Goal: Transaction & Acquisition: Purchase product/service

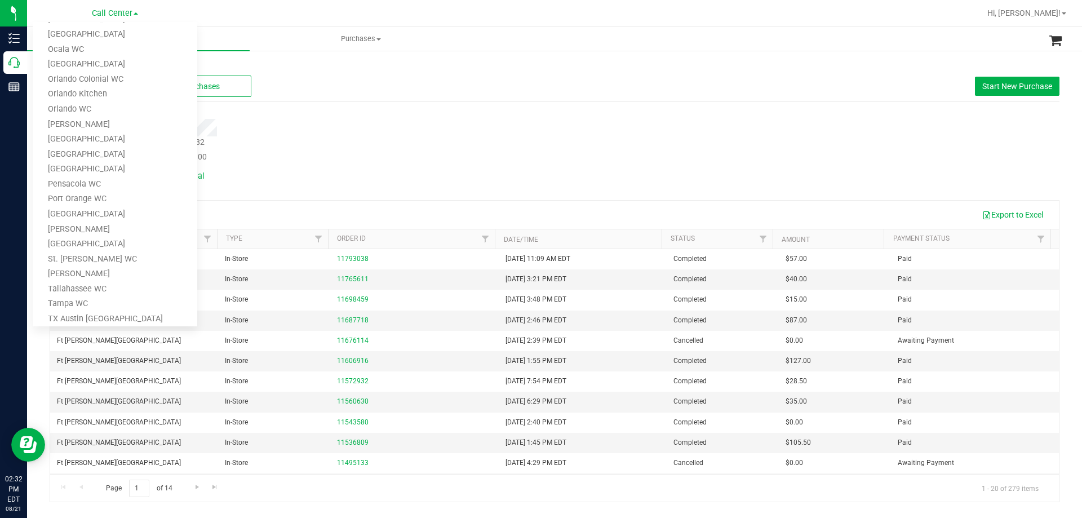
scroll to position [495, 0]
click at [82, 216] on link "TX Austin [GEOGRAPHIC_DATA]" at bounding box center [115, 218] width 165 height 15
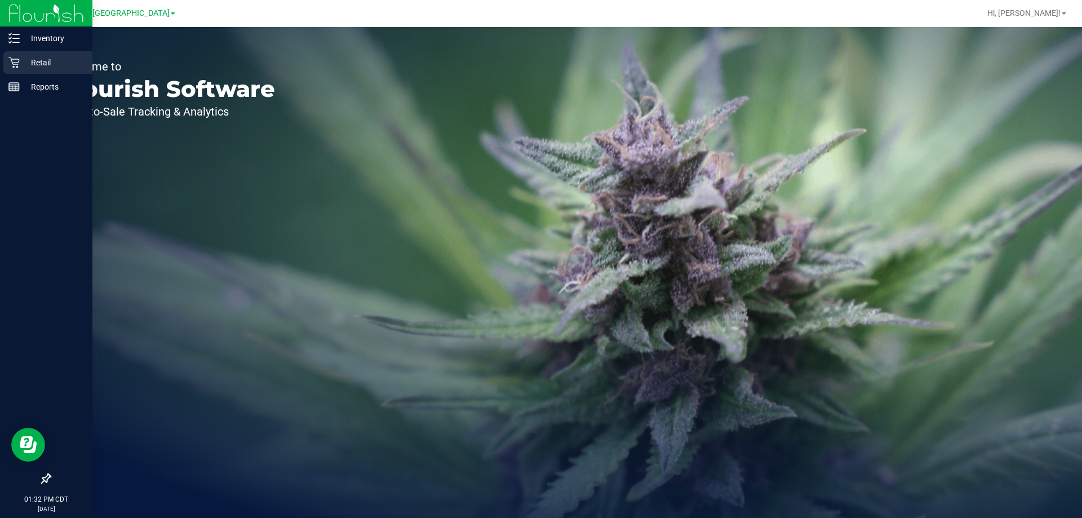
click at [24, 63] on p "Retail" at bounding box center [54, 63] width 68 height 14
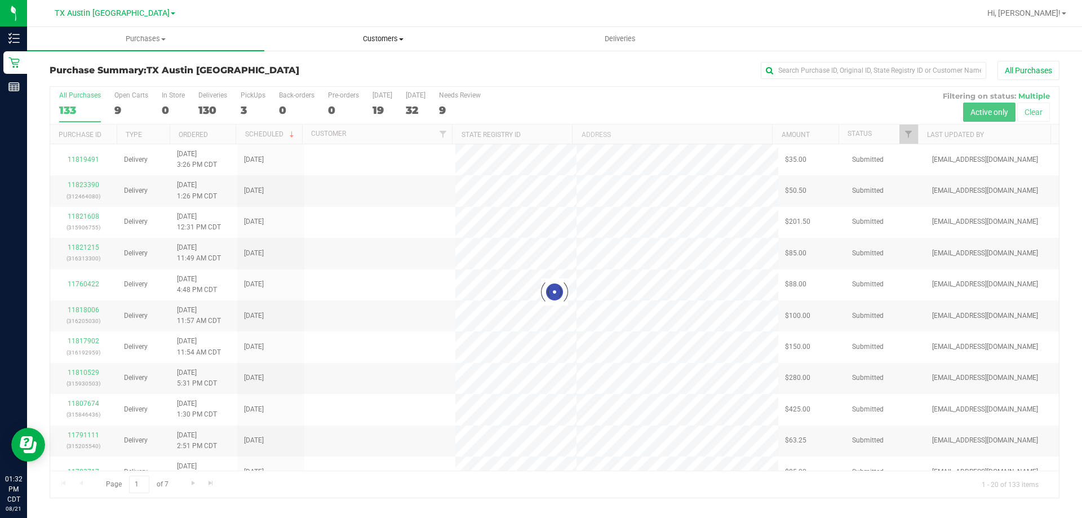
click at [370, 40] on span "Customers" at bounding box center [383, 39] width 236 height 10
click at [339, 65] on span "All customers" at bounding box center [304, 68] width 81 height 10
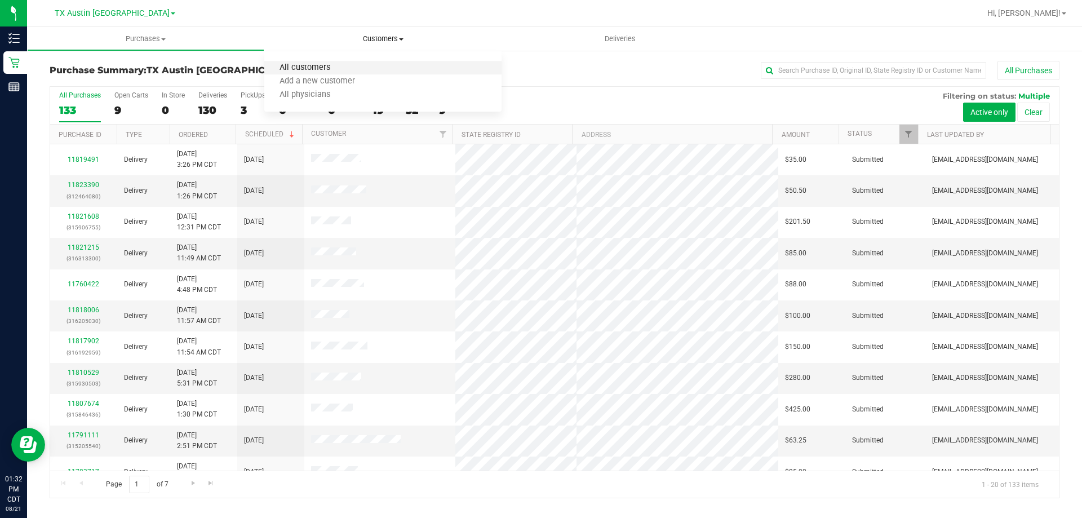
click at [305, 66] on span "All customers" at bounding box center [304, 68] width 81 height 10
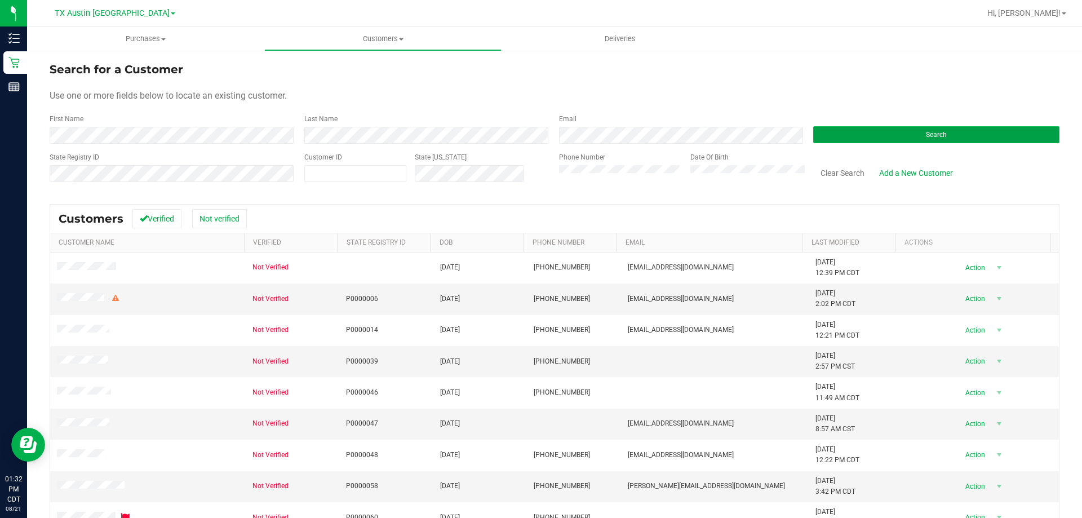
click at [850, 126] on button "Search" at bounding box center [936, 134] width 246 height 17
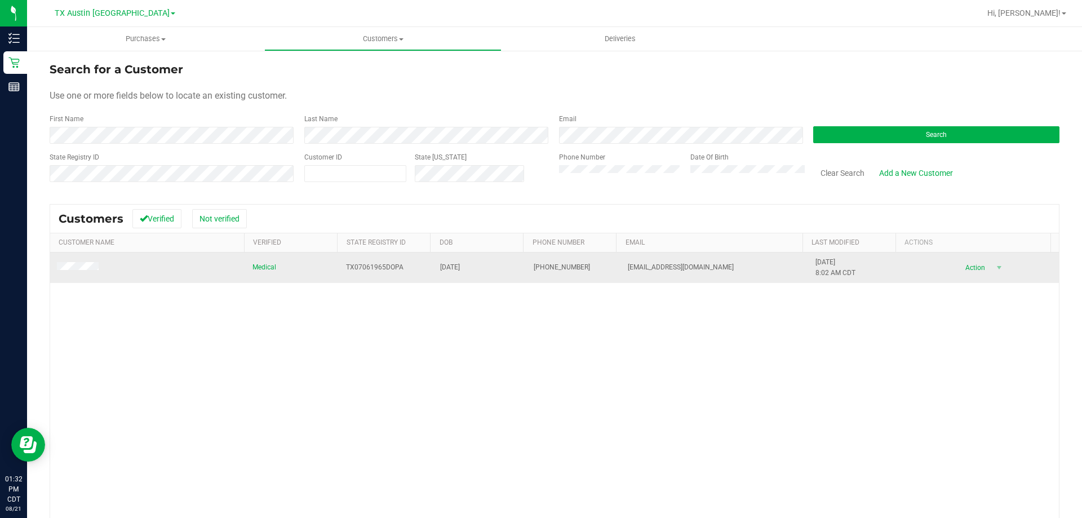
click at [67, 263] on span at bounding box center [79, 267] width 45 height 11
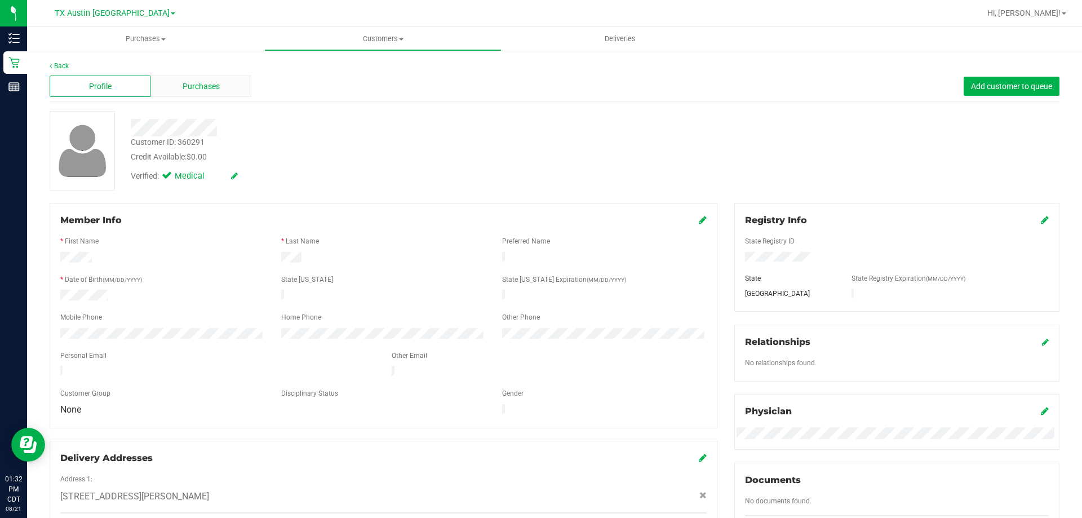
click at [220, 84] on div "Purchases" at bounding box center [200, 86] width 101 height 21
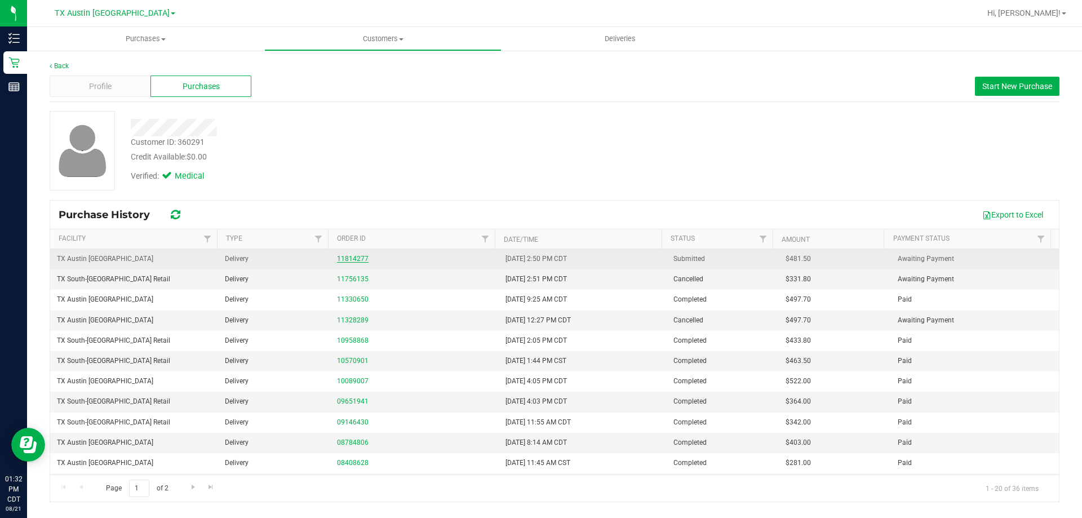
click at [344, 258] on link "11814277" at bounding box center [353, 259] width 32 height 8
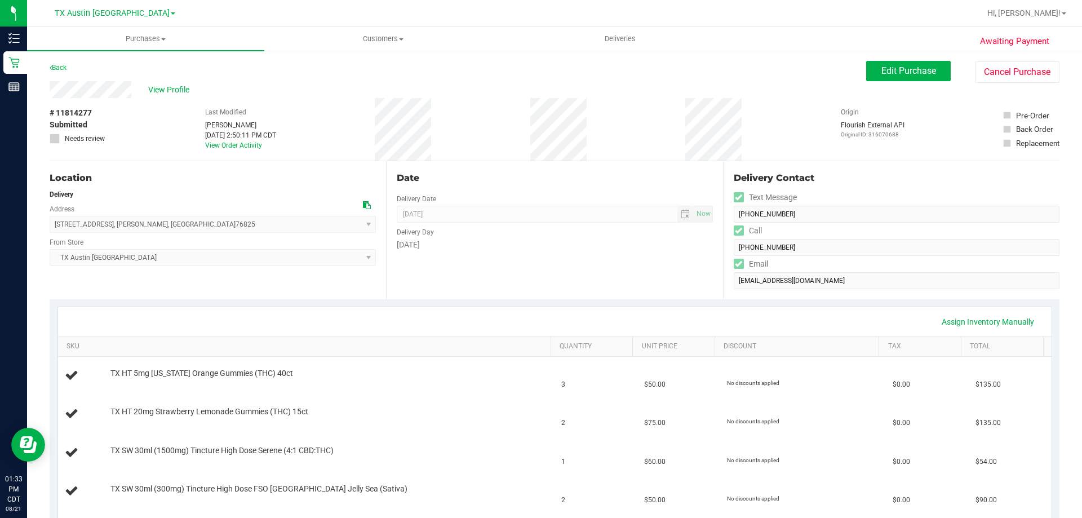
click at [305, 88] on div "View Profile" at bounding box center [458, 89] width 816 height 17
click at [170, 91] on span "View Profile" at bounding box center [170, 90] width 45 height 12
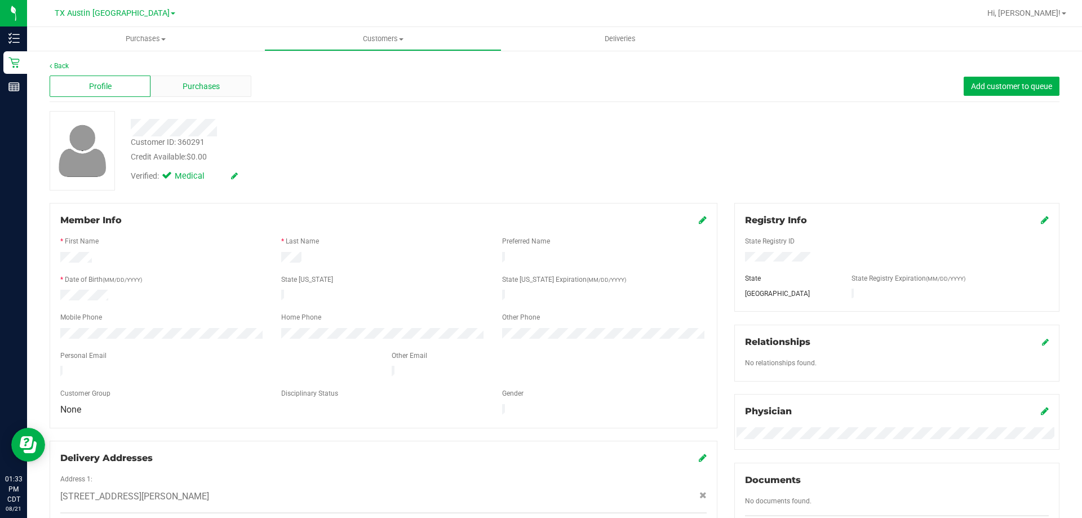
click at [185, 89] on span "Purchases" at bounding box center [201, 87] width 37 height 12
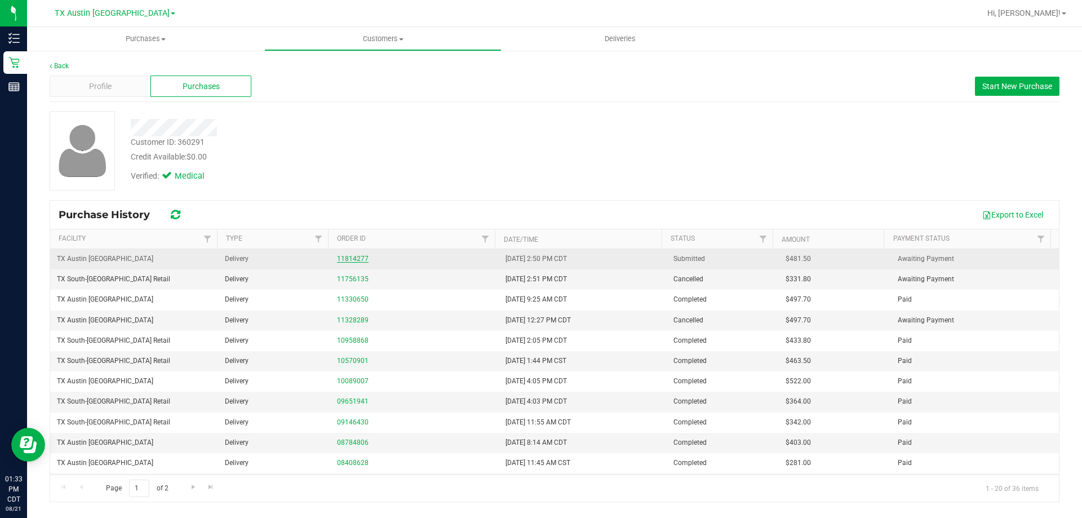
click at [357, 259] on link "11814277" at bounding box center [353, 259] width 32 height 8
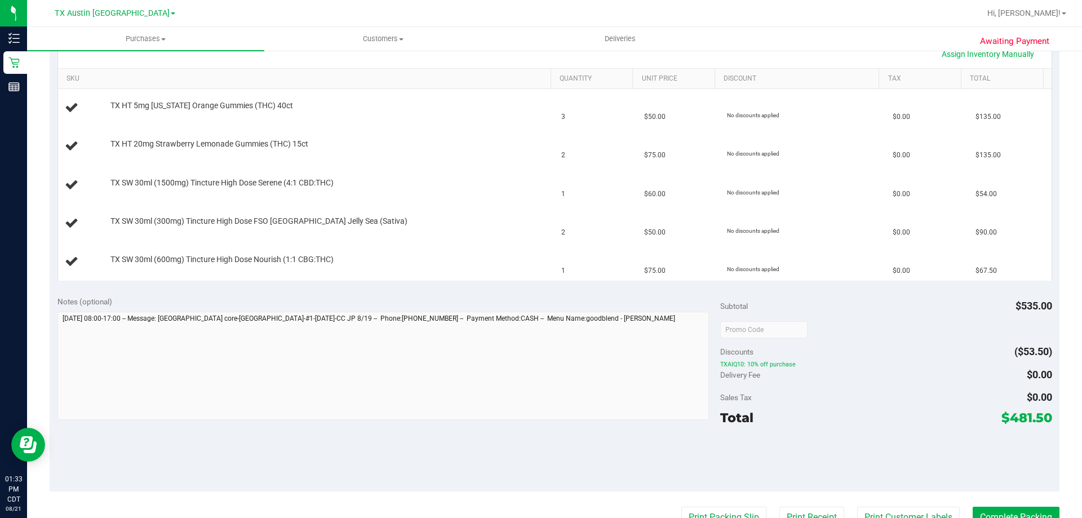
scroll to position [338, 0]
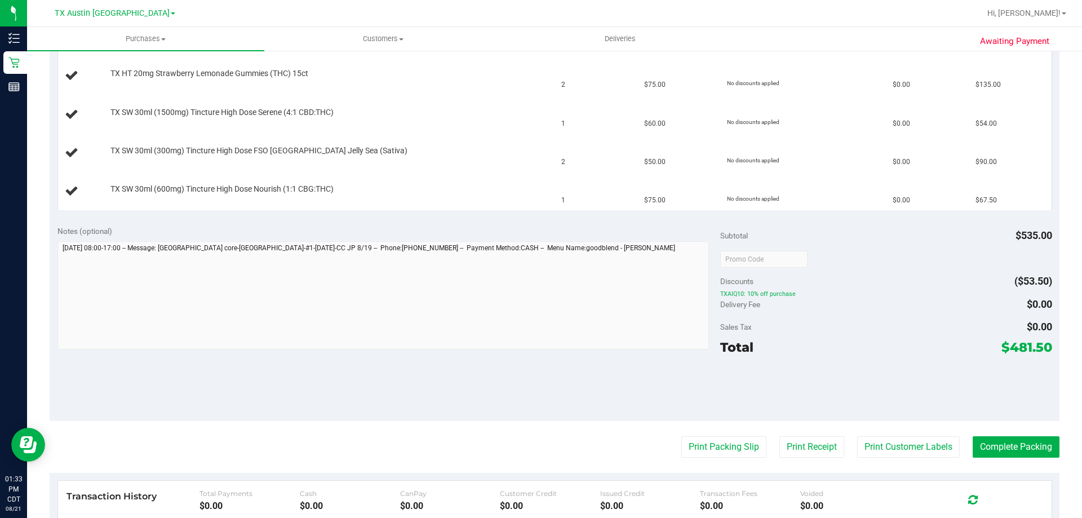
drag, startPoint x: 1002, startPoint y: 345, endPoint x: 1042, endPoint y: 345, distance: 40.6
click at [1042, 345] on span "$481.50" at bounding box center [1026, 347] width 51 height 16
copy span "481.50"
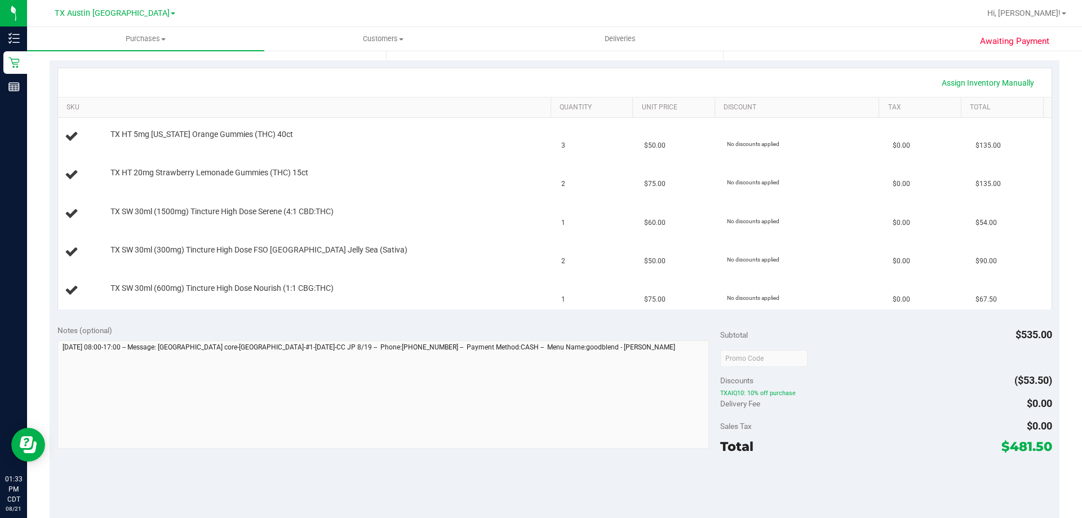
scroll to position [282, 0]
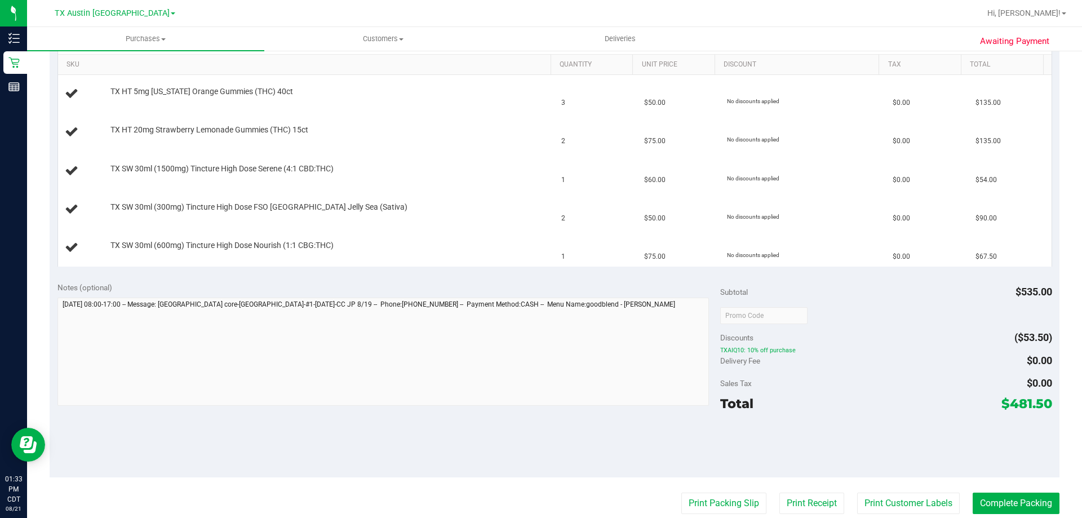
drag, startPoint x: 743, startPoint y: 349, endPoint x: 822, endPoint y: 350, distance: 79.5
click at [822, 350] on span "TXAIQ10: 10% off purchase" at bounding box center [885, 350] width 331 height 8
click at [826, 350] on span "TXAIQ10: 10% off purchase" at bounding box center [885, 350] width 331 height 8
click at [966, 348] on span "TXAIQ10: 10% off purchase" at bounding box center [885, 350] width 331 height 8
drag, startPoint x: 745, startPoint y: 345, endPoint x: 788, endPoint y: 341, distance: 43.0
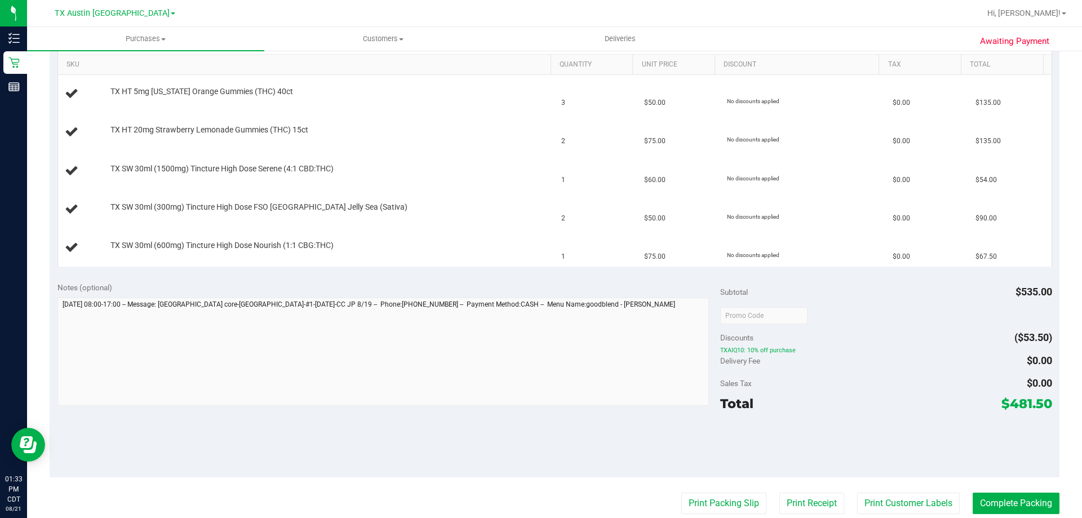
click at [788, 341] on div "Notes (optional) Subtotal $535.00 Discounts ($53.50) TXAIQ10: 10% off purchase …" at bounding box center [555, 375] width 1010 height 203
click at [798, 343] on div "Discounts ($53.50)" at bounding box center [885, 337] width 331 height 20
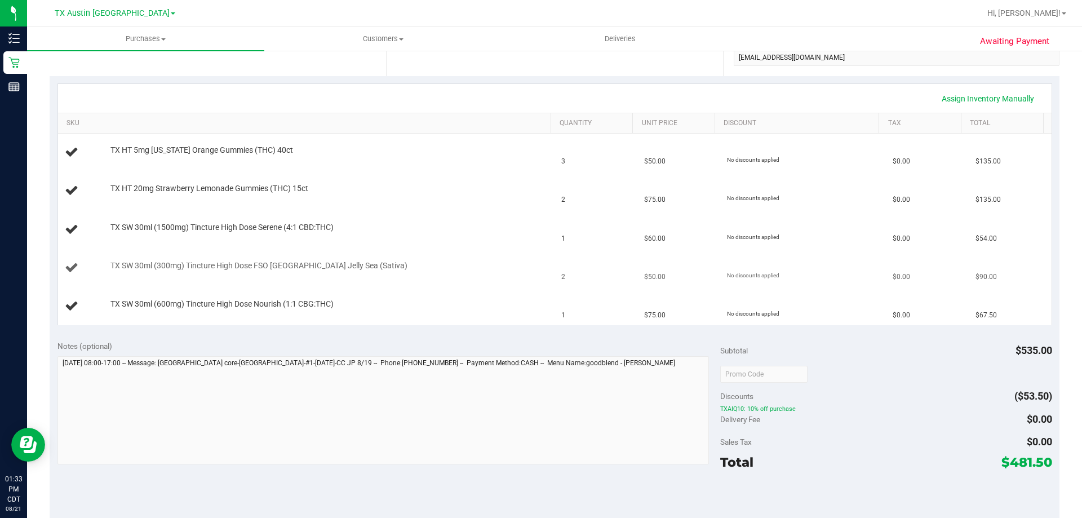
scroll to position [169, 0]
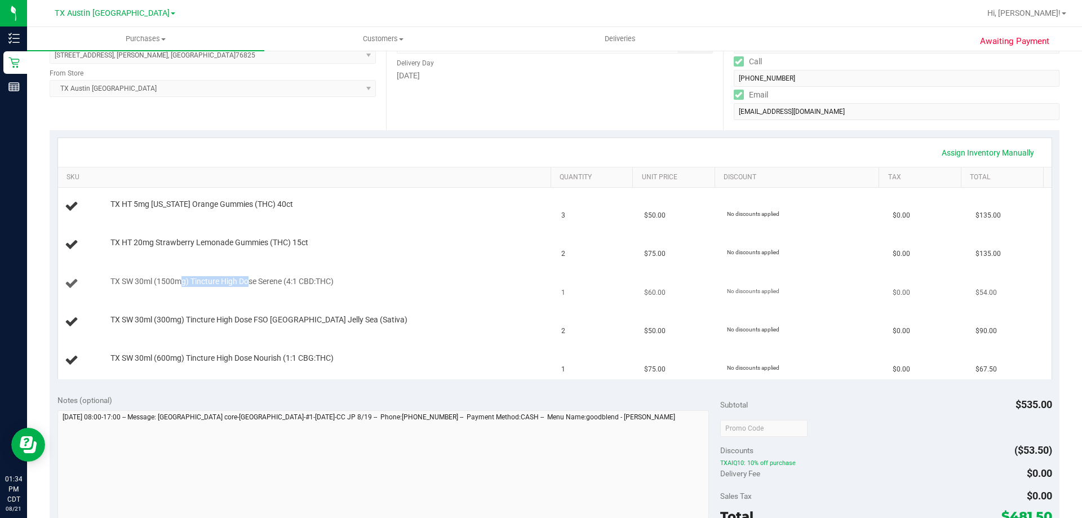
drag, startPoint x: 179, startPoint y: 279, endPoint x: 250, endPoint y: 278, distance: 70.4
click at [250, 278] on span "TX SW 30ml (1500mg) Tincture High Dose Serene (4:1 CBD:THC)" at bounding box center [221, 281] width 223 height 11
click at [258, 276] on span "TX SW 30ml (1500mg) Tincture High Dose Serene (4:1 CBD:THC)" at bounding box center [221, 281] width 223 height 11
drag, startPoint x: 188, startPoint y: 322, endPoint x: 263, endPoint y: 319, distance: 75.0
click at [263, 319] on span "TX SW 30ml (300mg) Tincture High Dose FSO TX Jelly Sea (Sativa)" at bounding box center [258, 319] width 297 height 11
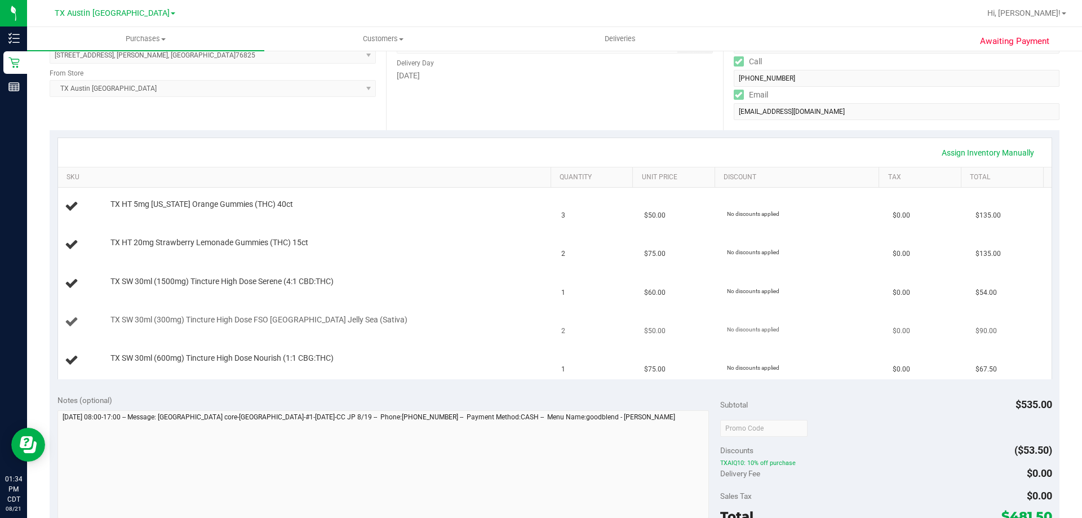
click at [336, 323] on span "TX SW 30ml (300mg) Tincture High Dose FSO TX Jelly Sea (Sativa)" at bounding box center [258, 319] width 297 height 11
drag, startPoint x: 314, startPoint y: 319, endPoint x: 210, endPoint y: 318, distance: 104.2
click at [210, 318] on span "TX SW 30ml (300mg) Tincture High Dose FSO TX Jelly Sea (Sativa)" at bounding box center [258, 319] width 297 height 11
click at [202, 318] on span "TX SW 30ml (300mg) Tincture High Dose FSO TX Jelly Sea (Sativa)" at bounding box center [258, 319] width 297 height 11
drag, startPoint x: 164, startPoint y: 356, endPoint x: 272, endPoint y: 355, distance: 108.2
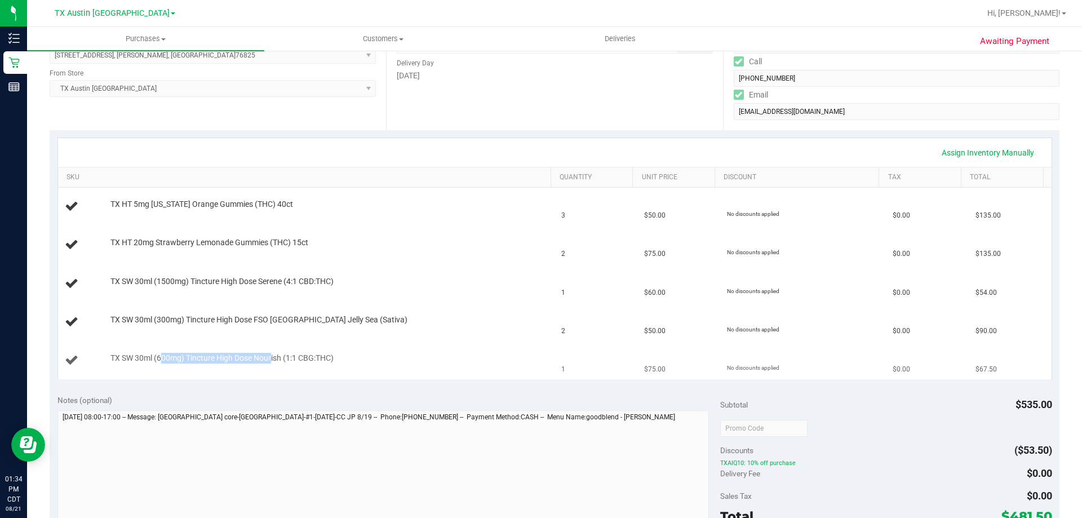
click at [272, 355] on span "TX SW 30ml (600mg) Tincture High Dose Nourish (1:1 CBG:THC)" at bounding box center [221, 358] width 223 height 11
click at [292, 356] on span "TX SW 30ml (600mg) Tincture High Dose Nourish (1:1 CBG:THC)" at bounding box center [221, 358] width 223 height 11
drag, startPoint x: 278, startPoint y: 354, endPoint x: 288, endPoint y: 354, distance: 10.7
click at [288, 354] on span "TX SW 30ml (600mg) Tincture High Dose Nourish (1:1 CBG:THC)" at bounding box center [221, 358] width 223 height 11
click at [312, 353] on span "TX SW 30ml (600mg) Tincture High Dose Nourish (1:1 CBG:THC)" at bounding box center [221, 358] width 223 height 11
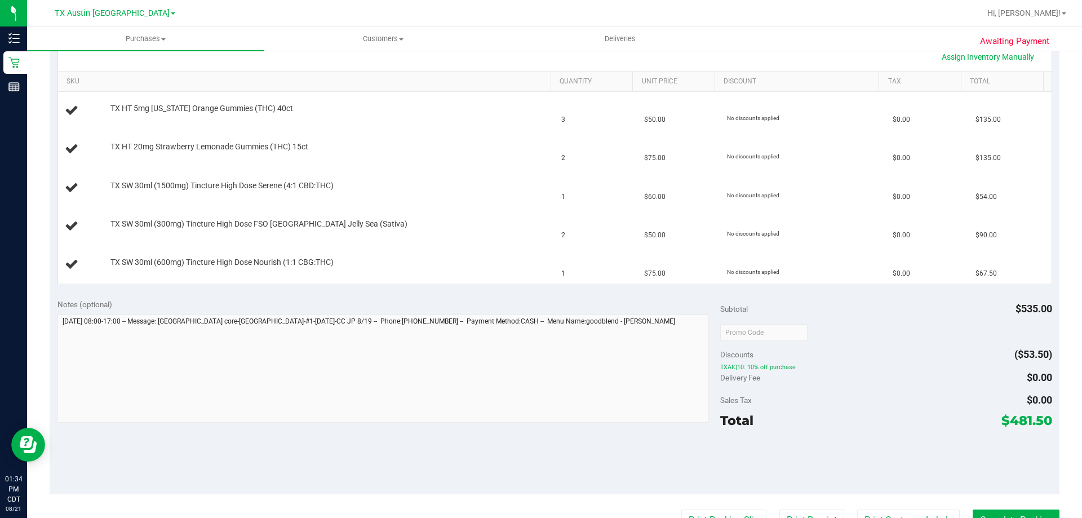
scroll to position [338, 0]
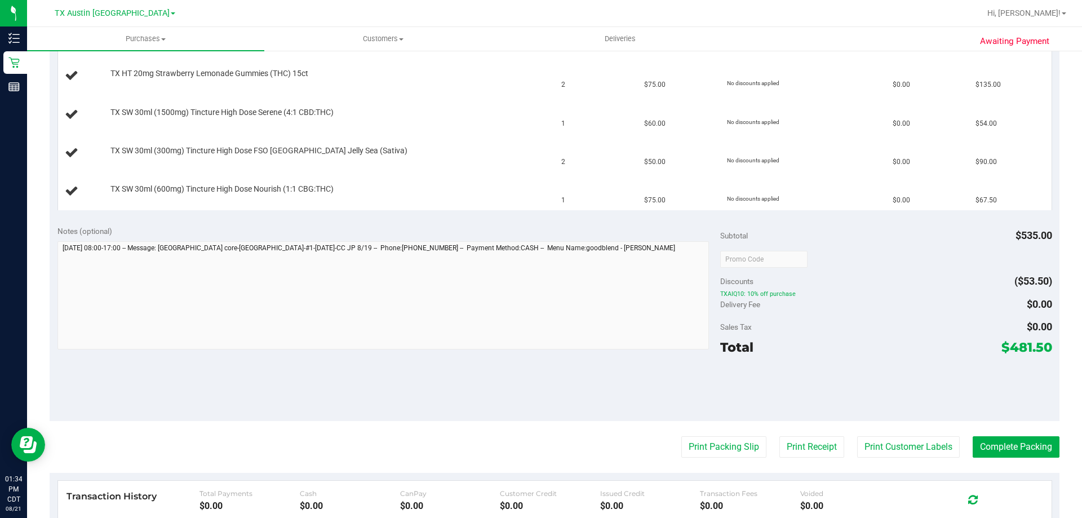
drag, startPoint x: 1004, startPoint y: 346, endPoint x: 1040, endPoint y: 341, distance: 36.4
click at [1040, 341] on span "$481.50" at bounding box center [1026, 347] width 51 height 16
copy span "481.50"
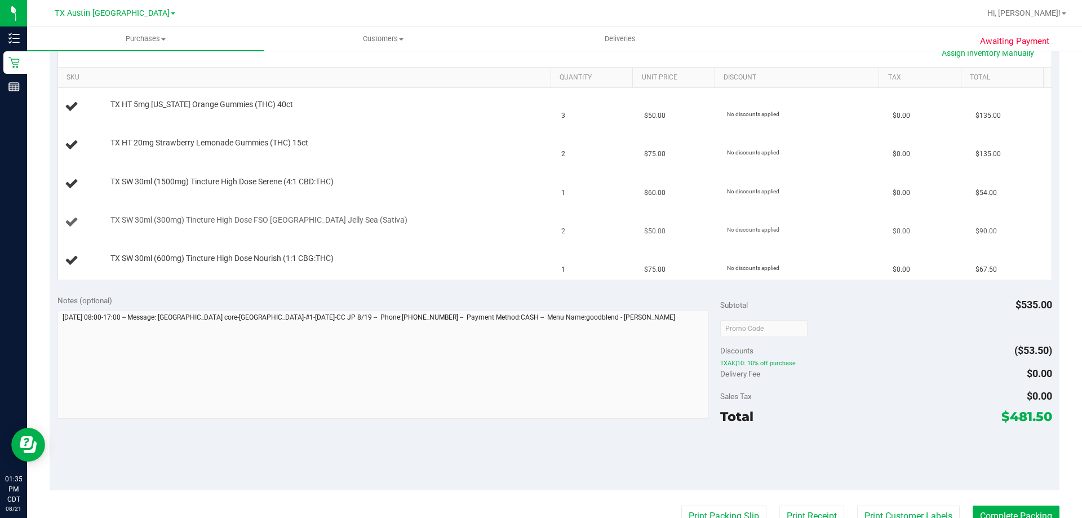
scroll to position [282, 0]
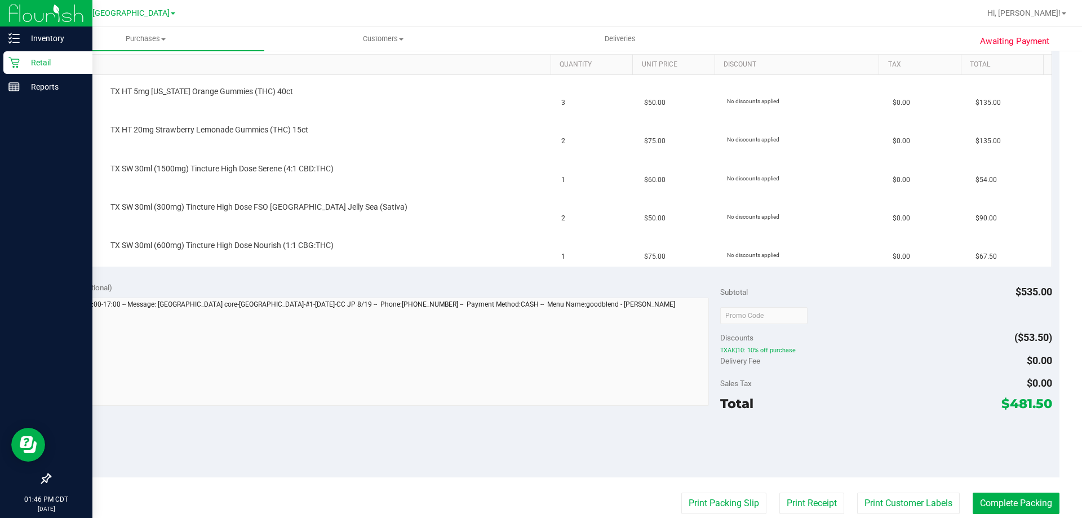
click at [36, 59] on p "Retail" at bounding box center [54, 63] width 68 height 14
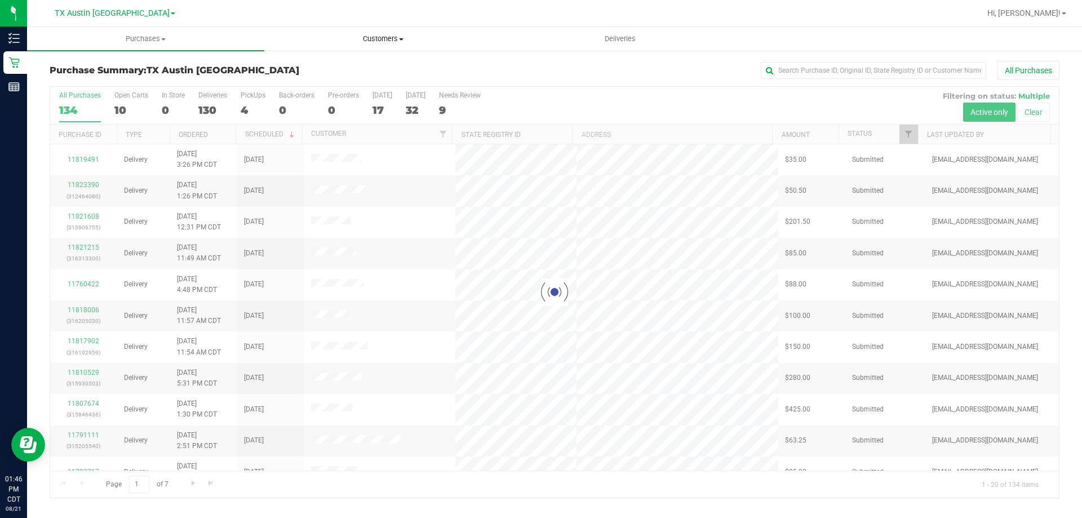
click at [397, 41] on span "Customers" at bounding box center [383, 39] width 236 height 10
click at [376, 63] on li "All customers" at bounding box center [382, 68] width 237 height 14
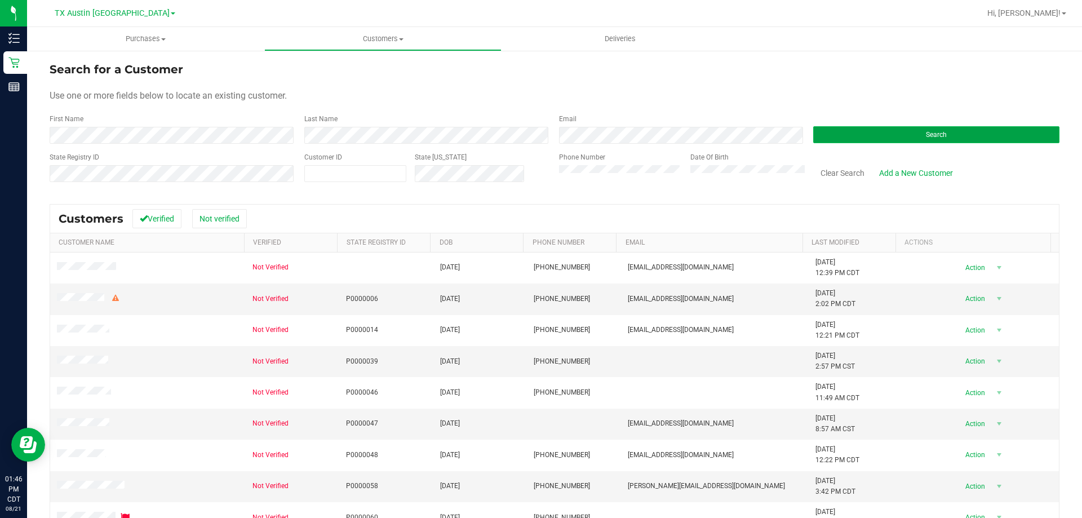
click at [933, 133] on span "Search" at bounding box center [936, 135] width 21 height 8
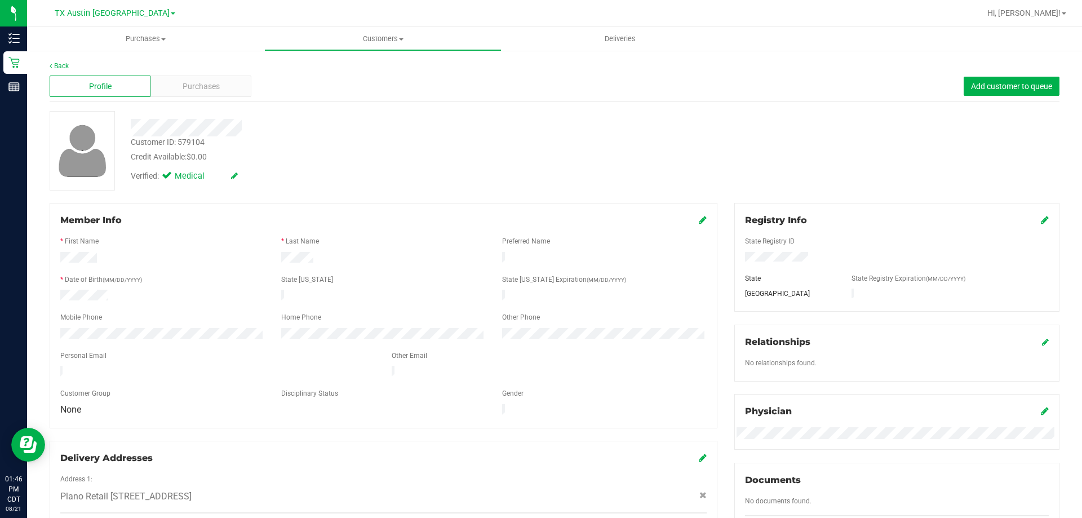
scroll to position [225, 0]
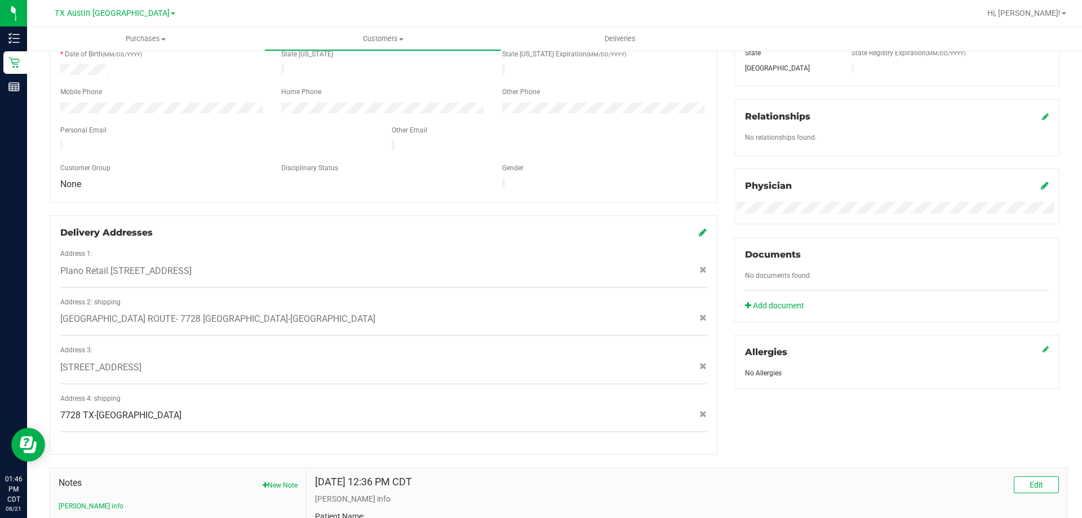
drag, startPoint x: 132, startPoint y: 307, endPoint x: 251, endPoint y: 308, distance: 118.9
click at [251, 312] on span "EAST TX ROUTE- 7728 TX-110 , Tyler , TX 75704" at bounding box center [217, 319] width 315 height 14
copy span "7728 TX-110 , Tyler , TX 75704"
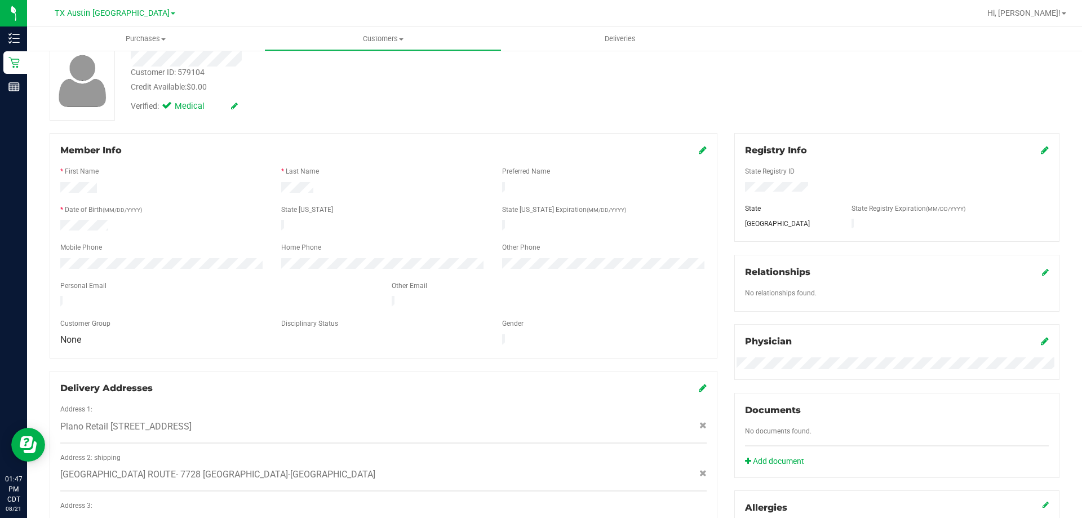
scroll to position [0, 0]
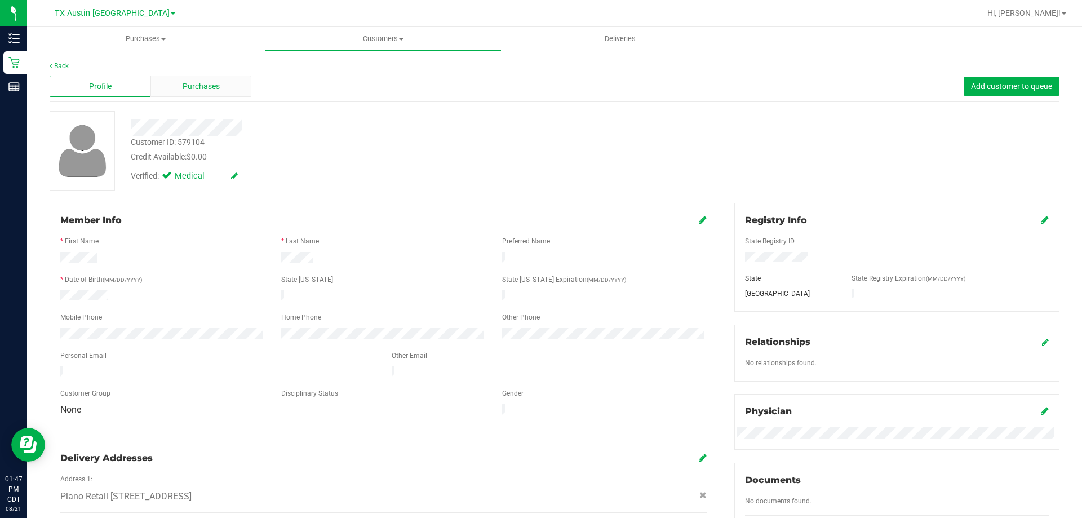
click at [197, 86] on span "Purchases" at bounding box center [201, 87] width 37 height 12
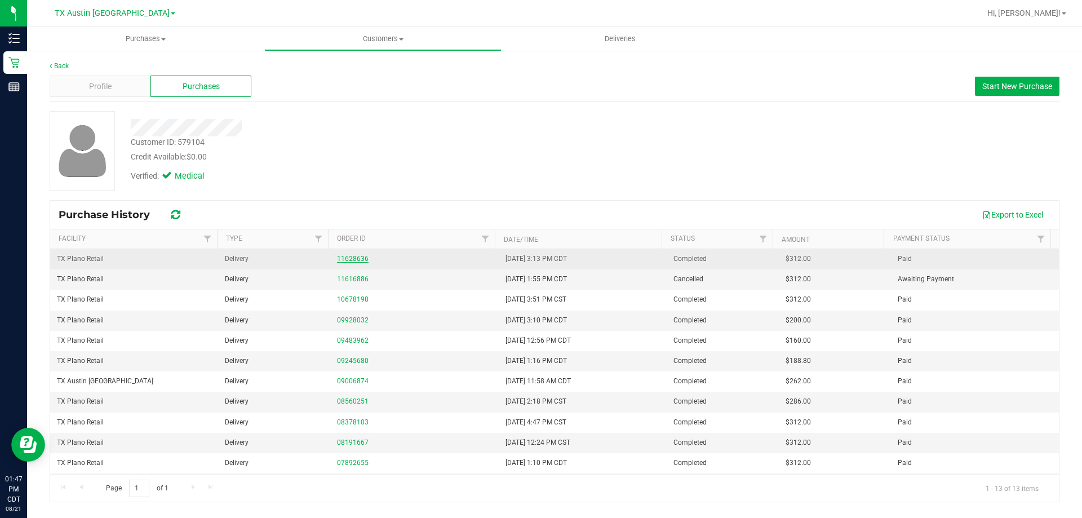
click at [354, 258] on link "11628636" at bounding box center [353, 259] width 32 height 8
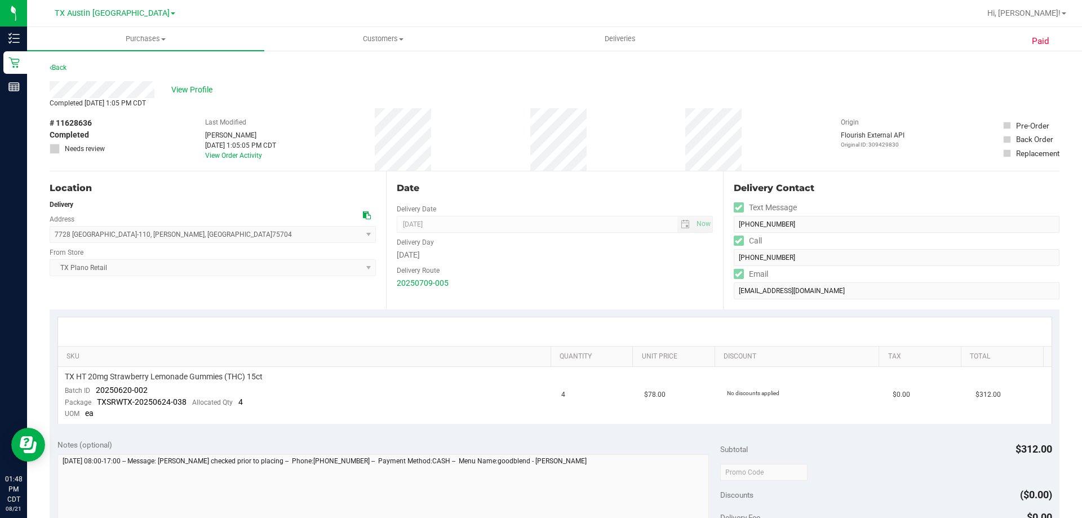
click at [319, 94] on div "View Profile" at bounding box center [555, 89] width 1010 height 17
click at [192, 88] on span "View Profile" at bounding box center [193, 90] width 45 height 12
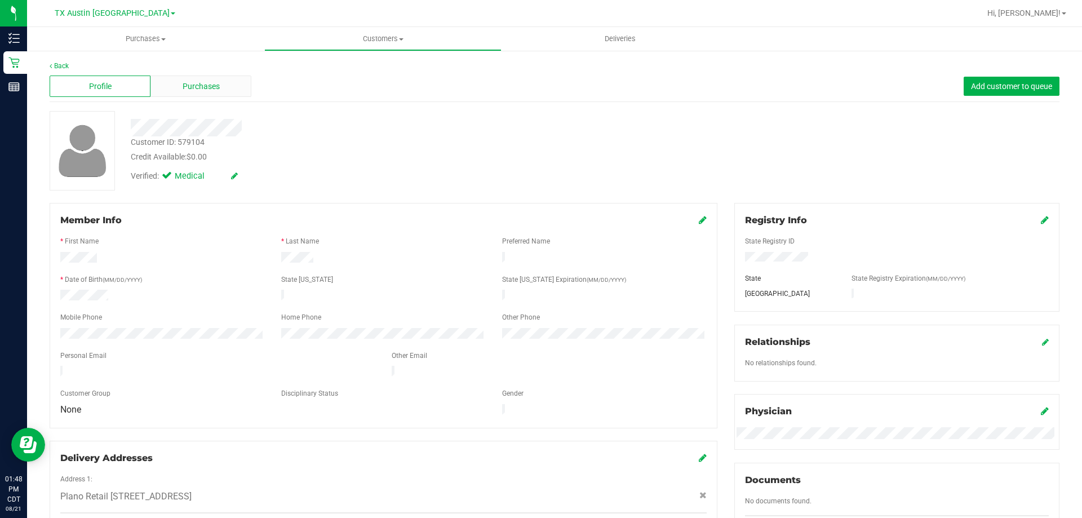
click at [188, 84] on span "Purchases" at bounding box center [201, 87] width 37 height 12
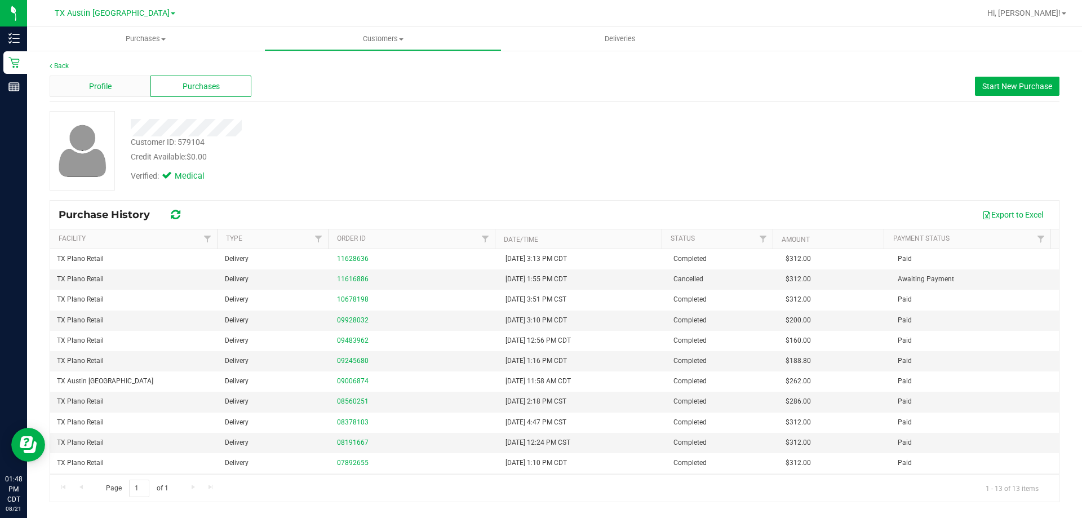
click at [113, 83] on div "Profile" at bounding box center [100, 86] width 101 height 21
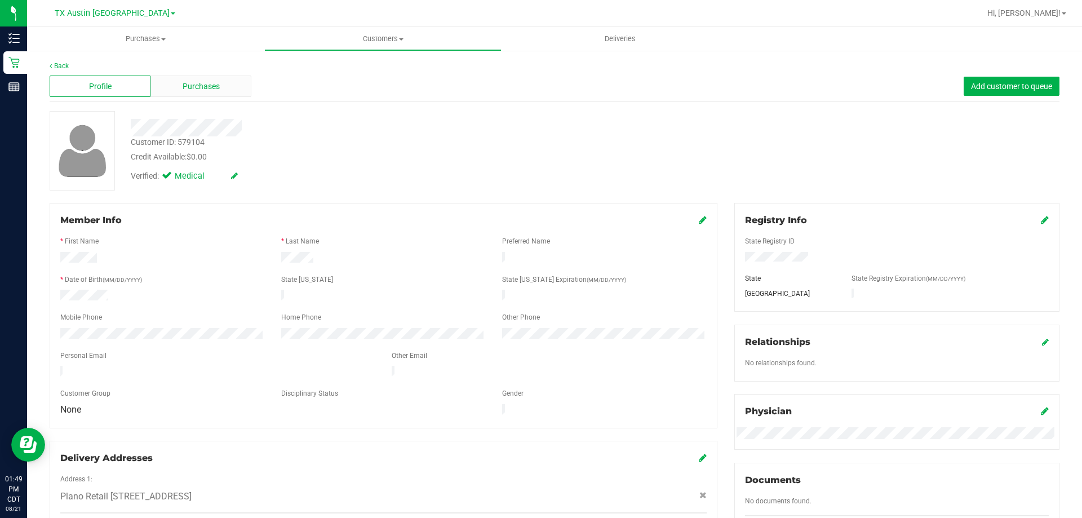
click at [203, 87] on span "Purchases" at bounding box center [201, 87] width 37 height 12
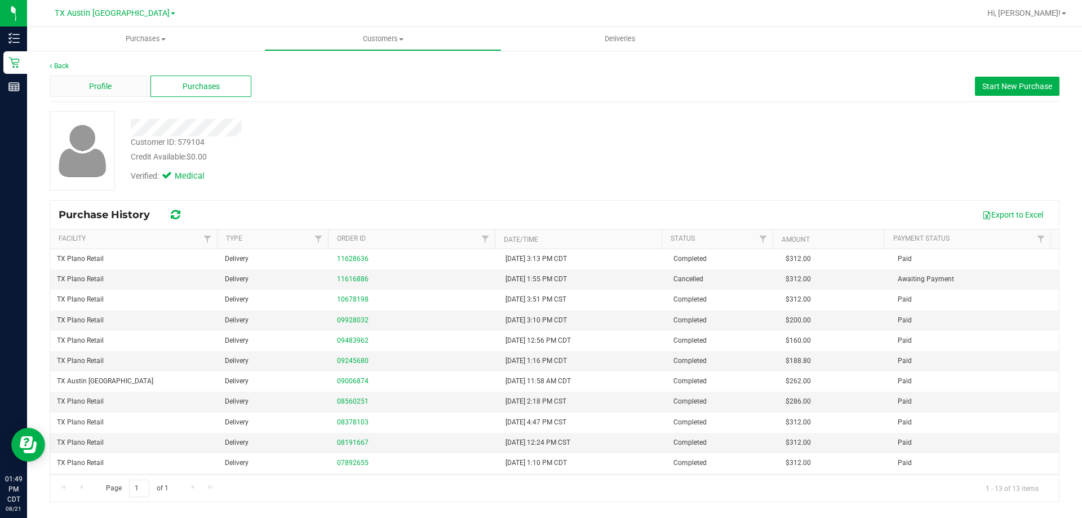
click at [124, 89] on div "Profile" at bounding box center [100, 86] width 101 height 21
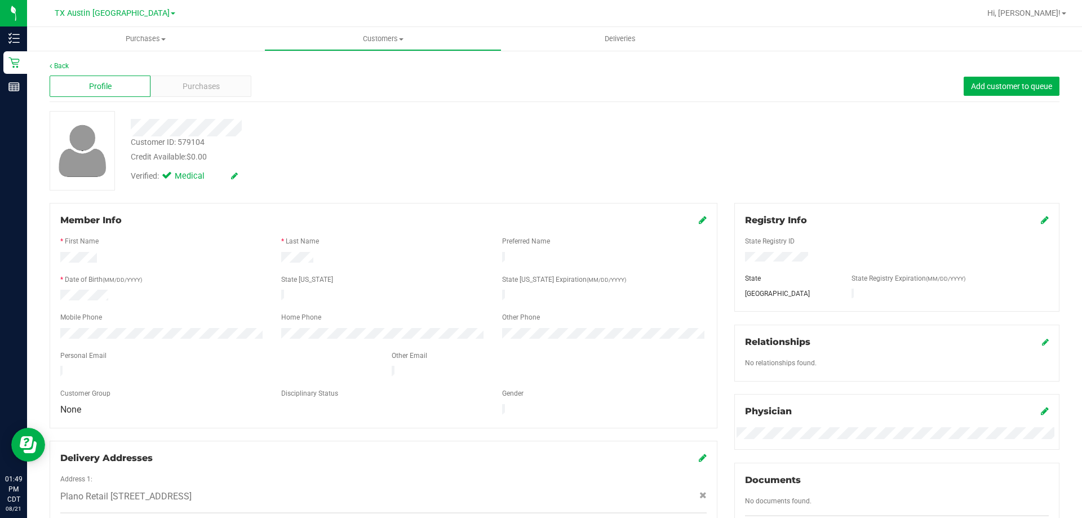
click at [181, 68] on div "Back" at bounding box center [555, 66] width 1010 height 10
click at [194, 82] on span "Purchases" at bounding box center [201, 87] width 37 height 12
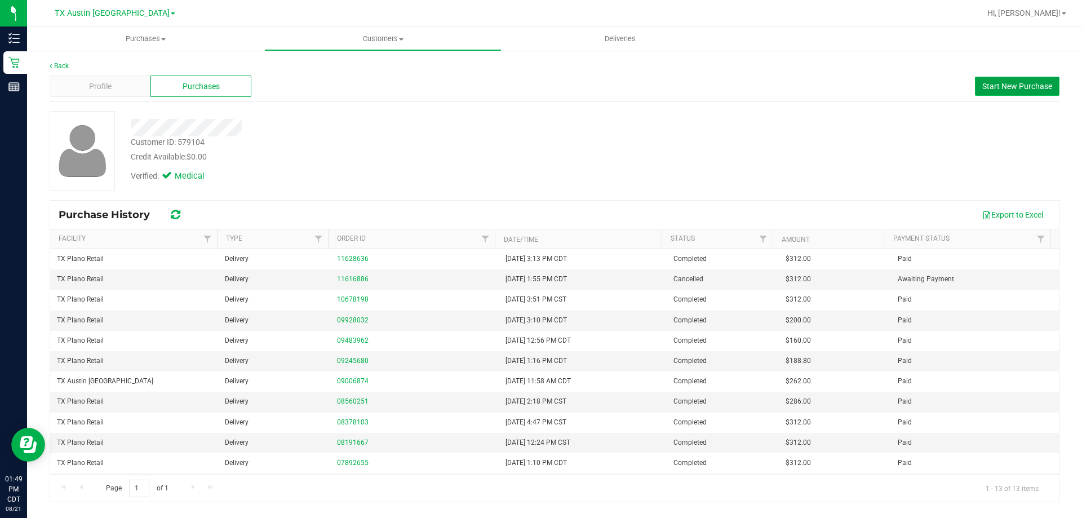
click at [1005, 90] on span "Start New Purchase" at bounding box center [1017, 86] width 70 height 9
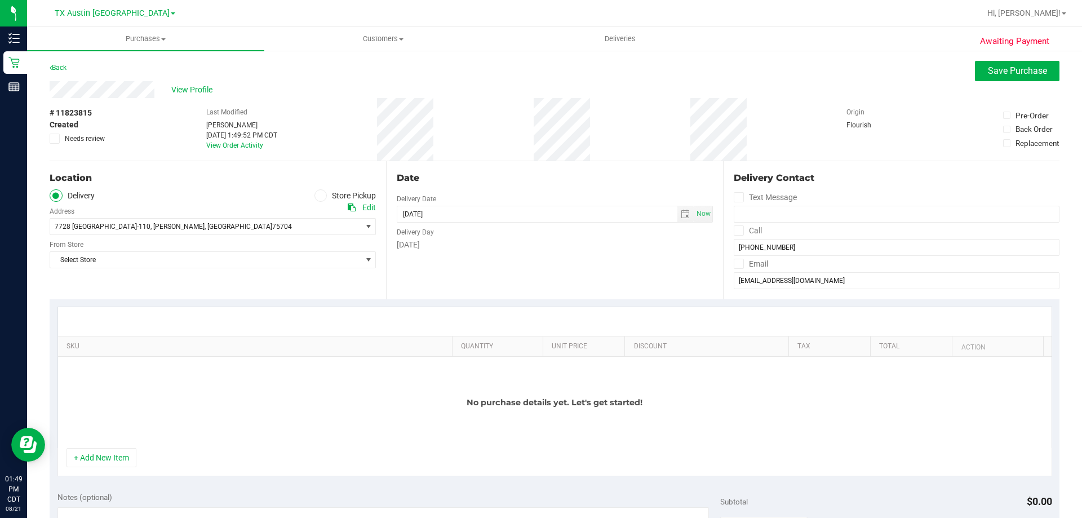
click at [319, 196] on icon at bounding box center [320, 196] width 7 height 0
click at [0, 0] on input "Store Pickup" at bounding box center [0, 0] width 0 height 0
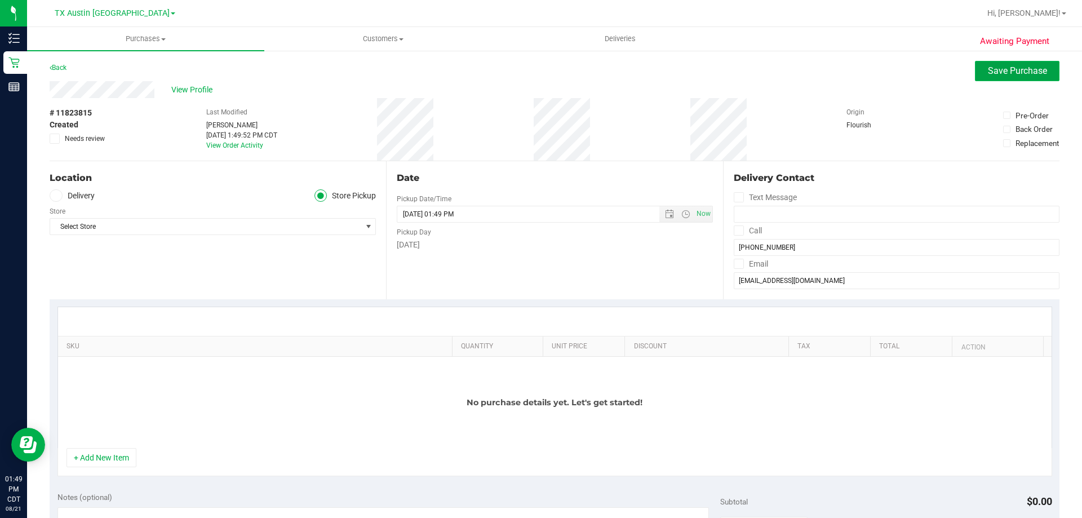
click at [1004, 71] on span "Save Purchase" at bounding box center [1017, 70] width 59 height 11
click at [146, 230] on span "Select Store" at bounding box center [205, 227] width 311 height 16
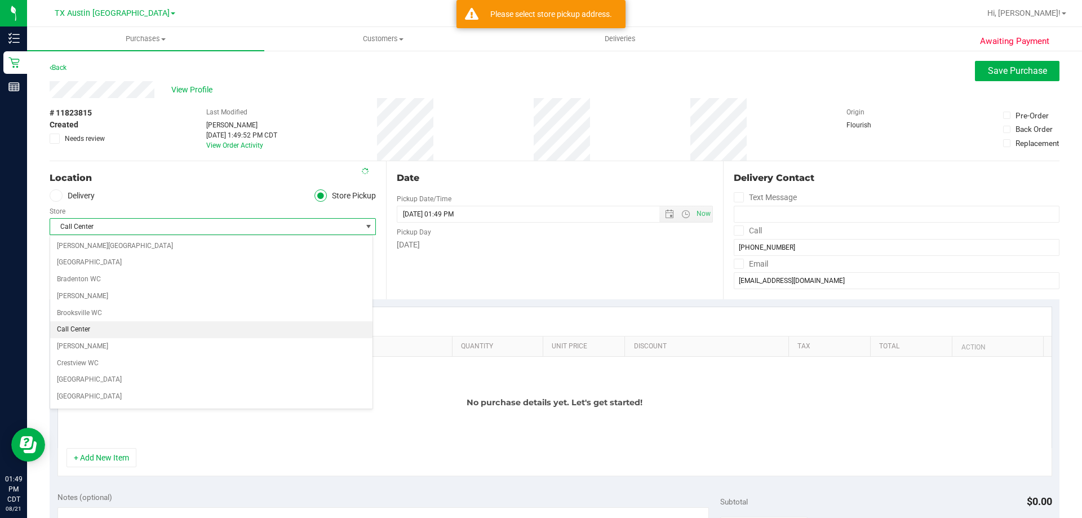
click at [142, 190] on ul "Delivery Store Pickup" at bounding box center [213, 195] width 326 height 13
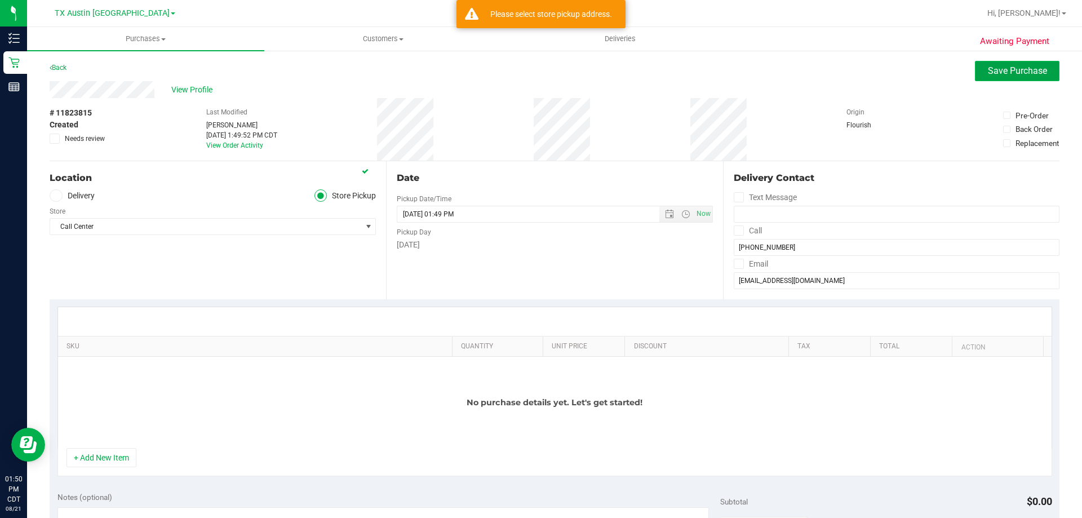
click at [992, 79] on button "Save Purchase" at bounding box center [1017, 71] width 85 height 20
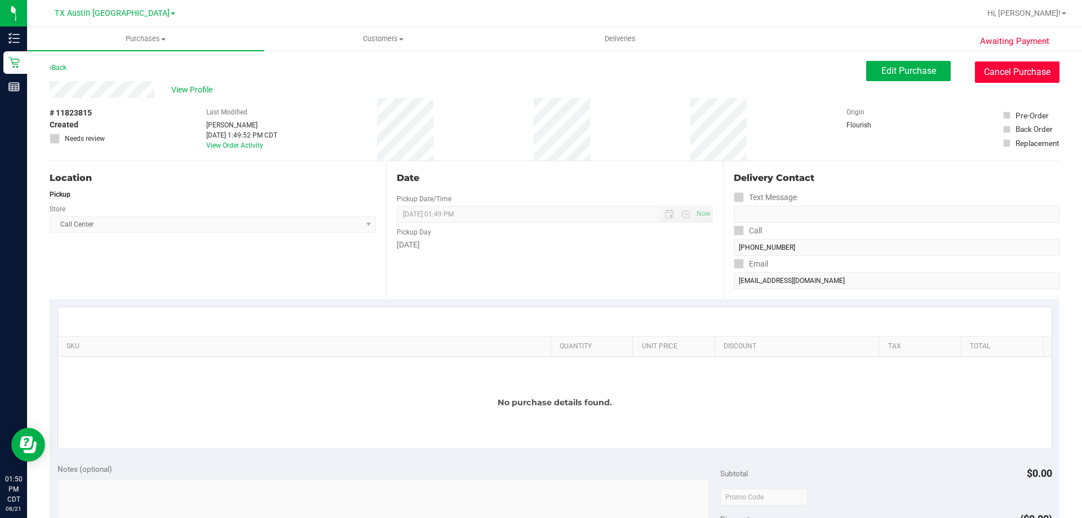
click at [1040, 69] on button "Cancel Purchase" at bounding box center [1017, 71] width 85 height 21
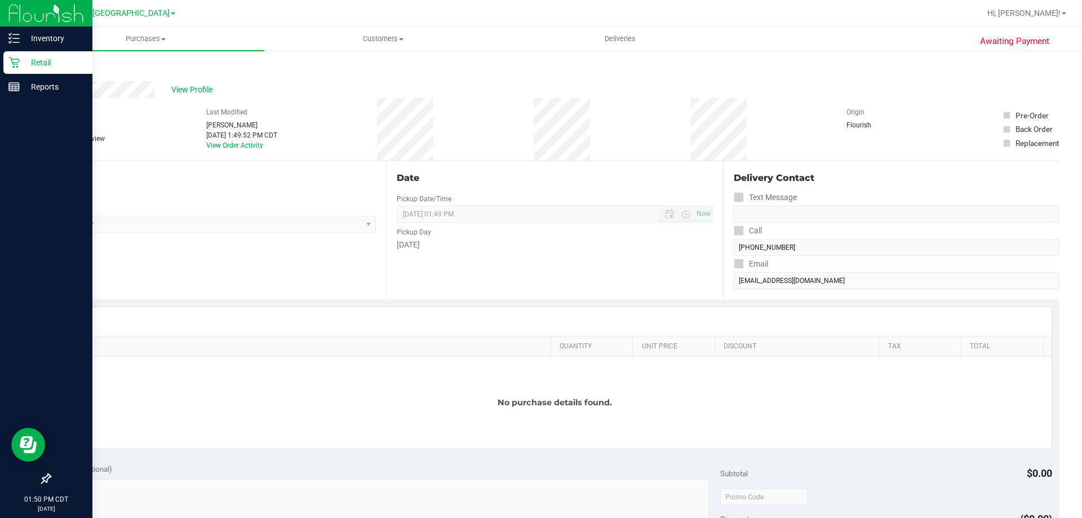
click at [42, 60] on p "Retail" at bounding box center [54, 63] width 68 height 14
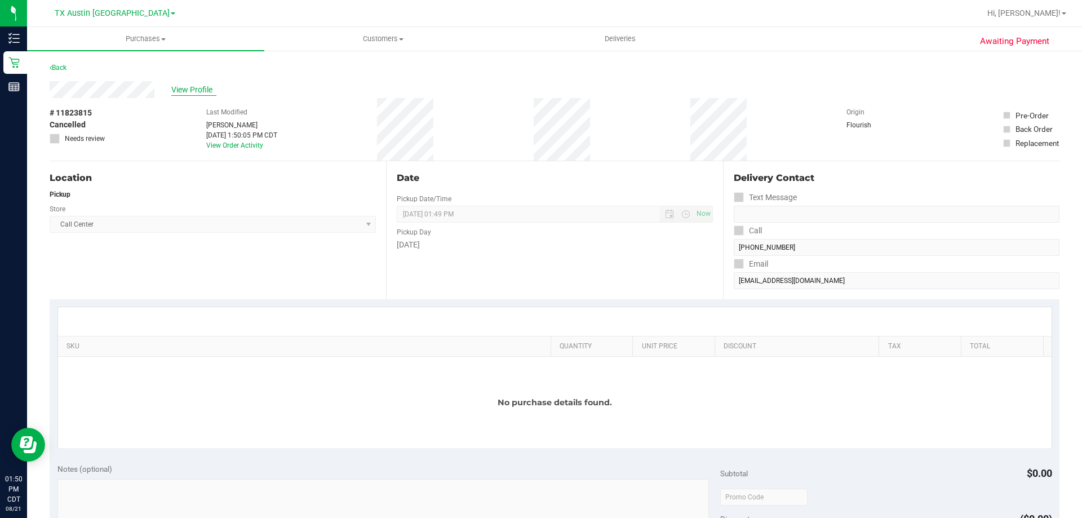
click at [174, 91] on span "View Profile" at bounding box center [193, 90] width 45 height 12
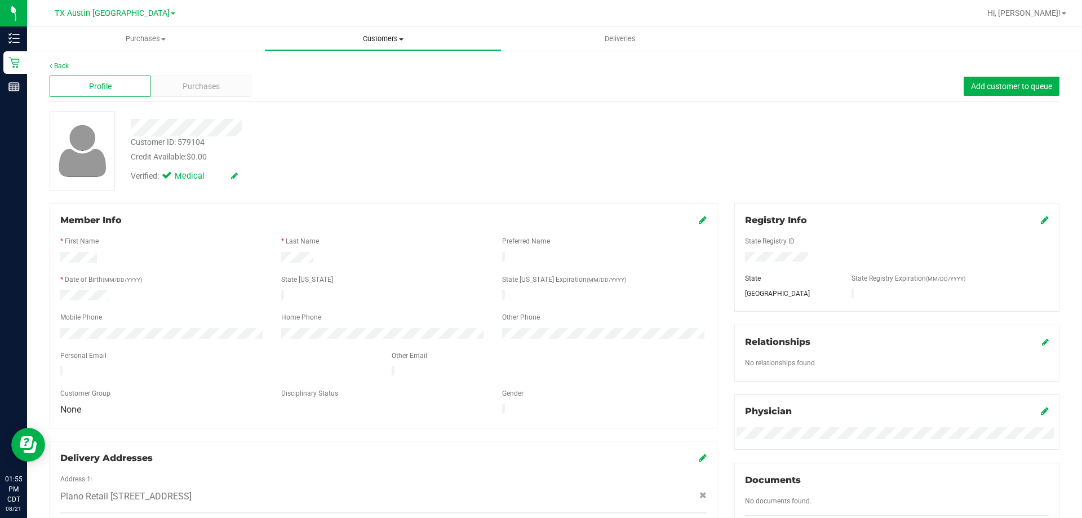
click at [386, 38] on span "Customers" at bounding box center [383, 39] width 236 height 10
click at [349, 69] on li "All customers" at bounding box center [382, 68] width 237 height 14
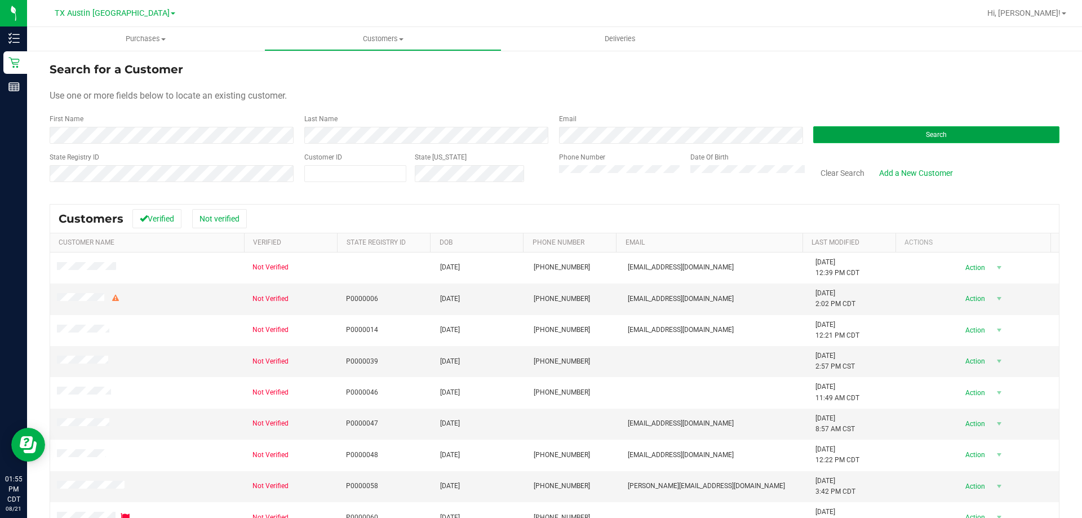
click at [863, 134] on button "Search" at bounding box center [936, 134] width 246 height 17
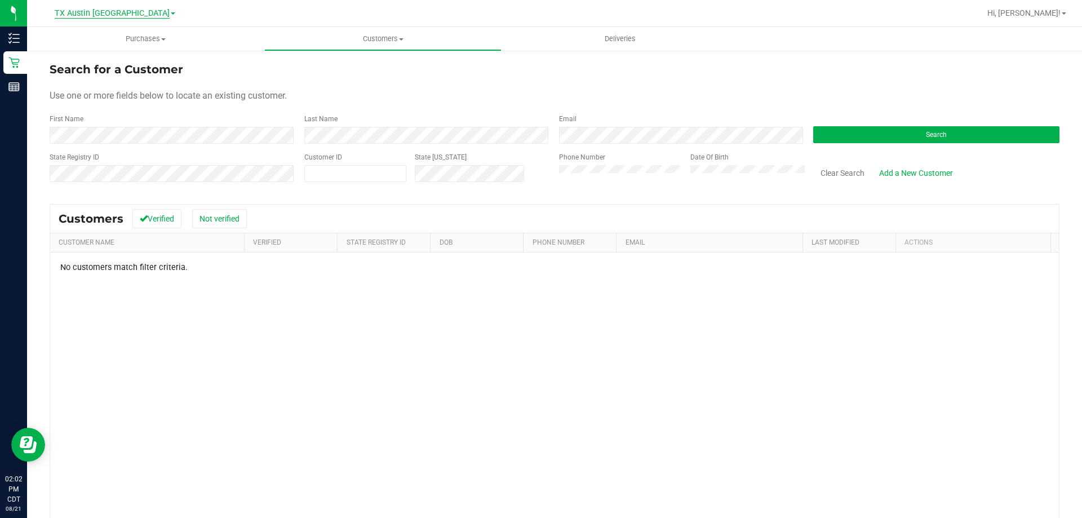
click at [102, 10] on span "TX Austin [GEOGRAPHIC_DATA]" at bounding box center [112, 13] width 115 height 10
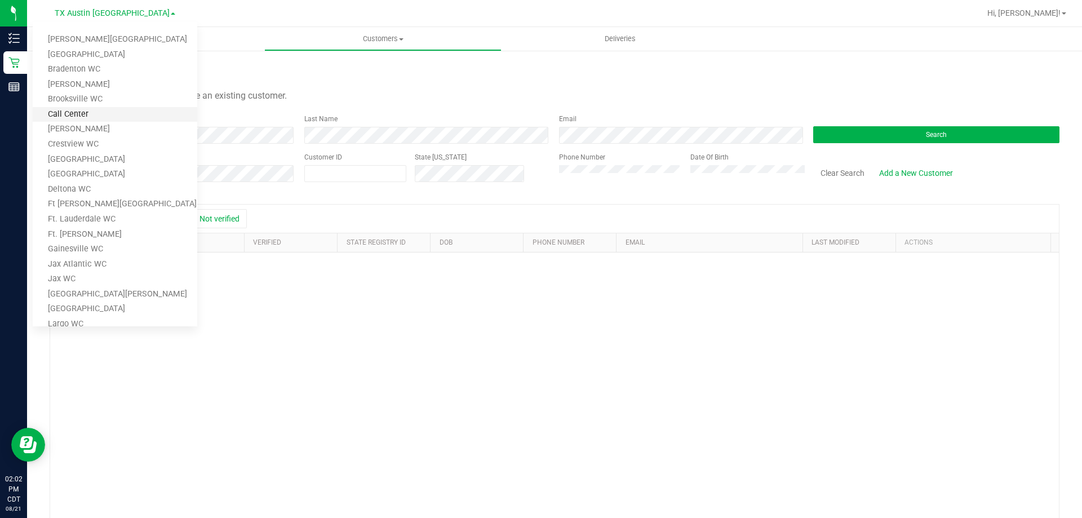
click at [107, 121] on link "Call Center" at bounding box center [115, 114] width 165 height 15
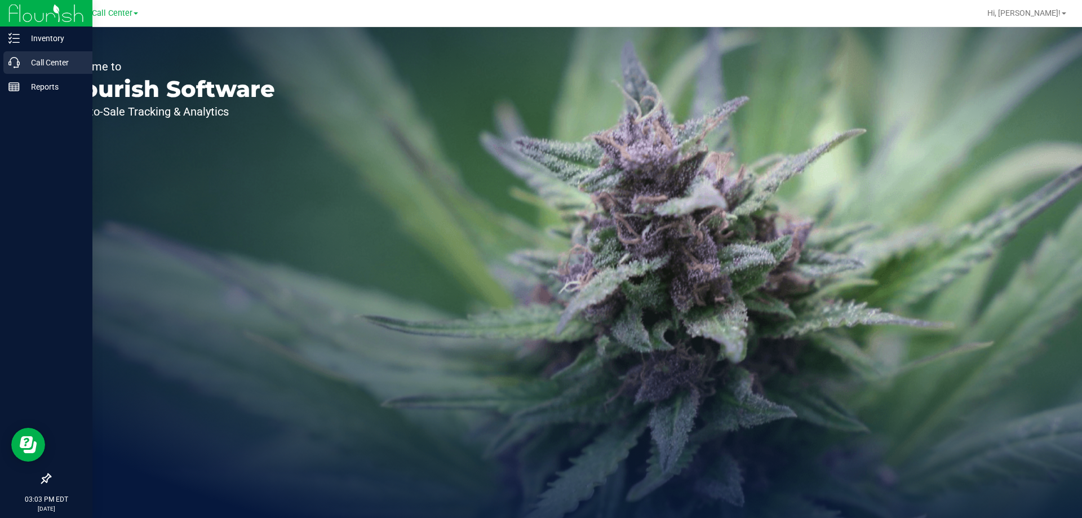
click at [32, 65] on p "Call Center" at bounding box center [54, 63] width 68 height 14
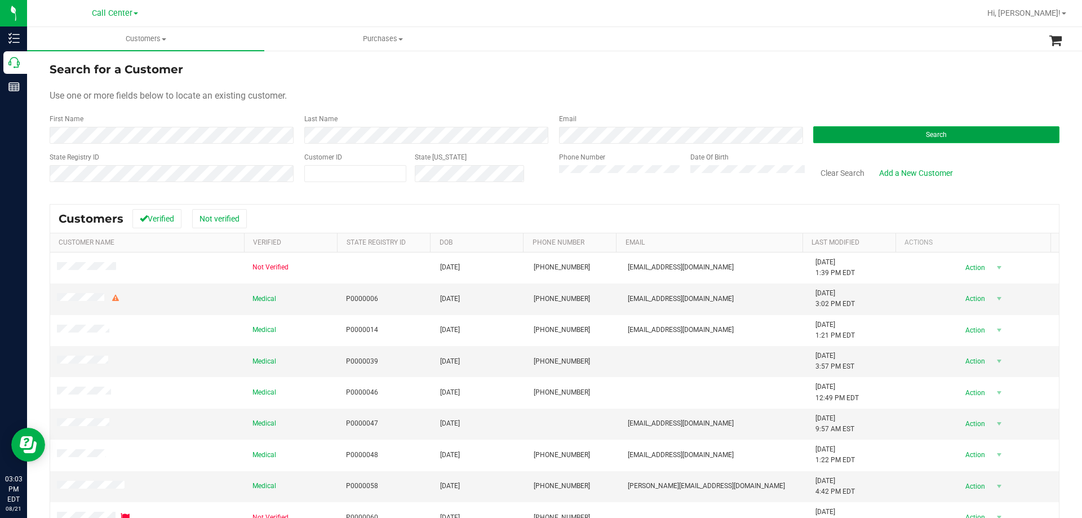
click at [873, 130] on button "Search" at bounding box center [936, 134] width 246 height 17
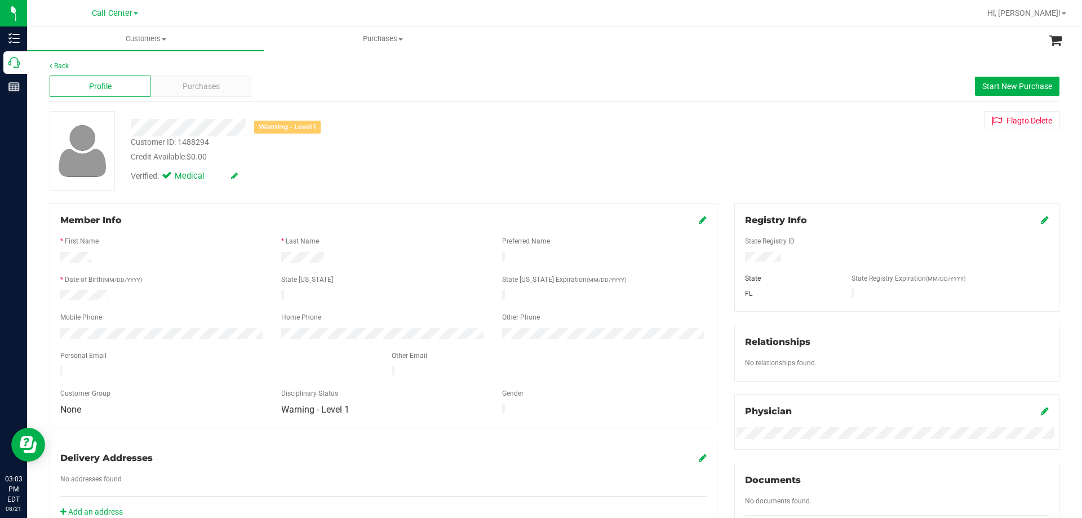
click at [410, 151] on div "Credit Available: $0.00" at bounding box center [379, 157] width 496 height 12
click at [396, 206] on div "Member Info * First Name * Last Name Preferred Name * Date of Birth (MM/DD/YYYY…" at bounding box center [384, 315] width 668 height 225
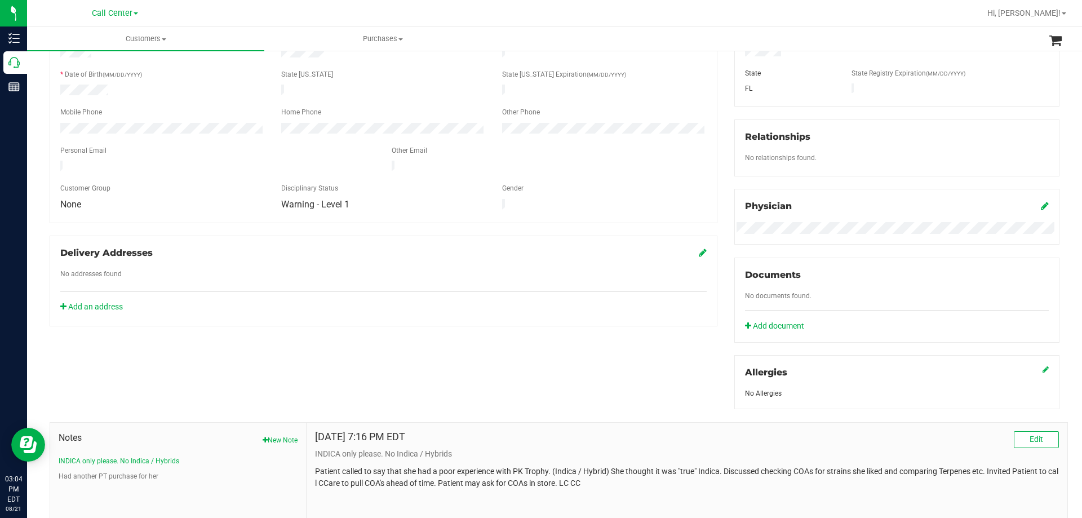
scroll to position [282, 0]
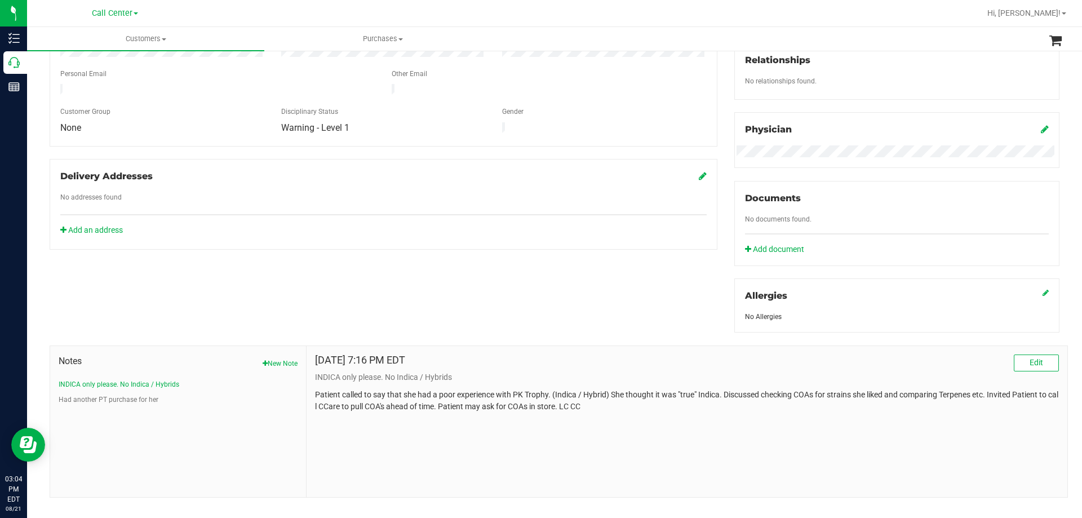
click at [366, 397] on p "Patient called to say that she had a poor experience with PK Trophy. (Indica / …" at bounding box center [687, 401] width 744 height 24
drag, startPoint x: 354, startPoint y: 396, endPoint x: 534, endPoint y: 397, distance: 179.8
click at [534, 397] on p "Patient called to say that she had a poor experience with PK Trophy. (Indica / …" at bounding box center [687, 401] width 744 height 24
click at [534, 398] on p "Patient called to say that she had a poor experience with PK Trophy. (Indica / …" at bounding box center [687, 401] width 744 height 24
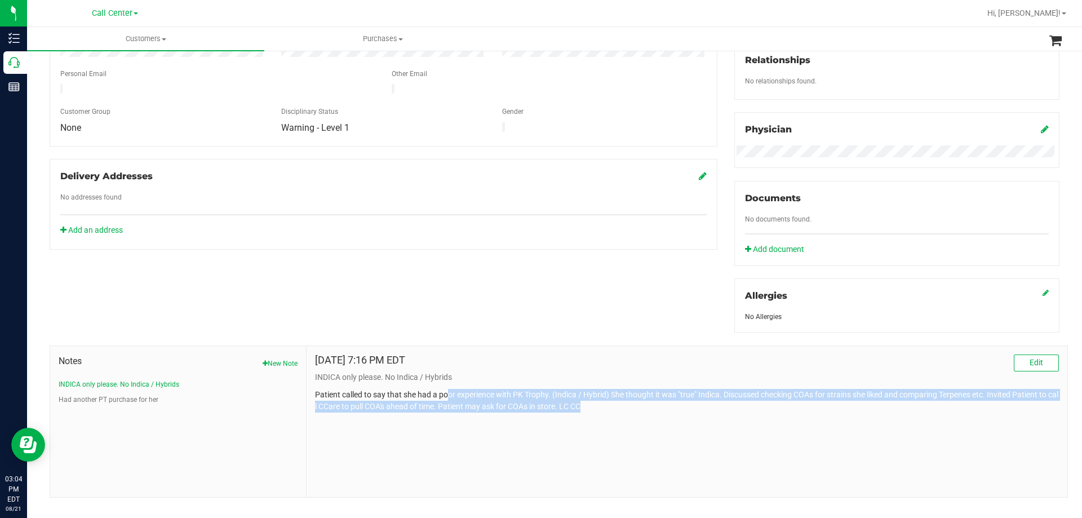
drag, startPoint x: 621, startPoint y: 406, endPoint x: 446, endPoint y: 393, distance: 175.8
click at [446, 393] on p "Patient called to say that she had a poor experience with PK Trophy. (Indica / …" at bounding box center [687, 401] width 744 height 24
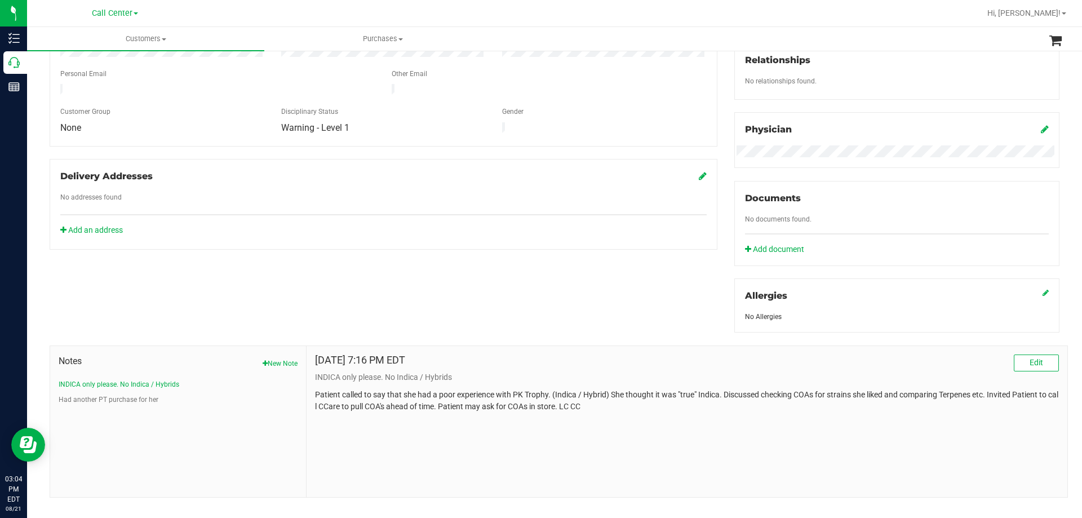
click at [438, 393] on p "Patient called to say that she had a poor experience with PK Trophy. (Indica / …" at bounding box center [687, 401] width 744 height 24
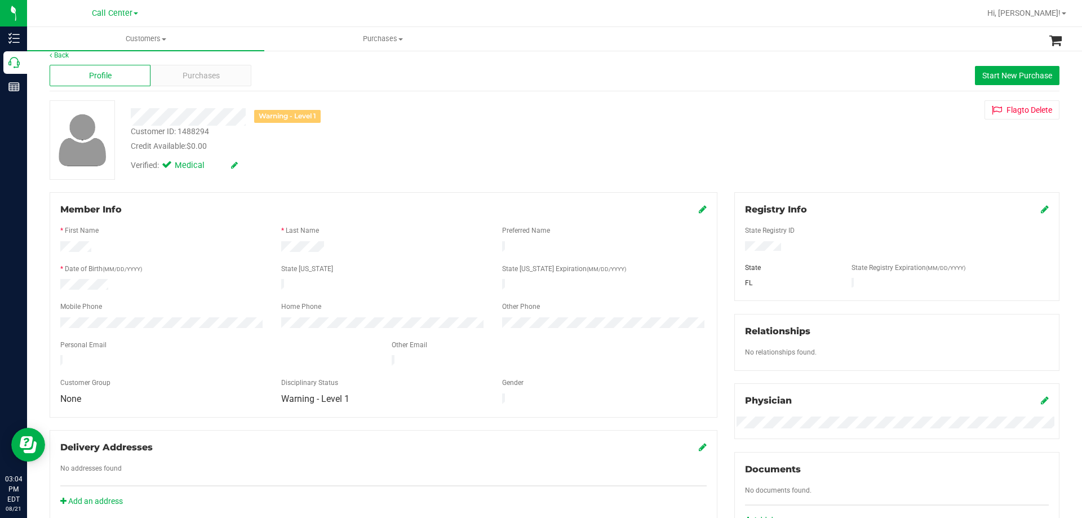
scroll to position [0, 0]
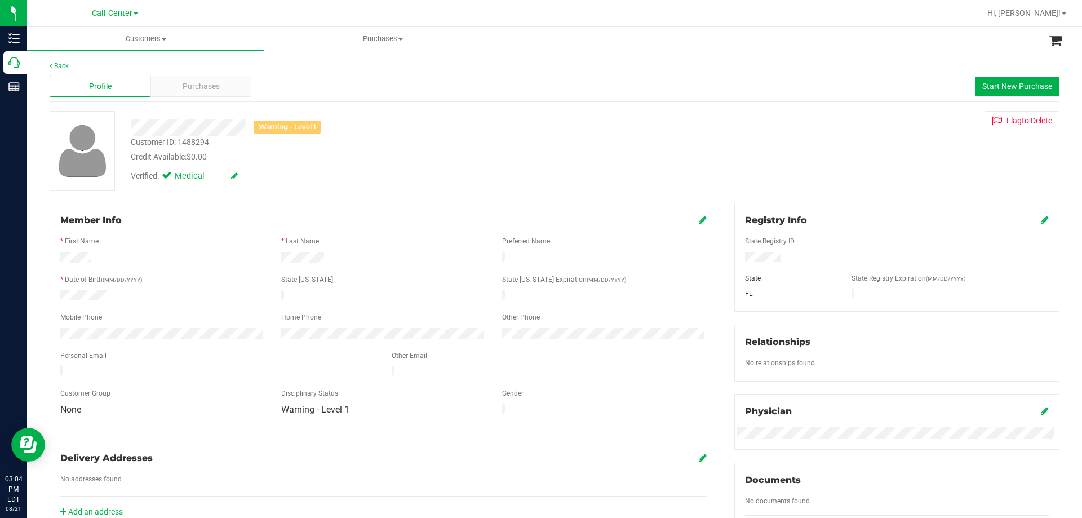
click at [215, 117] on div "Warning - Level 1" at bounding box center [378, 123] width 513 height 25
click at [207, 66] on div "Back" at bounding box center [555, 66] width 1010 height 10
click at [207, 75] on div "Profile Purchases Start New Purchase" at bounding box center [555, 86] width 1010 height 31
click at [208, 85] on span "Purchases" at bounding box center [201, 87] width 37 height 12
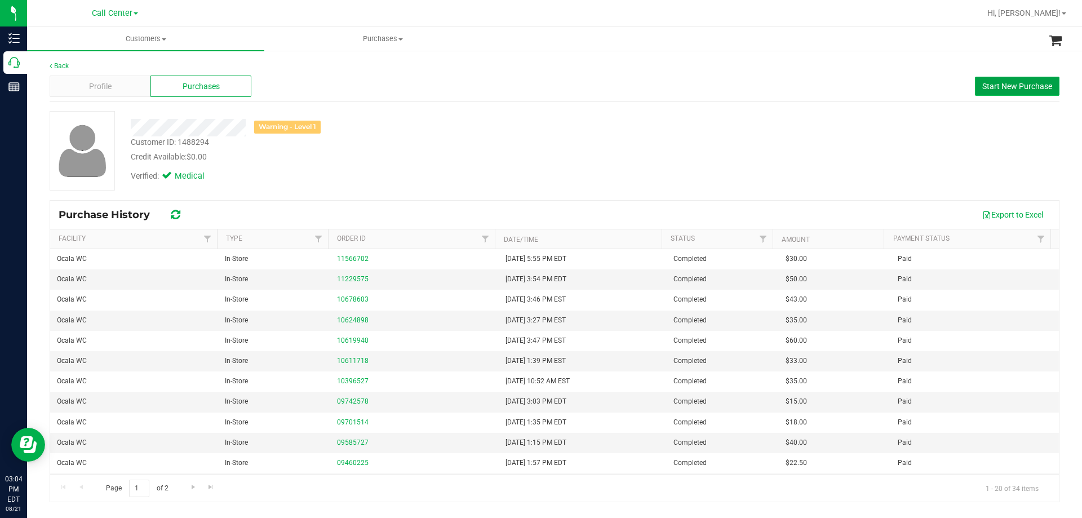
click at [995, 89] on span "Start New Purchase" at bounding box center [1017, 86] width 70 height 9
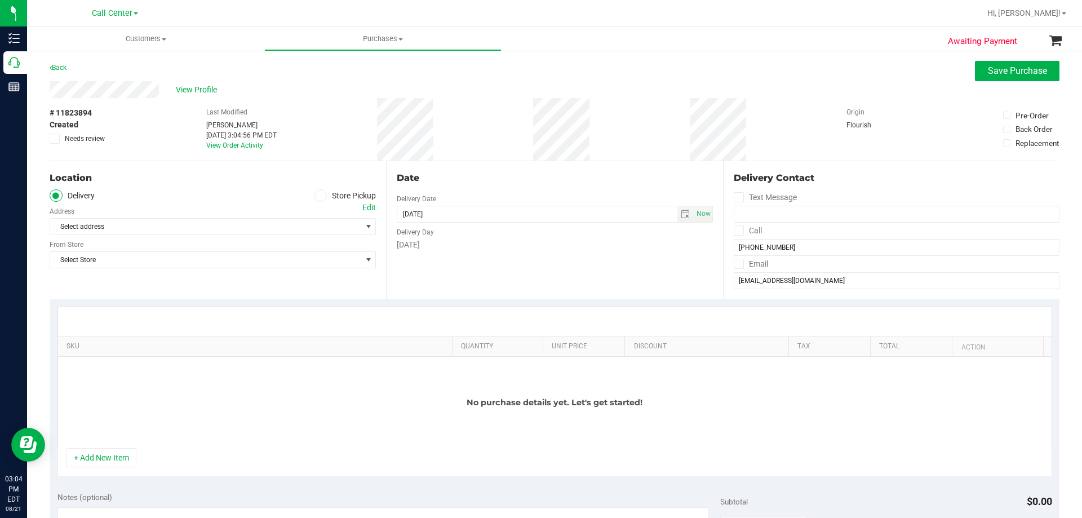
click at [319, 196] on icon at bounding box center [320, 196] width 7 height 0
click at [0, 0] on input "Store Pickup" at bounding box center [0, 0] width 0 height 0
click at [172, 230] on span "Select Store" at bounding box center [205, 227] width 311 height 16
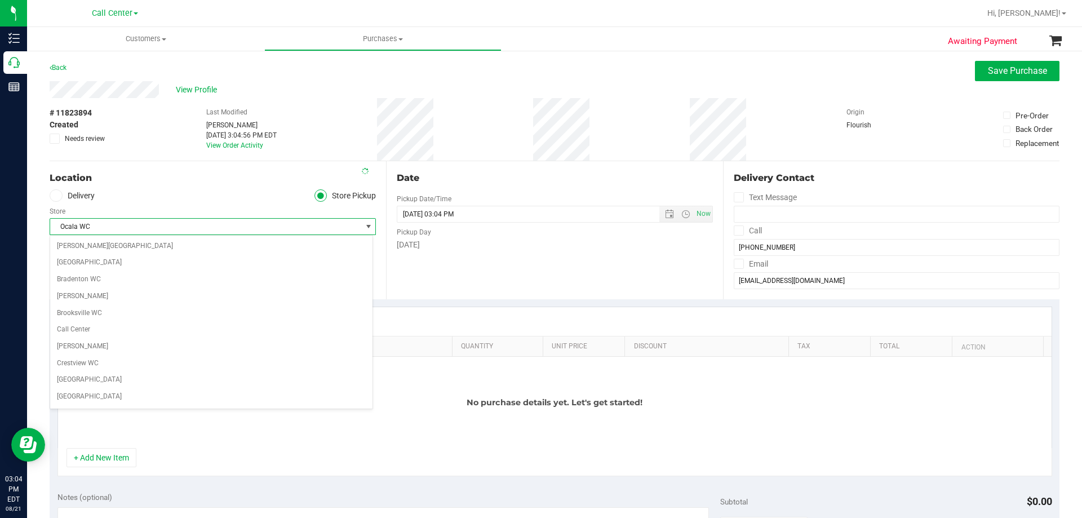
scroll to position [350, 0]
click at [172, 190] on ul "Delivery Store Pickup" at bounding box center [213, 195] width 326 height 13
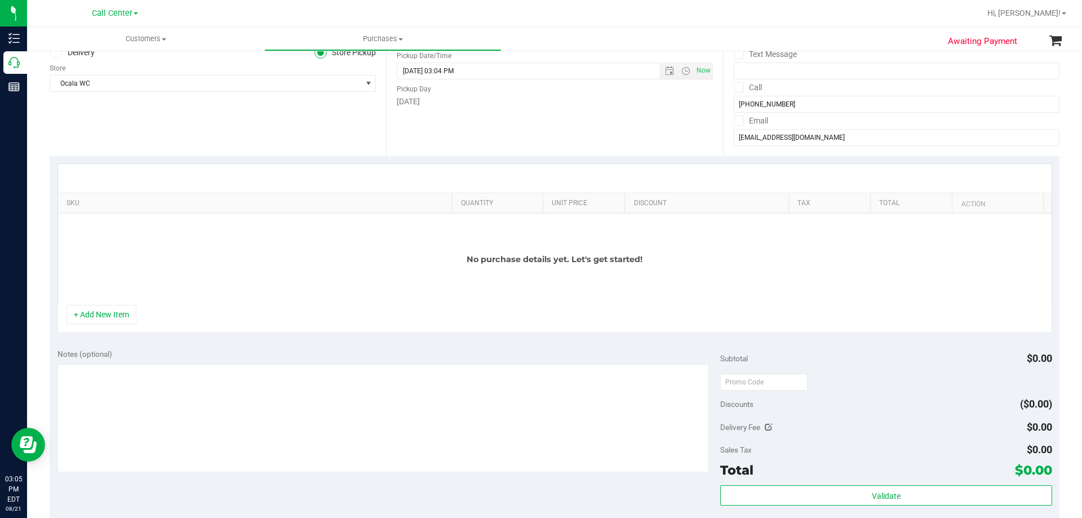
scroll to position [225, 0]
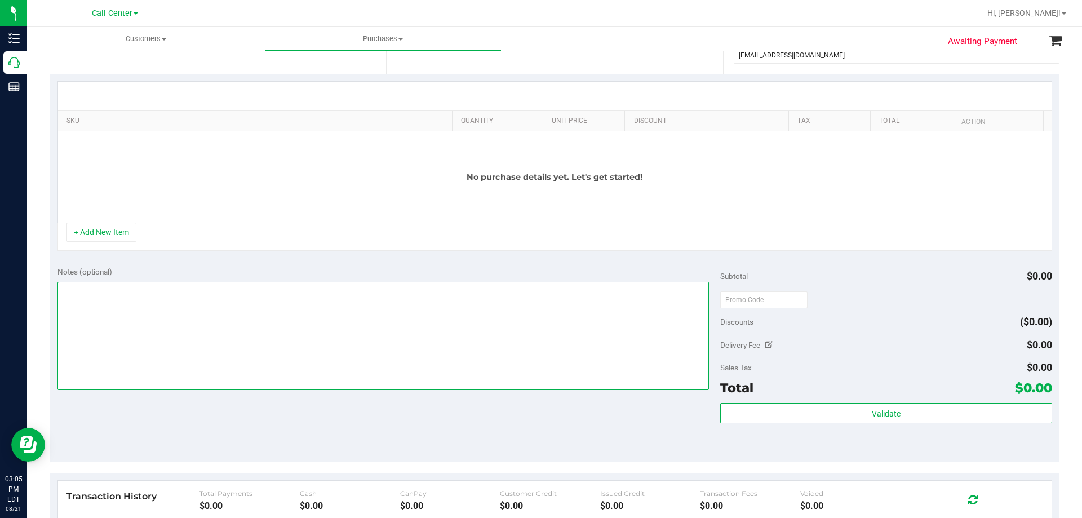
click at [161, 346] on textarea at bounding box center [383, 336] width 652 height 108
type textarea "PATIENT SAID TO TRY HYBRID - PLEASE DISREGARD NOTE FOR THIS ORDER, PT DOES WANT…"
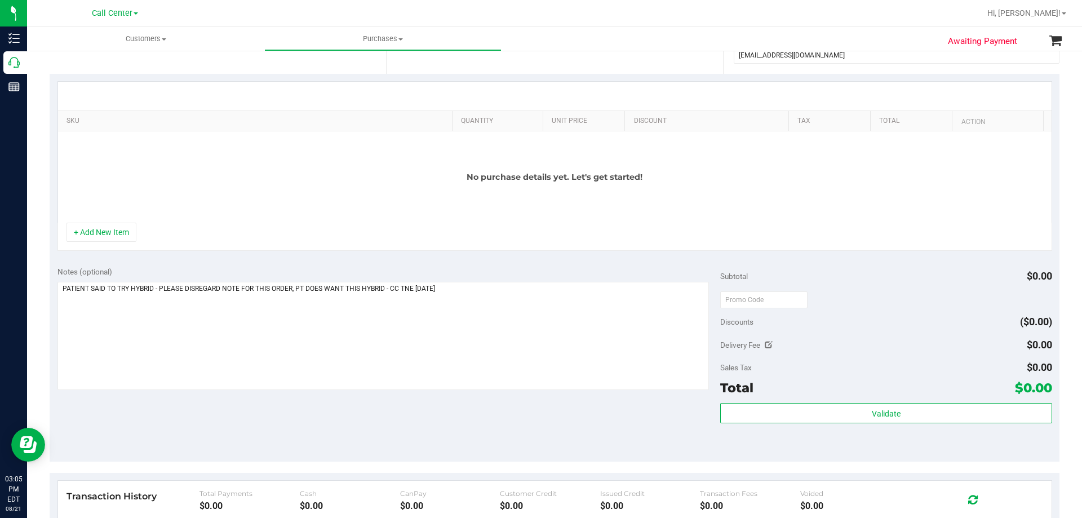
click at [190, 194] on div "No purchase details yet. Let's get started!" at bounding box center [554, 176] width 993 height 91
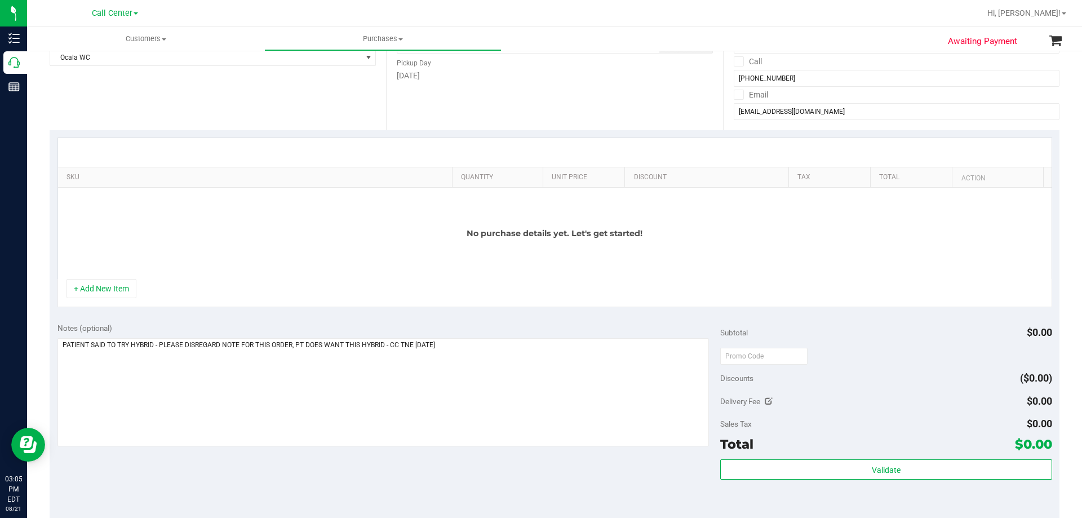
scroll to position [56, 0]
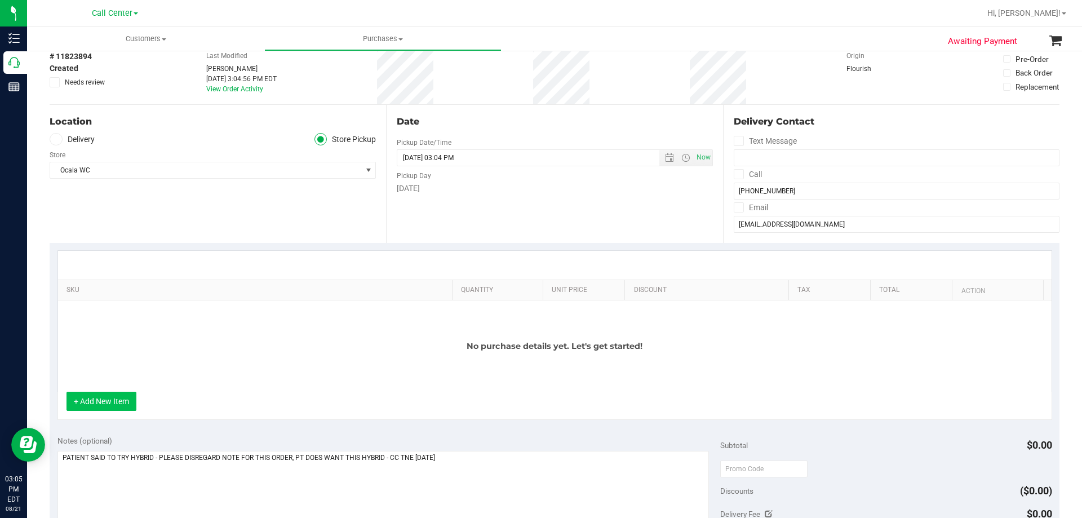
click at [95, 395] on button "+ Add New Item" at bounding box center [101, 401] width 70 height 19
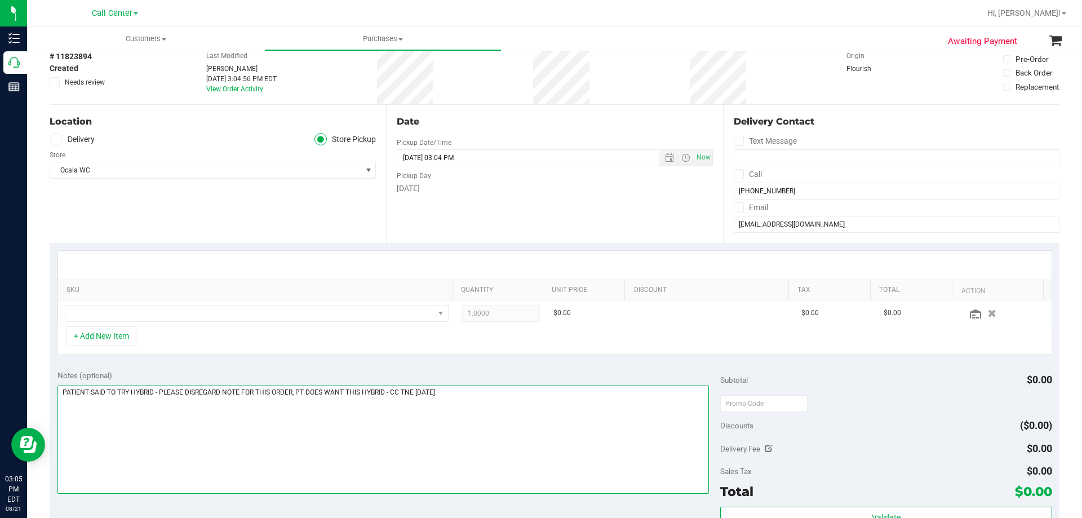
drag, startPoint x: 566, startPoint y: 409, endPoint x: 522, endPoint y: 394, distance: 46.3
click at [566, 409] on textarea at bounding box center [383, 439] width 652 height 108
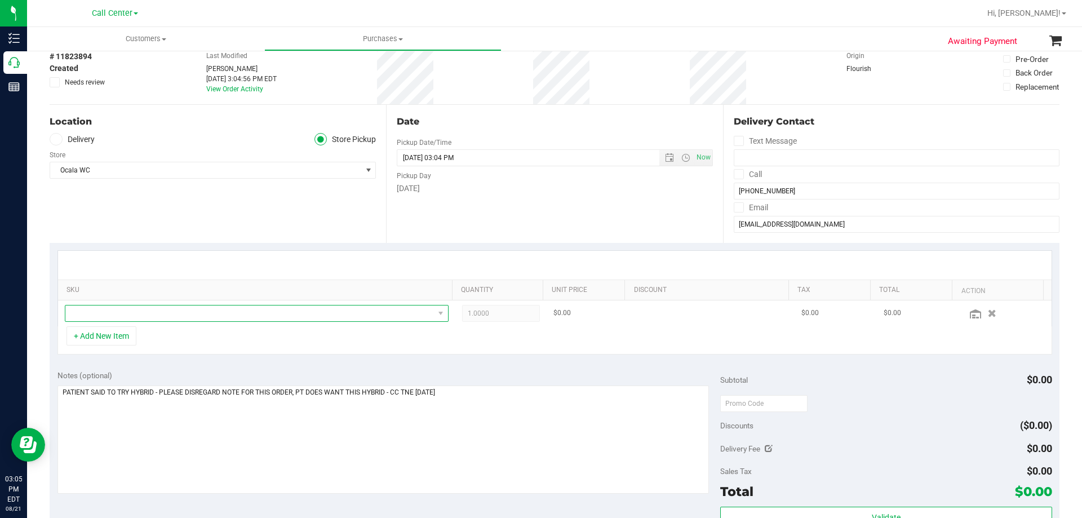
click at [358, 309] on span "NO DATA FOUND" at bounding box center [249, 313] width 369 height 16
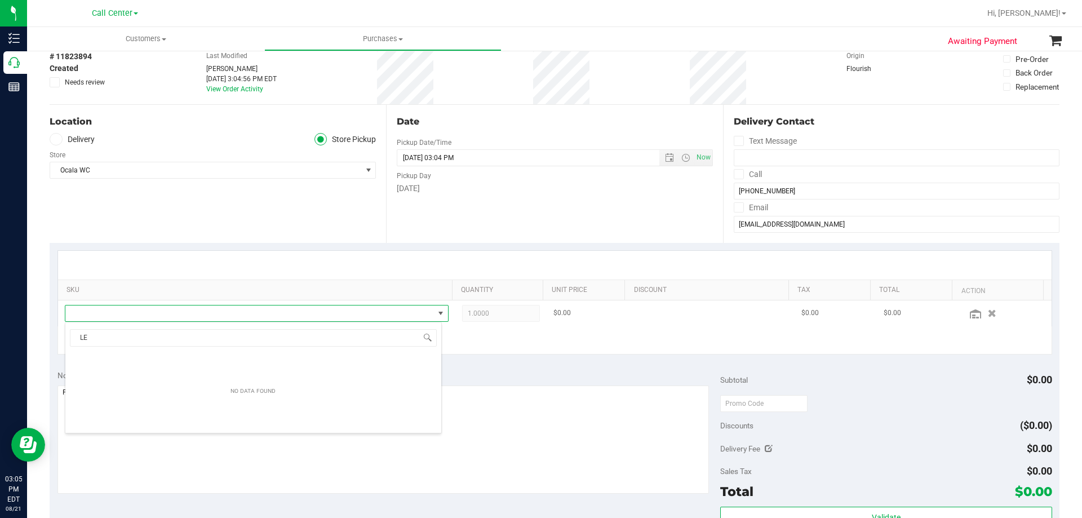
scroll to position [17, 374]
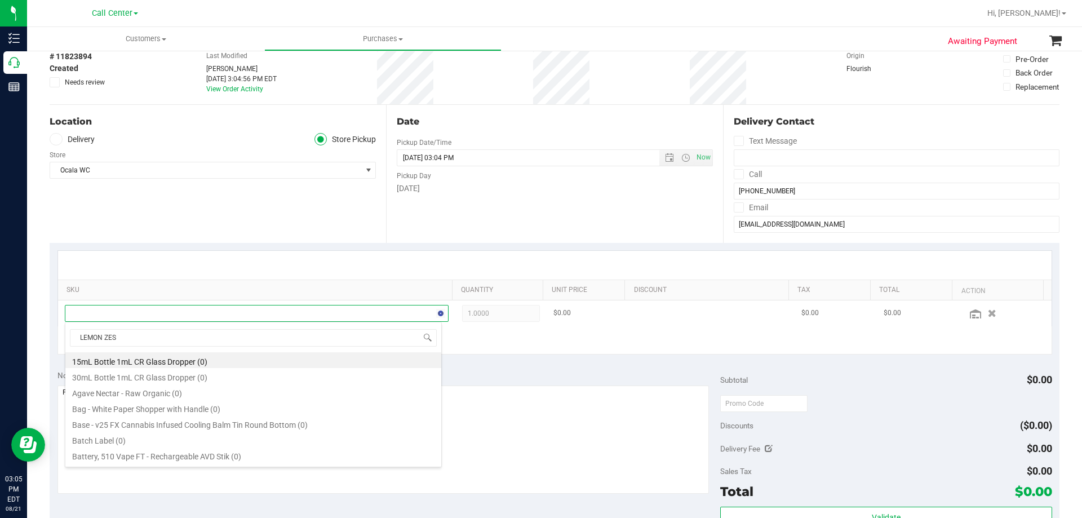
type input "LEMON ZEST"
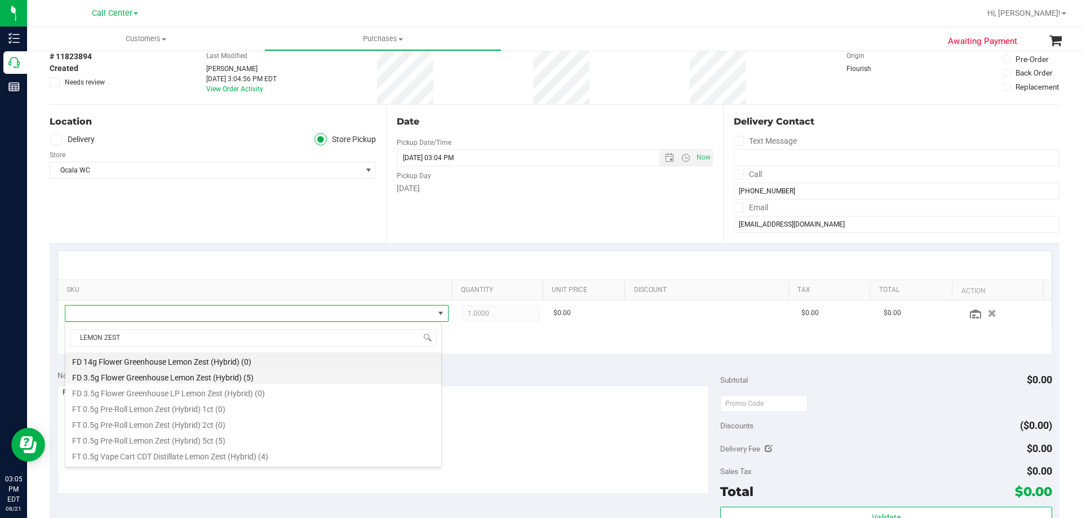
click at [198, 371] on li "FD 3.5g Flower Greenhouse Lemon Zest (Hybrid) (5)" at bounding box center [253, 376] width 376 height 16
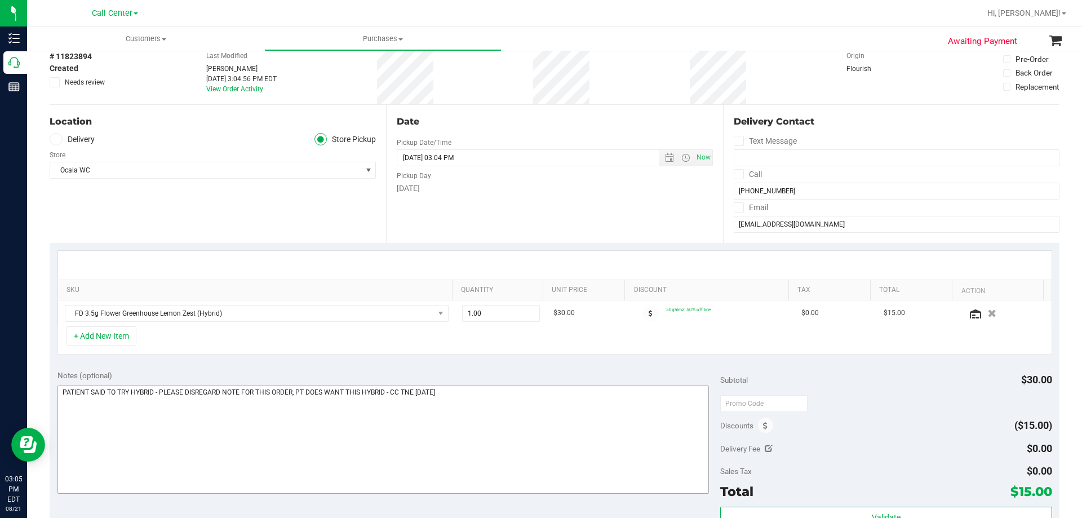
scroll to position [113, 0]
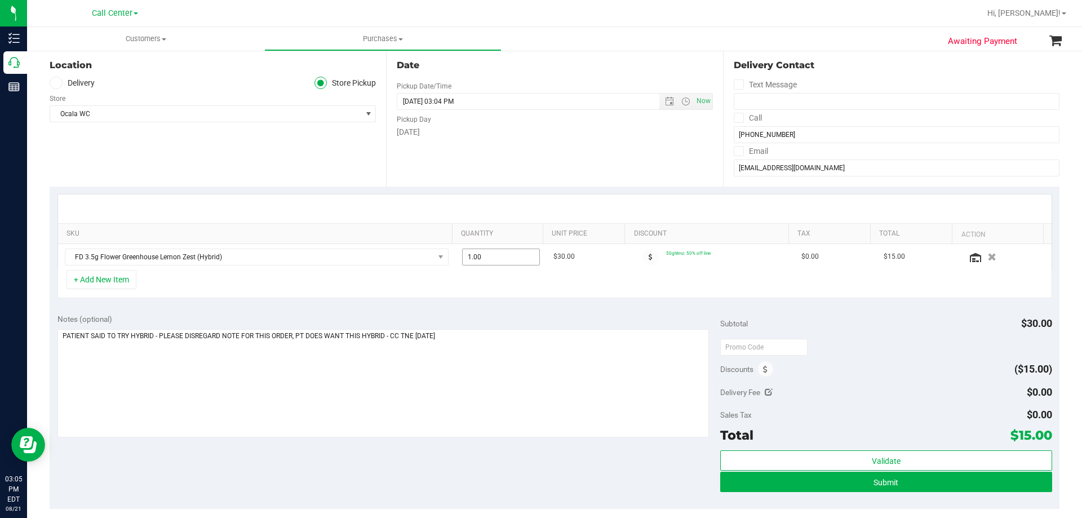
drag, startPoint x: 480, startPoint y: 259, endPoint x: 367, endPoint y: 273, distance: 113.6
click at [367, 273] on div "SKU Quantity Unit Price Discount Tax Total Action FD 3.5g Flower Greenhouse Lem…" at bounding box center [554, 246] width 995 height 104
type input "3"
type input "3.00"
click at [528, 325] on div "Notes (optional)" at bounding box center [388, 318] width 663 height 11
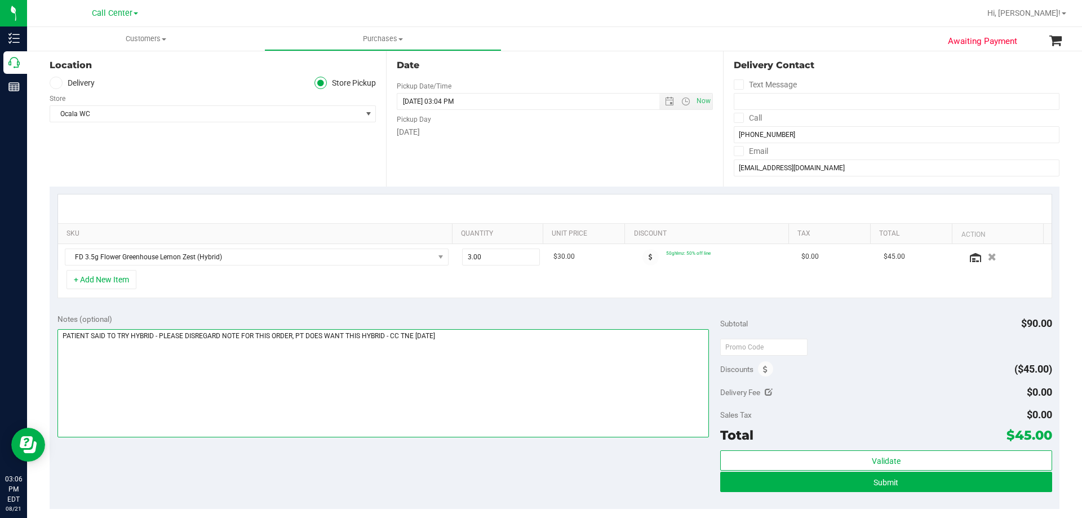
click at [104, 331] on textarea at bounding box center [383, 383] width 652 height 108
click at [292, 336] on textarea at bounding box center [383, 383] width 652 height 108
click at [602, 331] on textarea at bounding box center [383, 383] width 652 height 108
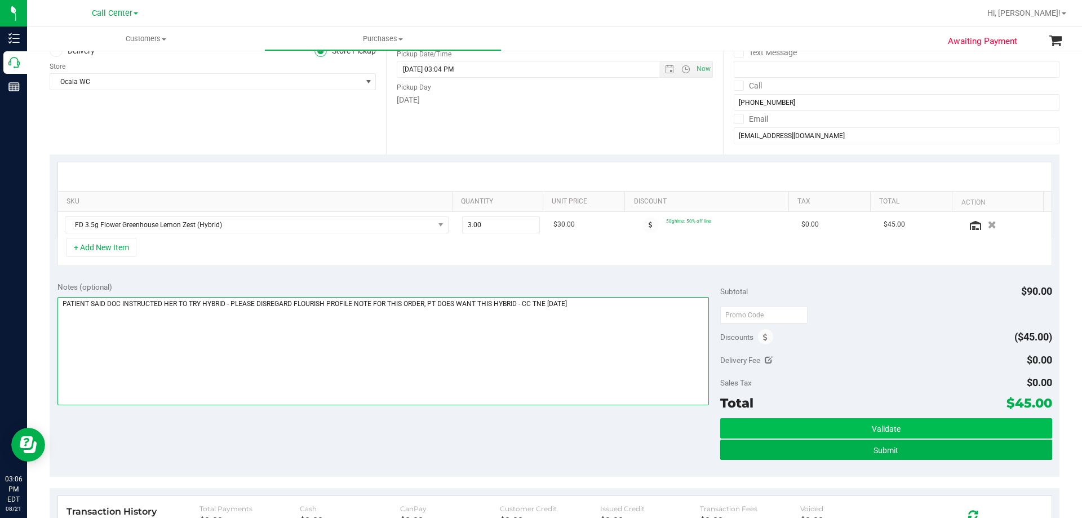
scroll to position [225, 0]
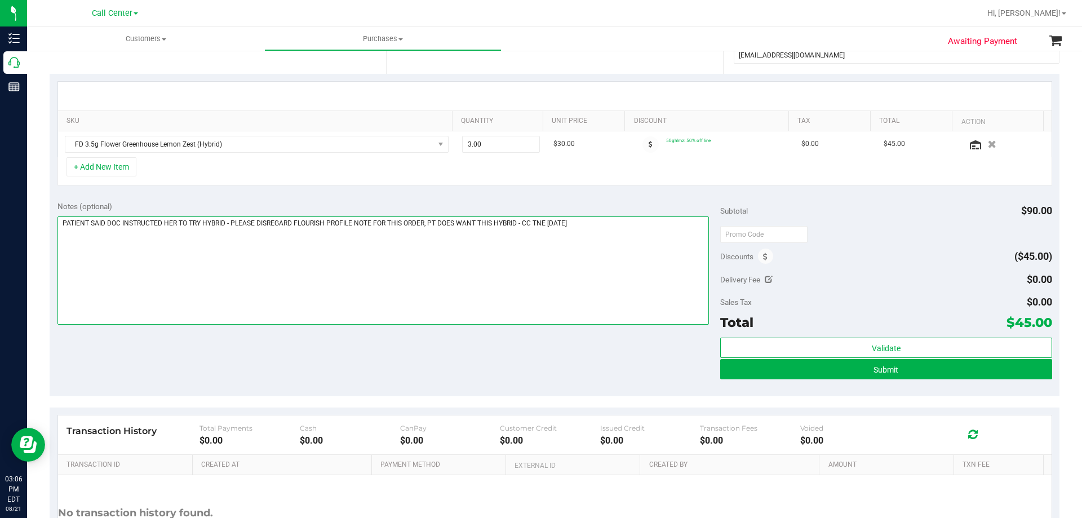
type textarea "PATIENT SAID DOC INSTRUCTED HER TO TRY HYBRID - PLEASE DISREGARD FLOURISH PROFI…"
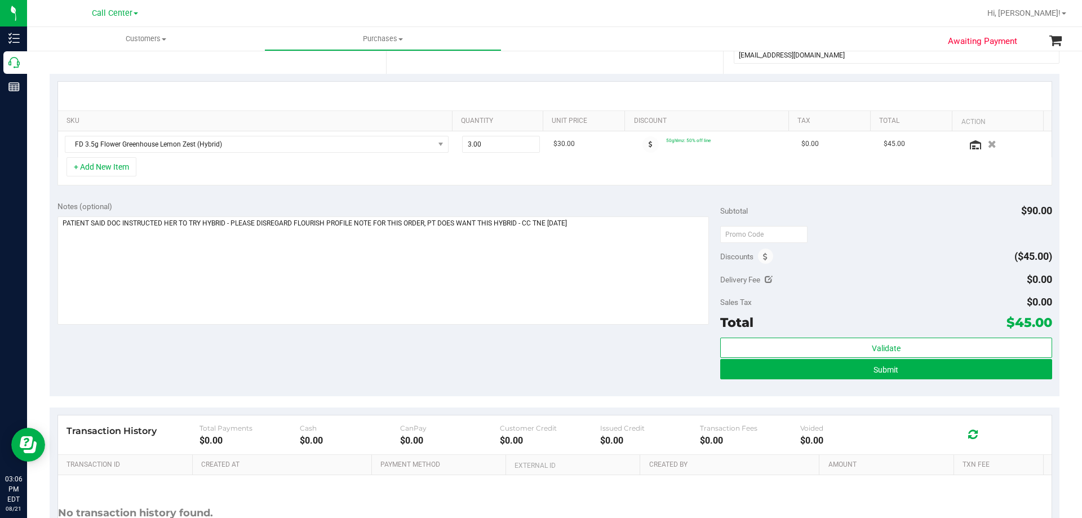
drag, startPoint x: 1006, startPoint y: 321, endPoint x: 1043, endPoint y: 322, distance: 36.6
click at [1043, 322] on span "$45.00" at bounding box center [1029, 322] width 46 height 16
copy span "45.00"
click at [503, 369] on div "Notes (optional) Subtotal $90.00 Discounts ($45.00) Delivery Fee $0.00 Sales Ta…" at bounding box center [555, 294] width 1010 height 203
click at [889, 370] on span "Submit" at bounding box center [885, 369] width 25 height 9
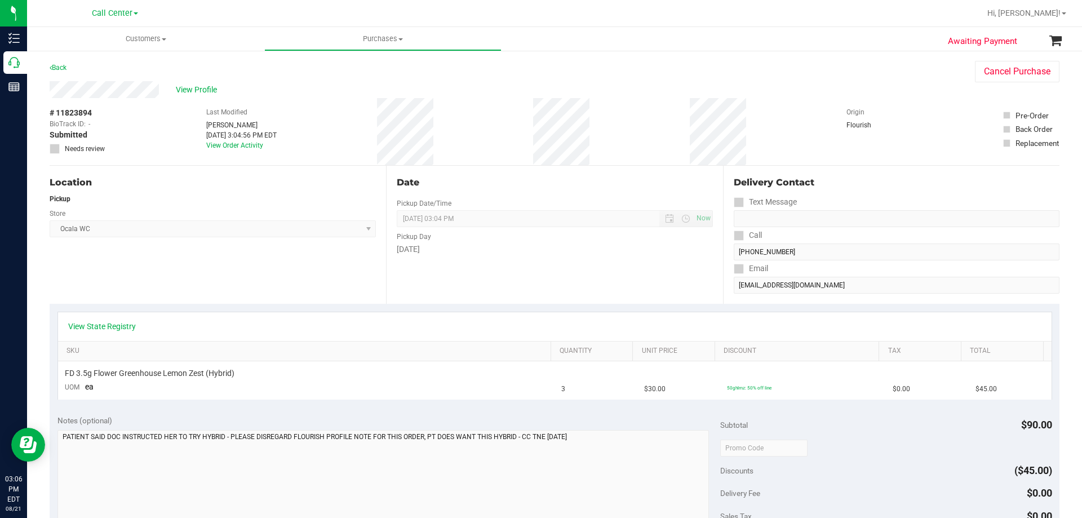
click at [197, 83] on div "View Profile" at bounding box center [501, 89] width 903 height 17
click at [197, 85] on span "View Profile" at bounding box center [198, 90] width 45 height 12
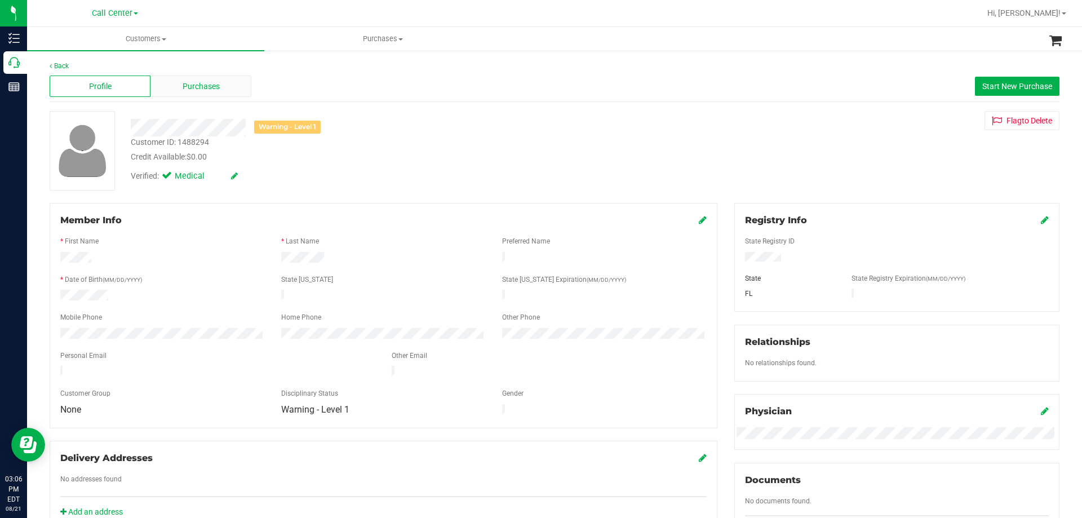
click at [213, 79] on div "Purchases" at bounding box center [200, 86] width 101 height 21
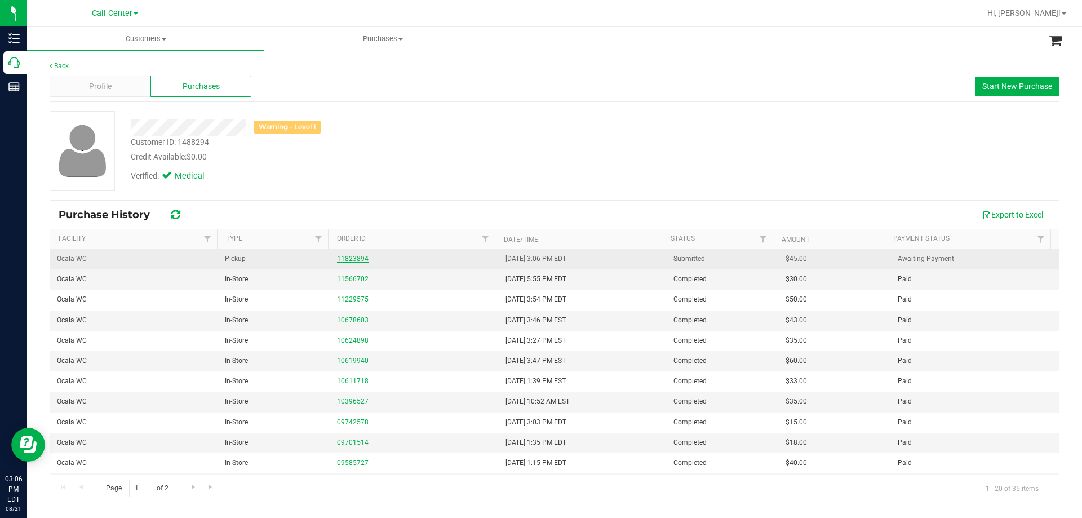
click at [361, 260] on link "11823894" at bounding box center [353, 259] width 32 height 8
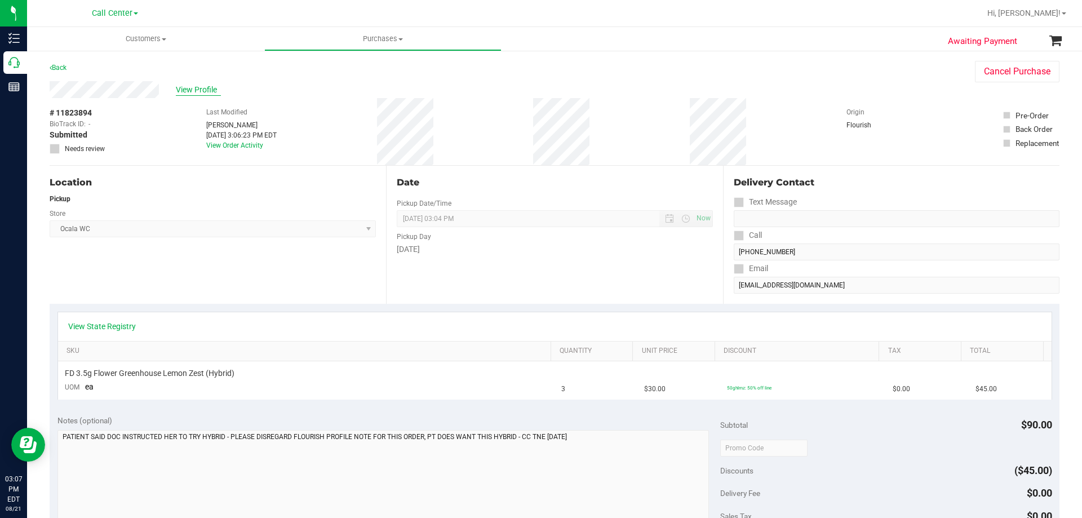
click at [195, 92] on span "View Profile" at bounding box center [198, 90] width 45 height 12
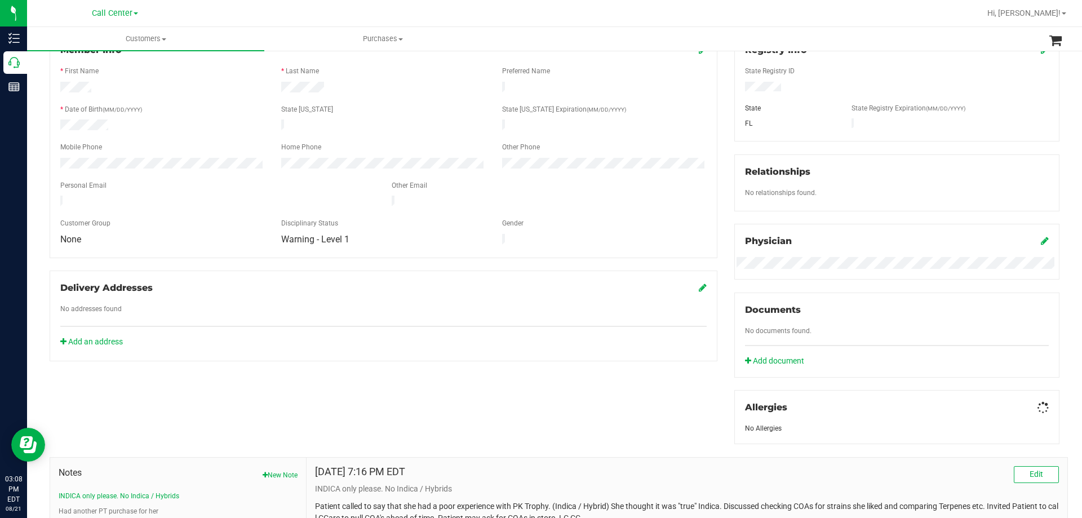
scroll to position [282, 0]
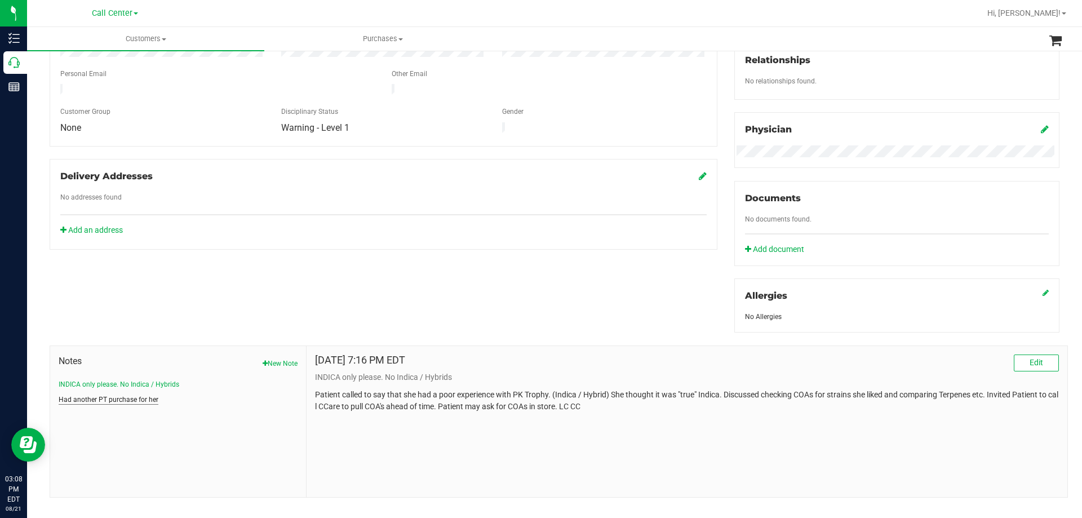
click at [106, 399] on button "Had another PT purchase for her" at bounding box center [109, 399] width 100 height 10
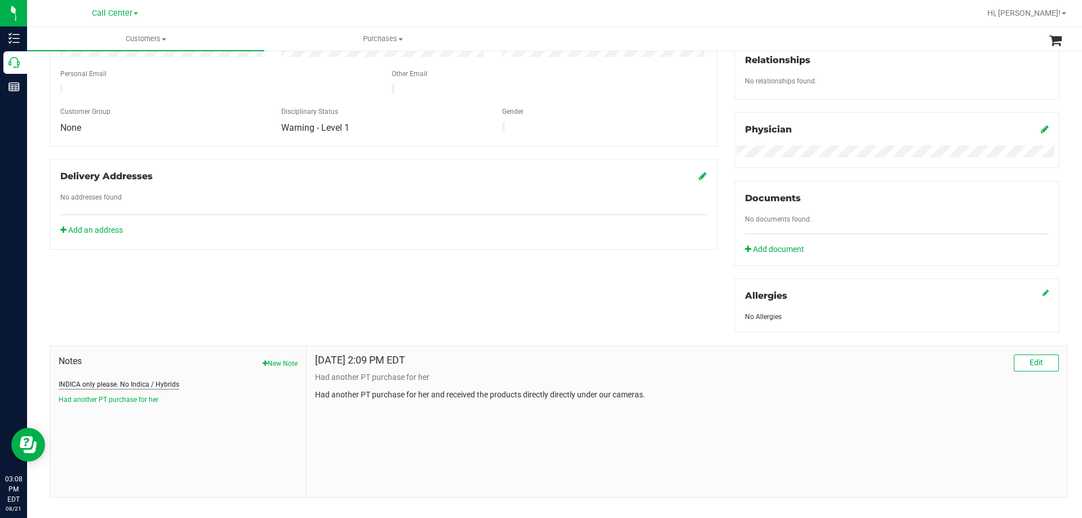
click at [109, 379] on button "INDICA only please. No Indica / Hybrids" at bounding box center [119, 384] width 121 height 10
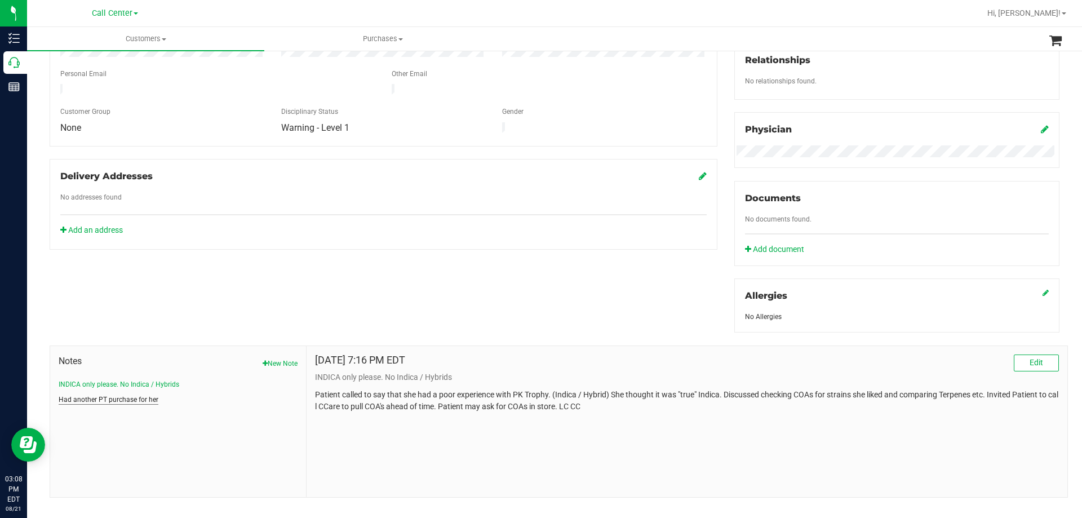
click at [107, 400] on button "Had another PT purchase for her" at bounding box center [109, 399] width 100 height 10
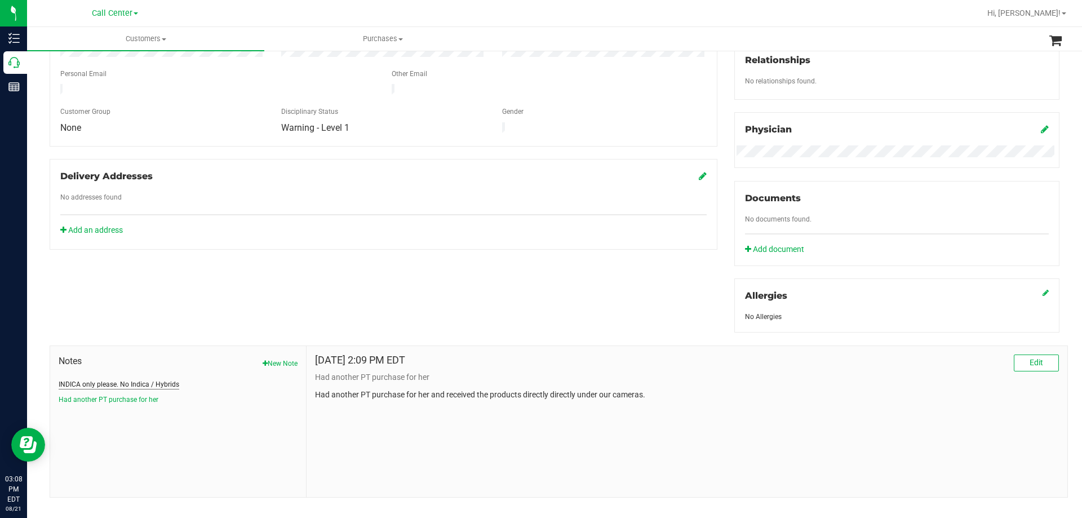
click at [109, 379] on button "INDICA only please. No Indica / Hybrids" at bounding box center [119, 384] width 121 height 10
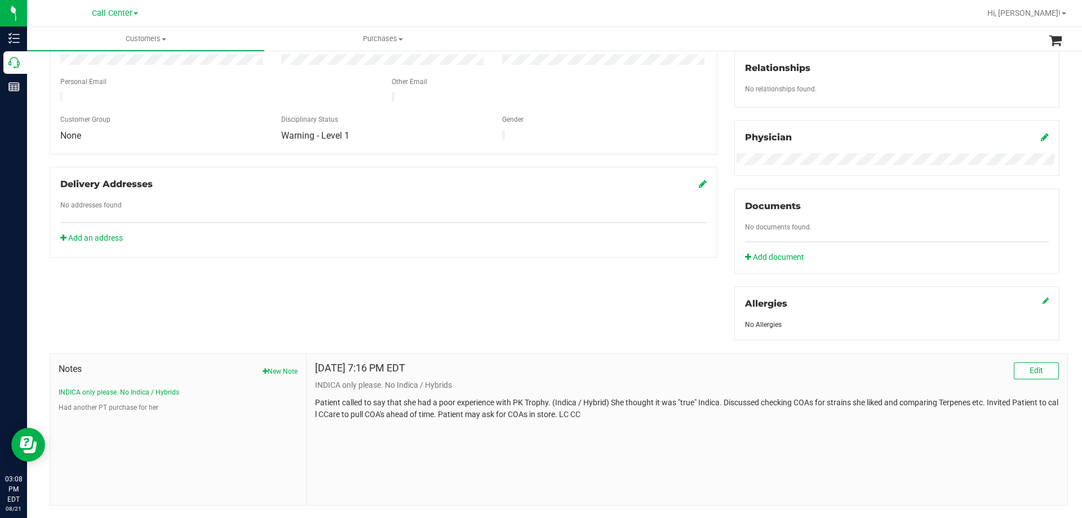
scroll to position [297, 0]
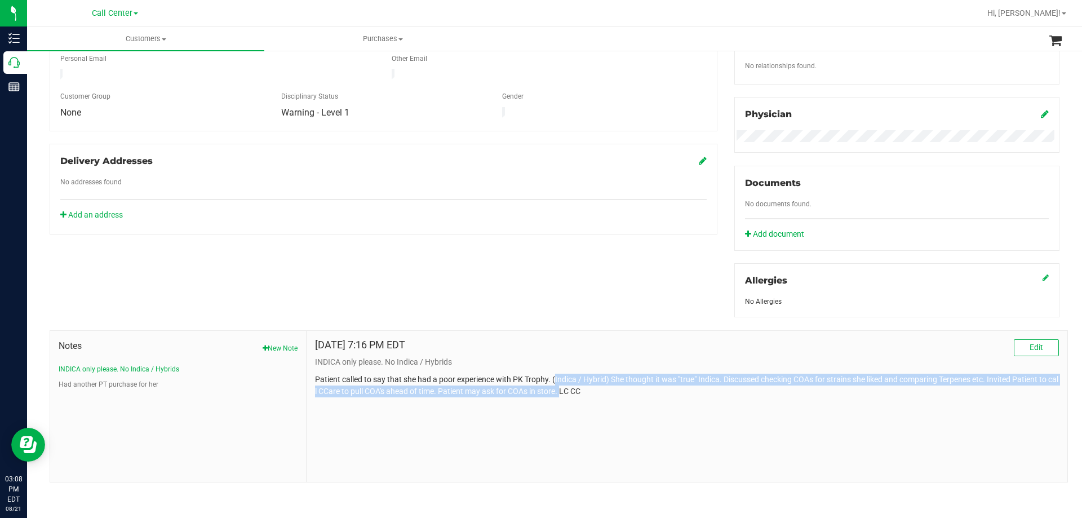
drag, startPoint x: 554, startPoint y: 379, endPoint x: 570, endPoint y: 400, distance: 26.6
click at [570, 400] on div "May 1, 2025 7:16 PM EDT Edit INDICA only please. No Indica / Hybrids Patient ca…" at bounding box center [687, 406] width 761 height 151
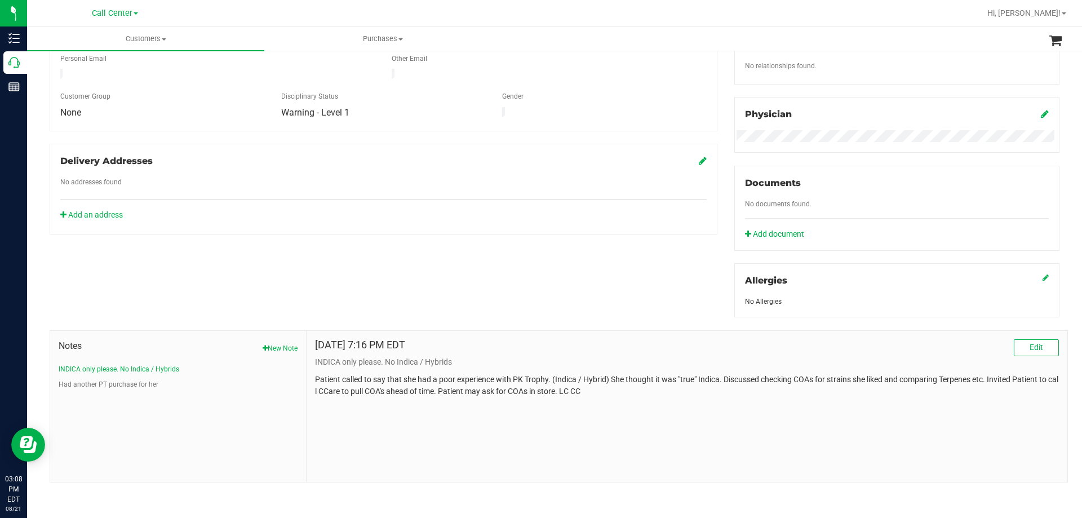
click at [576, 400] on div "May 1, 2025 7:16 PM EDT Edit INDICA only please. No Indica / Hybrids Patient ca…" at bounding box center [687, 406] width 761 height 151
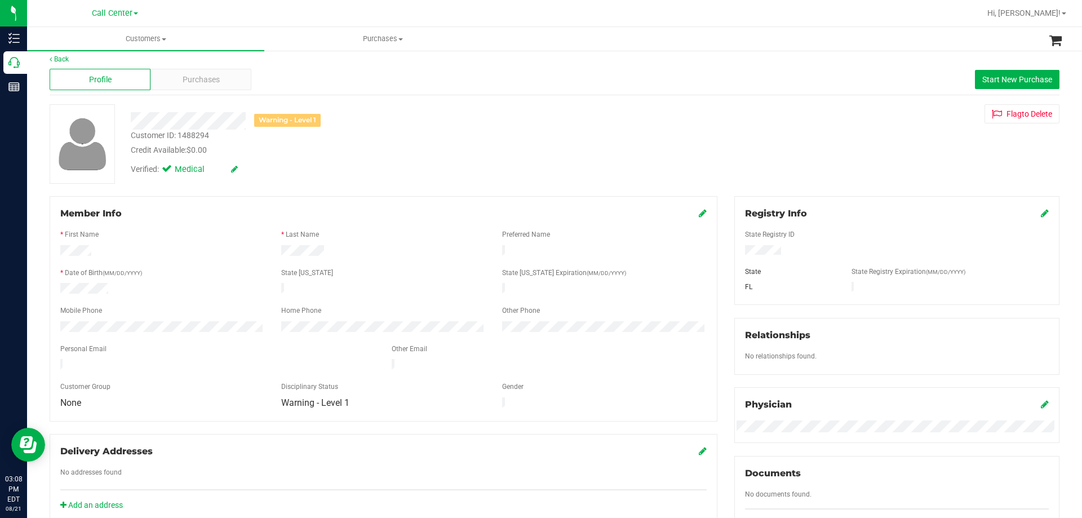
scroll to position [0, 0]
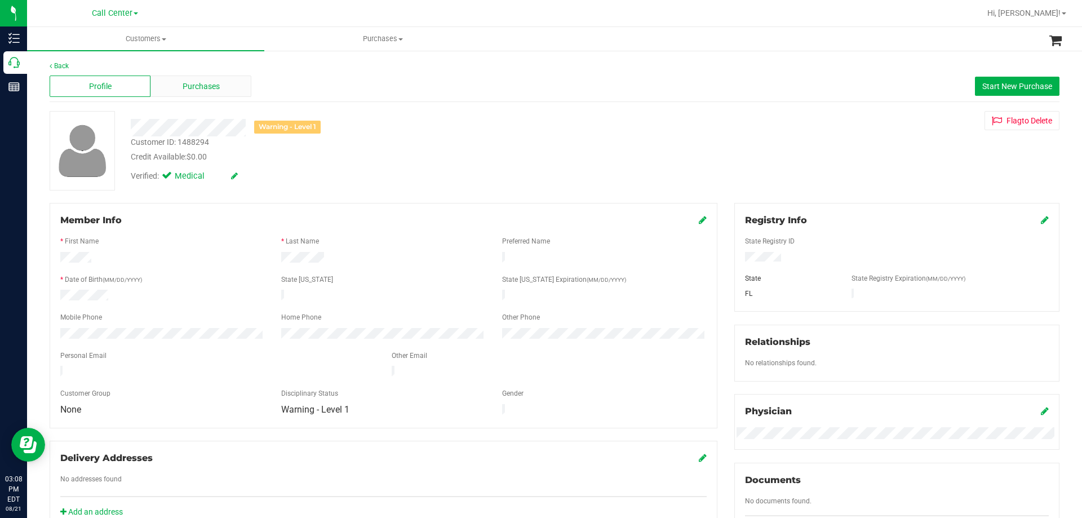
click at [210, 94] on div "Purchases" at bounding box center [200, 86] width 101 height 21
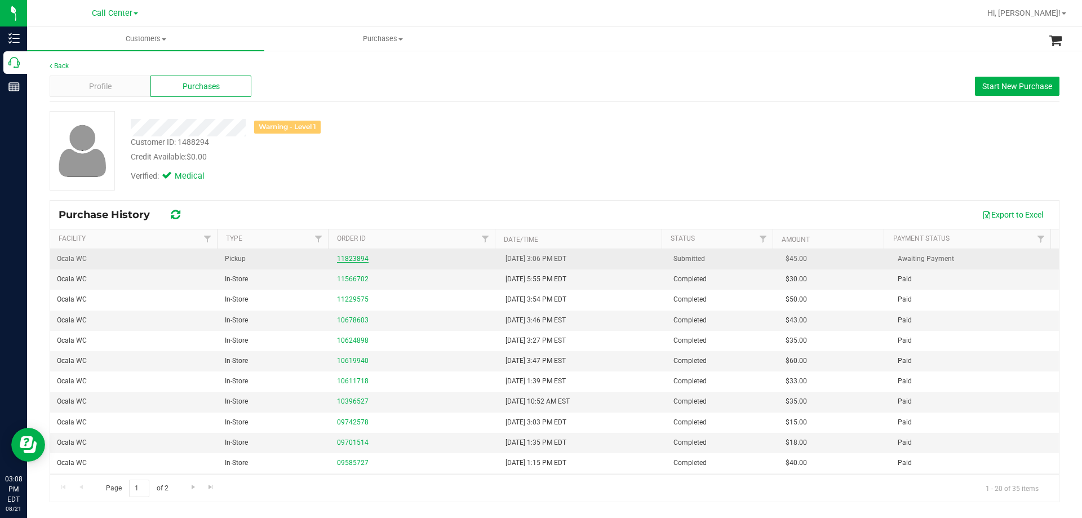
click at [352, 258] on link "11823894" at bounding box center [353, 259] width 32 height 8
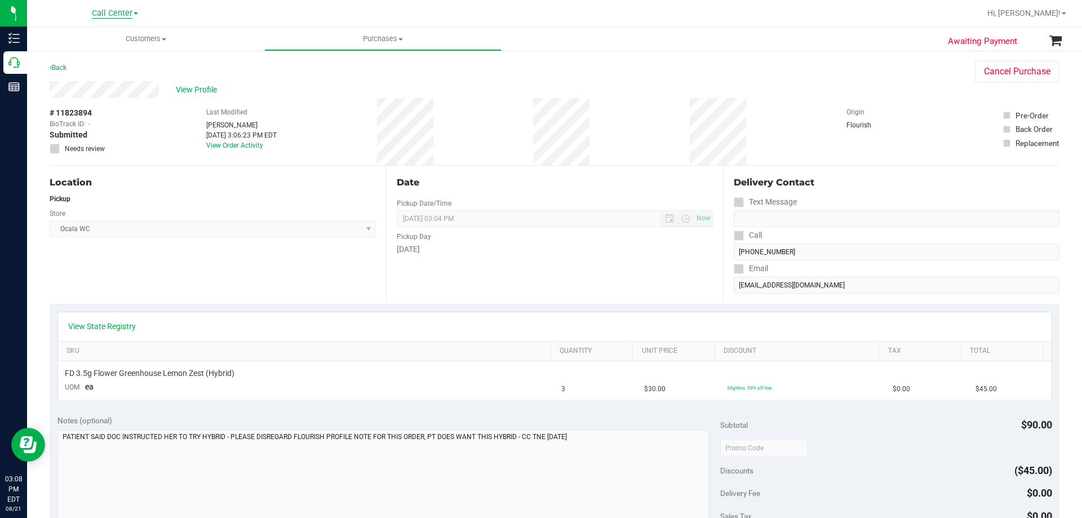
click at [119, 17] on span "Call Center" at bounding box center [112, 13] width 41 height 10
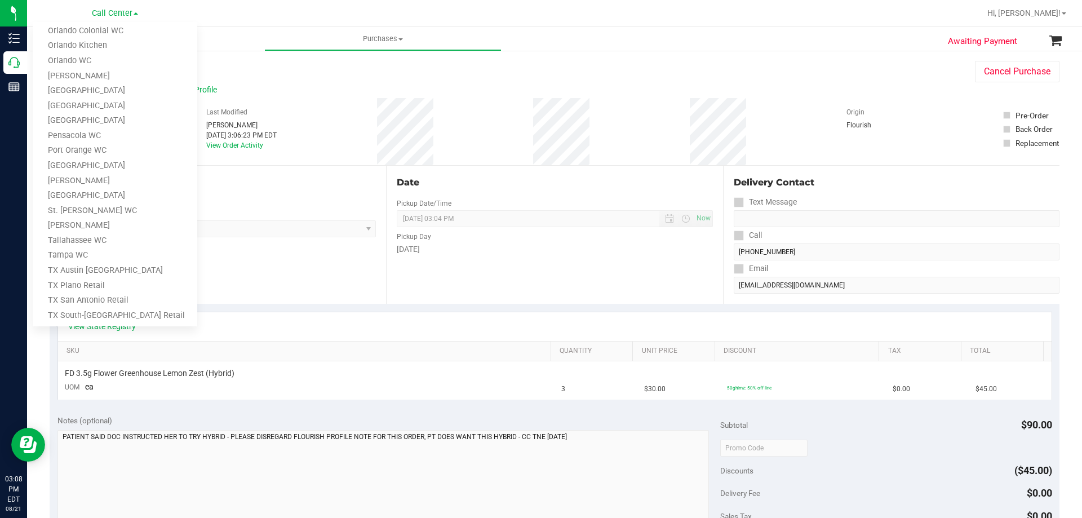
scroll to position [495, 0]
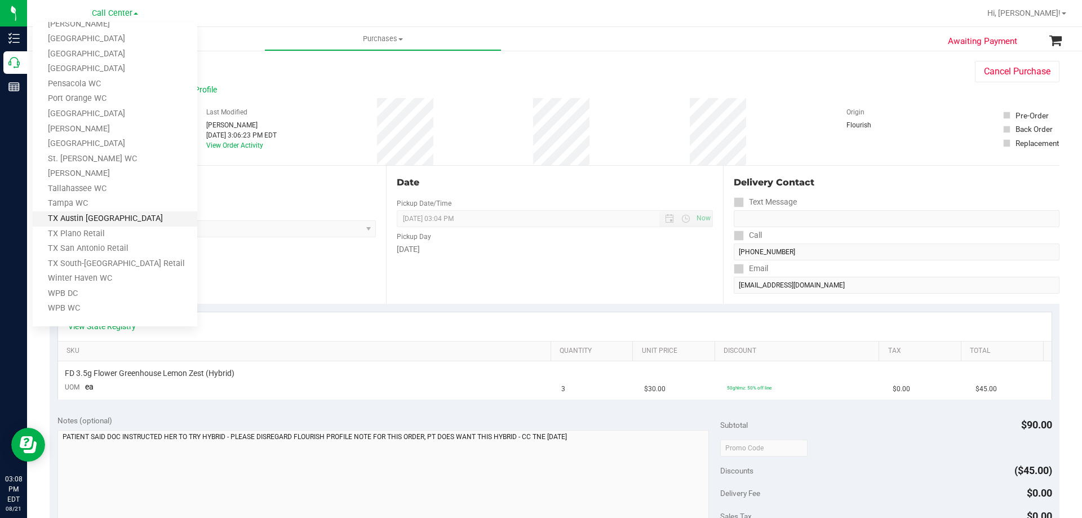
click at [85, 218] on link "TX Austin [GEOGRAPHIC_DATA]" at bounding box center [115, 218] width 165 height 15
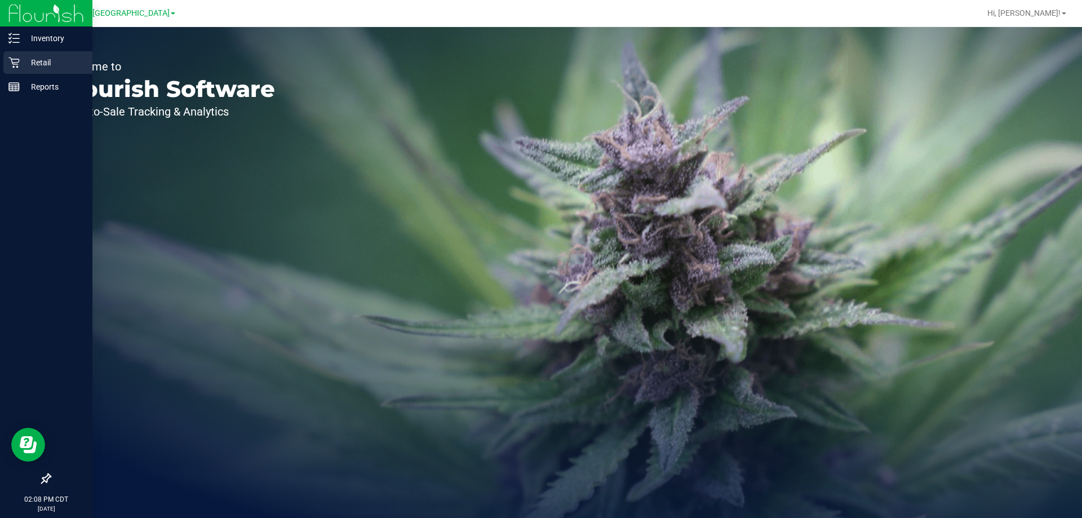
click at [45, 62] on p "Retail" at bounding box center [54, 63] width 68 height 14
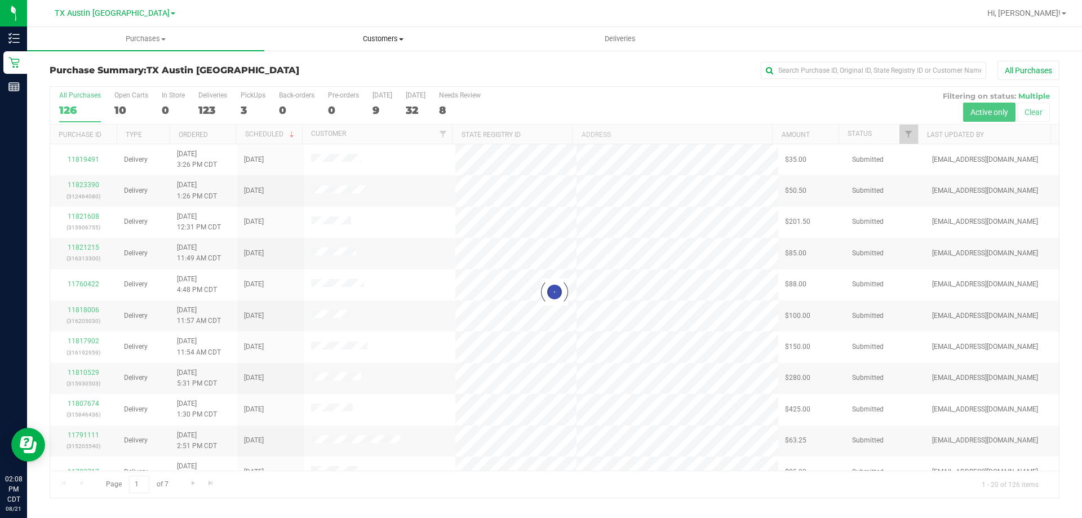
drag, startPoint x: 377, startPoint y: 39, endPoint x: 409, endPoint y: 48, distance: 32.7
click at [377, 39] on span "Customers" at bounding box center [383, 39] width 236 height 10
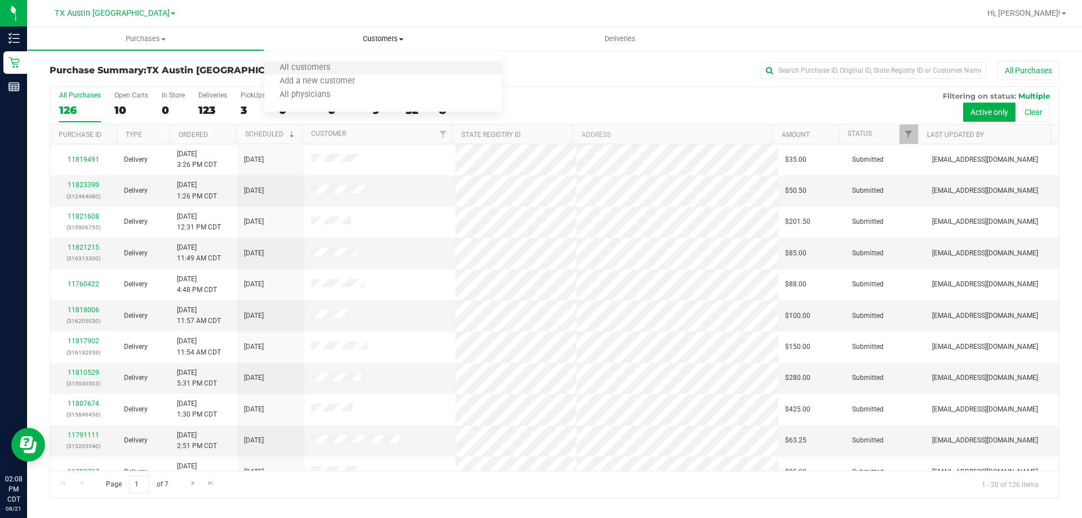
click at [361, 63] on li "All customers" at bounding box center [382, 68] width 237 height 14
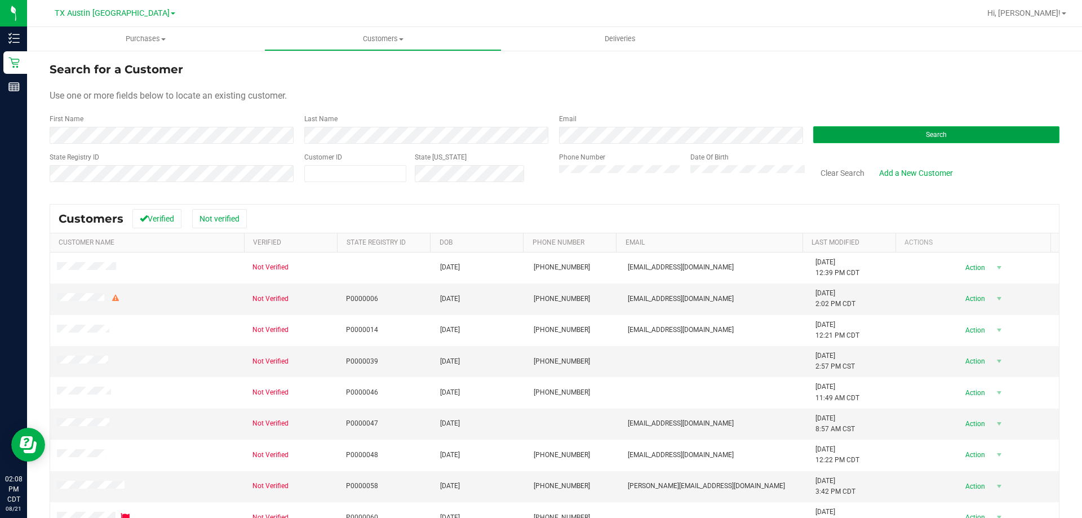
click at [857, 132] on button "Search" at bounding box center [936, 134] width 246 height 17
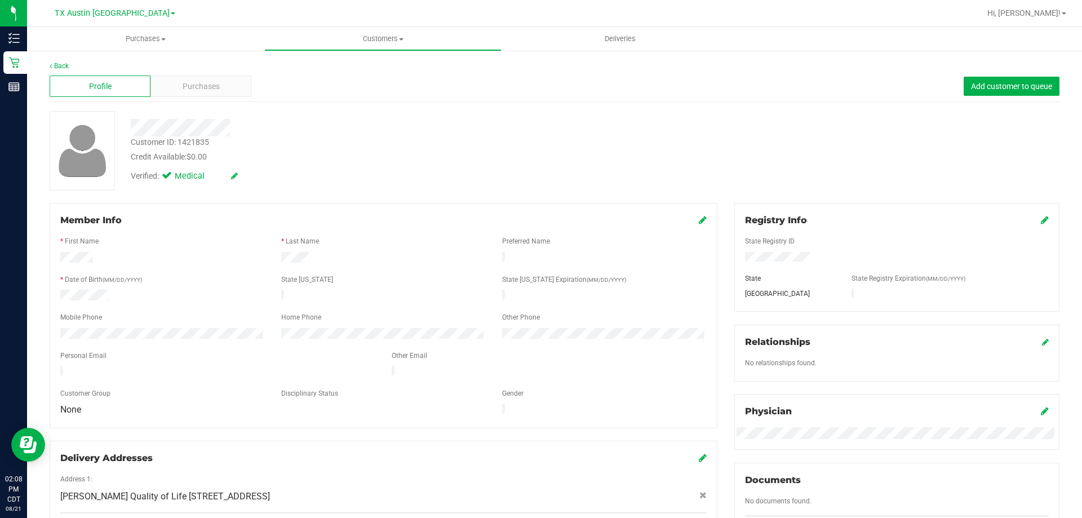
click at [202, 103] on div "Back Profile Purchases Add customer to queue Customer ID: 1421835 Credit Availa…" at bounding box center [555, 429] width 1010 height 737
click at [205, 87] on span "Purchases" at bounding box center [201, 87] width 37 height 12
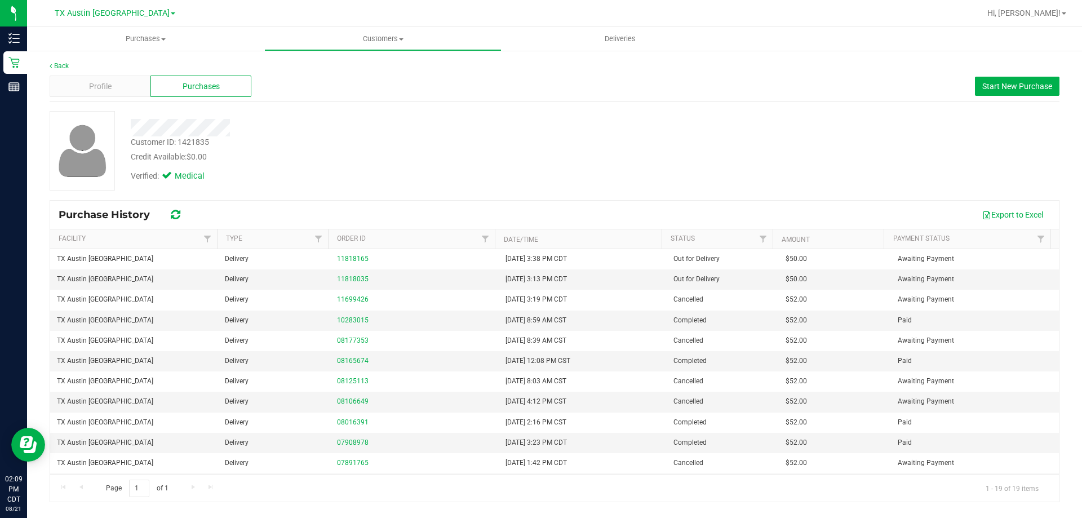
click at [467, 159] on div "Credit Available: $0.00" at bounding box center [379, 157] width 496 height 12
click at [513, 147] on div "Customer ID: 1421835 Credit Available: $0.00" at bounding box center [378, 149] width 513 height 26
click at [577, 170] on div "Verified: Medical" at bounding box center [378, 175] width 513 height 25
click at [452, 153] on div "Credit Available: $0.00" at bounding box center [379, 157] width 496 height 12
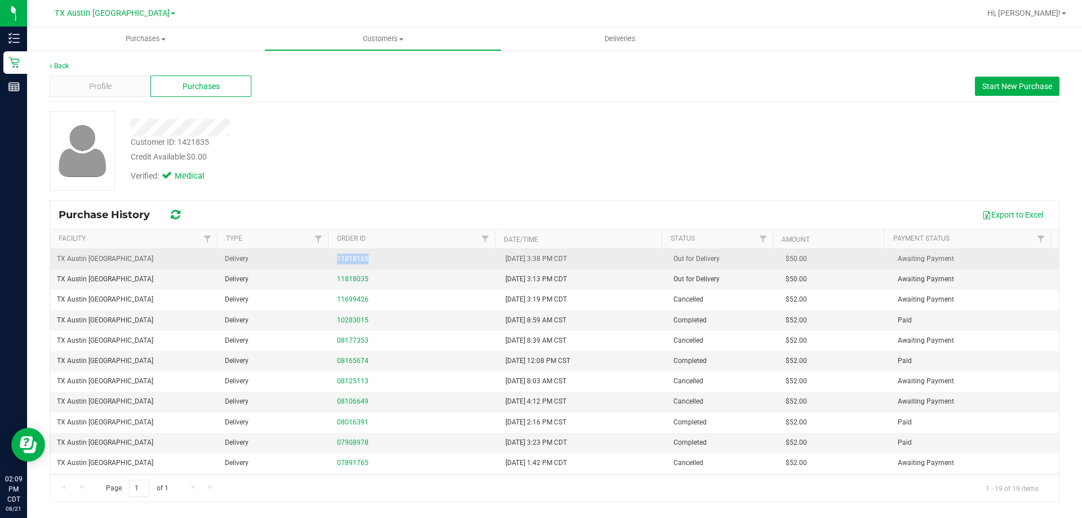
drag, startPoint x: 319, startPoint y: 256, endPoint x: 466, endPoint y: 267, distance: 147.5
click at [466, 267] on tr "TX Austin DC Delivery 11818165 8/20/2025 3:38 PM CDT Out for Delivery $50.00 Aw…" at bounding box center [554, 259] width 1009 height 20
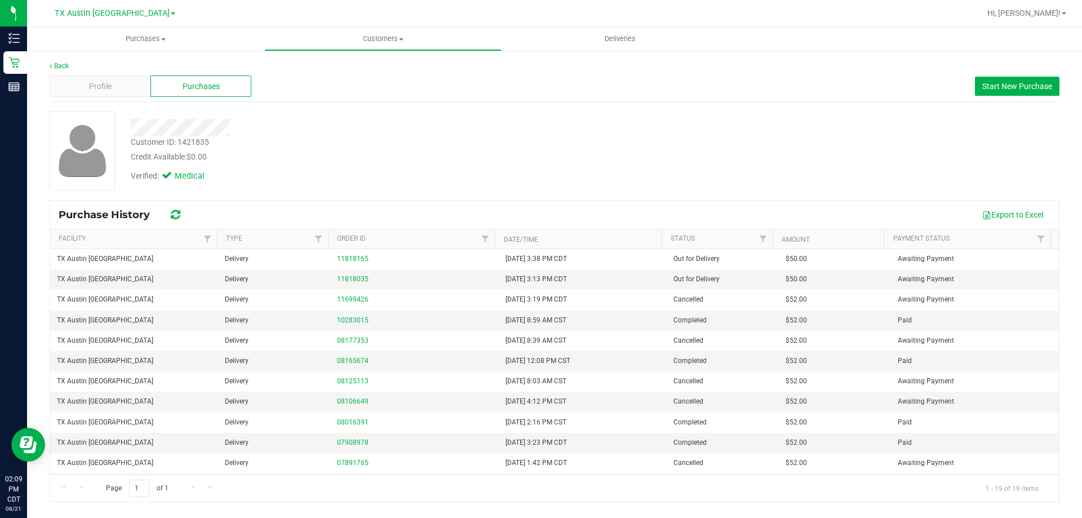
click at [437, 154] on div "Credit Available: $0.00" at bounding box center [379, 157] width 496 height 12
click at [383, 189] on div "Customer ID: 1421835 Credit Available: $0.00 Verified: Medical" at bounding box center [554, 150] width 1027 height 79
click at [356, 142] on div "Customer ID: 1421835 Credit Available: $0.00" at bounding box center [378, 149] width 513 height 26
click at [403, 128] on div at bounding box center [378, 127] width 513 height 17
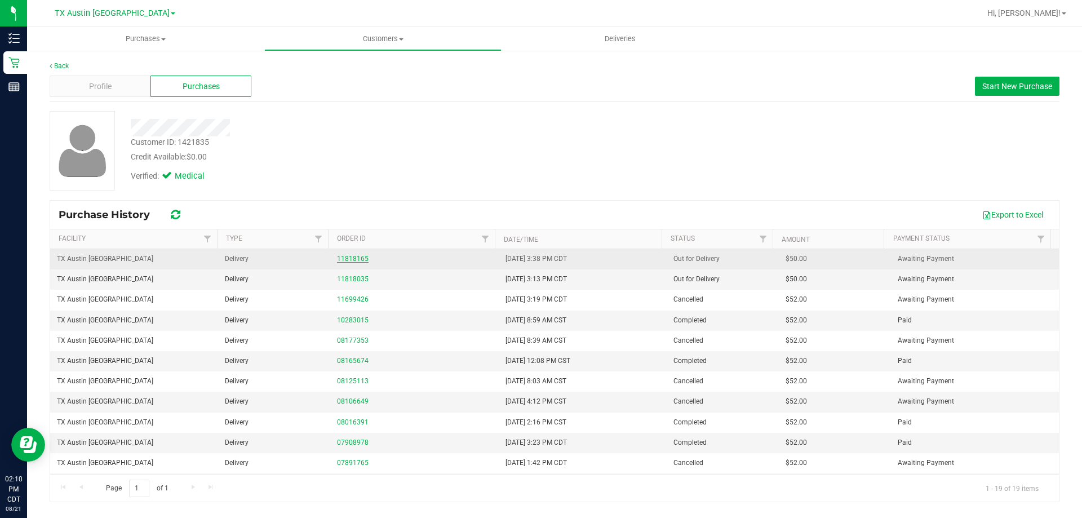
click at [353, 259] on link "11818165" at bounding box center [353, 259] width 32 height 8
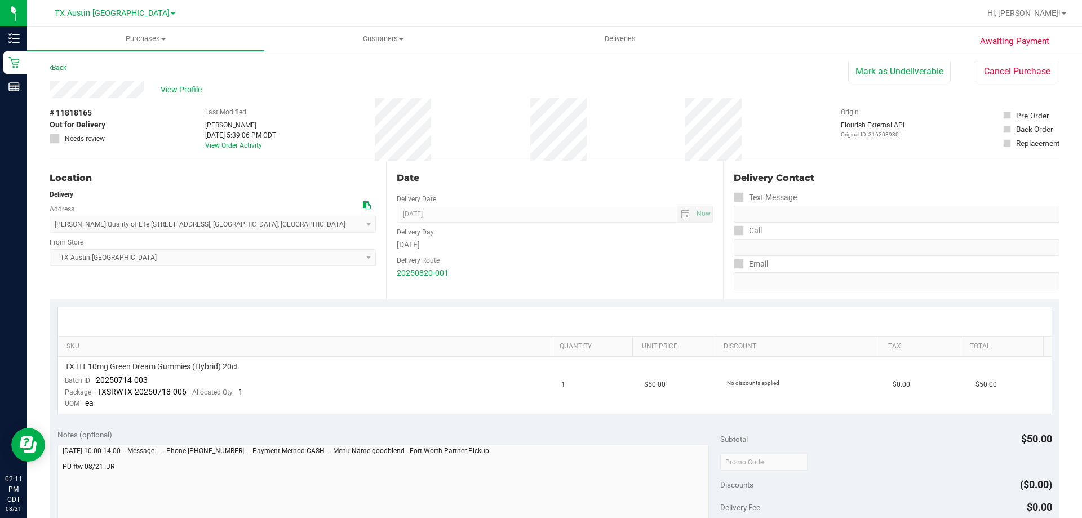
click at [381, 356] on th "SKU" at bounding box center [304, 346] width 492 height 20
click at [163, 88] on span "View Profile" at bounding box center [183, 90] width 45 height 12
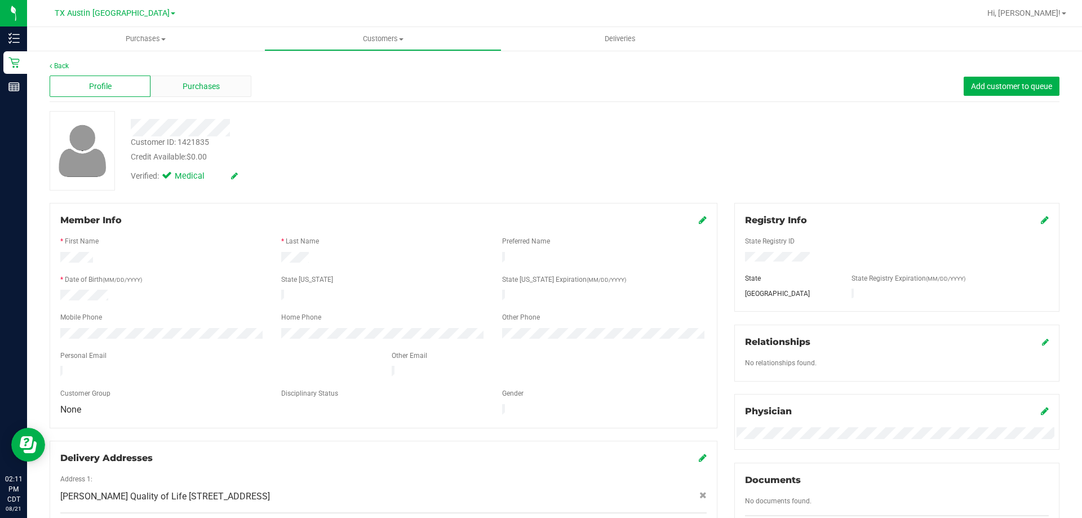
click at [197, 95] on div "Purchases" at bounding box center [200, 86] width 101 height 21
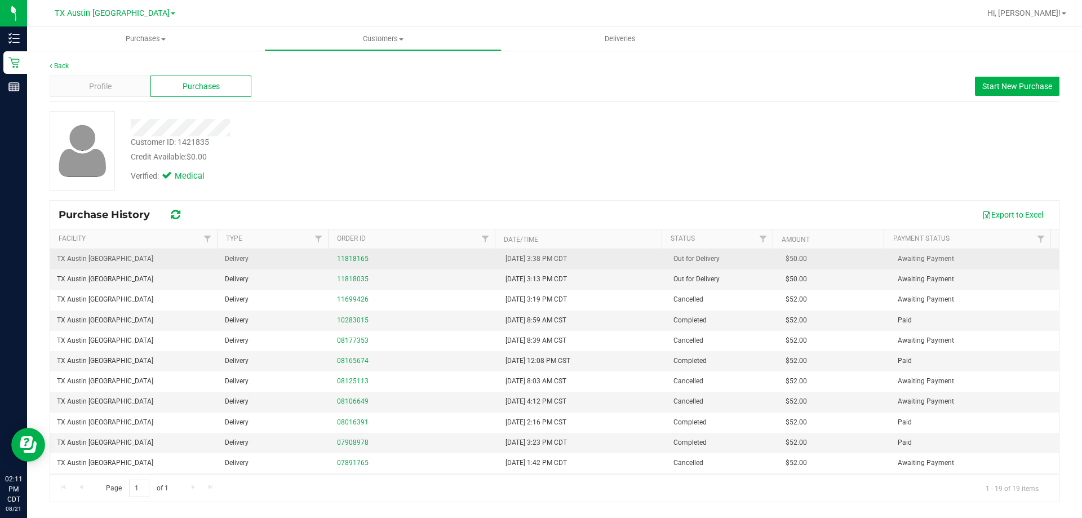
drag, startPoint x: 828, startPoint y: 278, endPoint x: 490, endPoint y: 261, distance: 339.1
click at [490, 261] on tbody "TX Austin DC Delivery 11818165 8/20/2025 3:38 PM CDT Out for Delivery $50.00 Aw…" at bounding box center [554, 442] width 1009 height 387
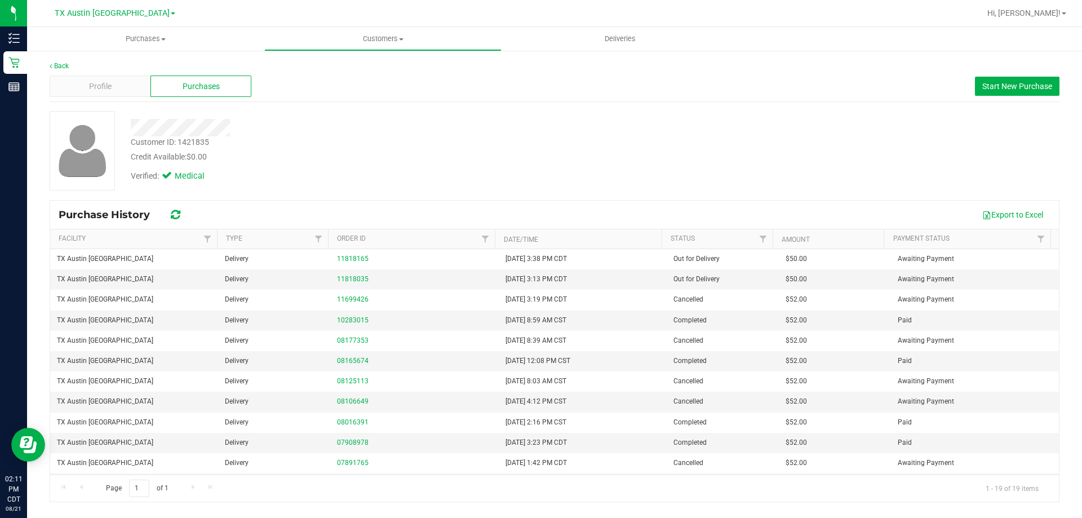
click at [501, 180] on div "Verified: Medical" at bounding box center [378, 175] width 513 height 25
drag, startPoint x: 488, startPoint y: 259, endPoint x: 813, endPoint y: 277, distance: 325.6
click at [813, 277] on tbody "TX Austin DC Delivery 11818165 8/20/2025 3:38 PM CDT Out for Delivery $50.00 Aw…" at bounding box center [554, 442] width 1009 height 387
click at [813, 277] on td "$50.00" at bounding box center [835, 279] width 112 height 20
click at [523, 153] on div "Credit Available: $0.00" at bounding box center [379, 157] width 496 height 12
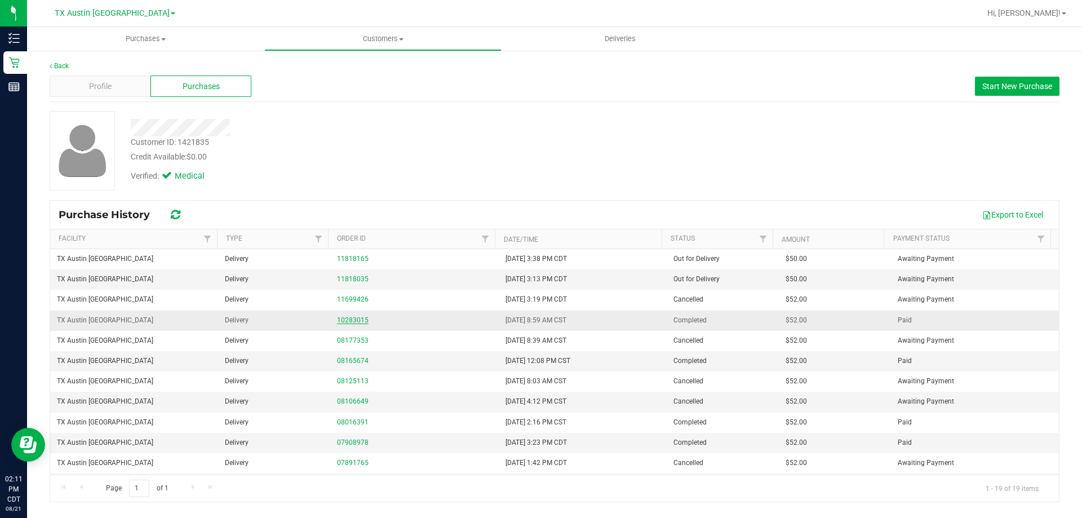
click at [351, 318] on link "10283015" at bounding box center [353, 320] width 32 height 8
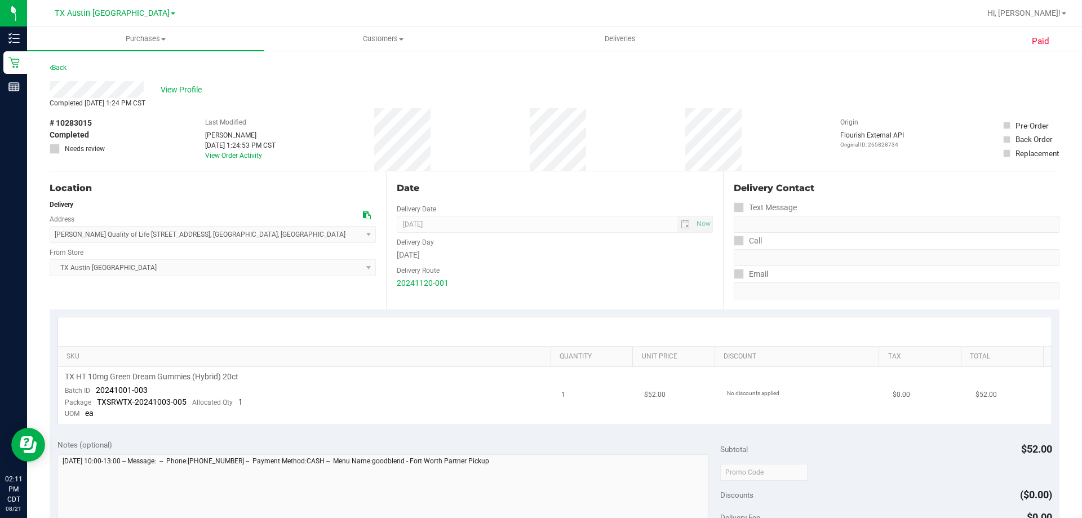
click at [295, 392] on td "TX HT 10mg Green Dream Gummies (Hybrid) 20ct Batch ID 20241001-003 Package TXSR…" at bounding box center [306, 395] width 497 height 57
click at [151, 85] on div "View Profile" at bounding box center [555, 89] width 1010 height 17
click at [175, 87] on span "View Profile" at bounding box center [183, 90] width 45 height 12
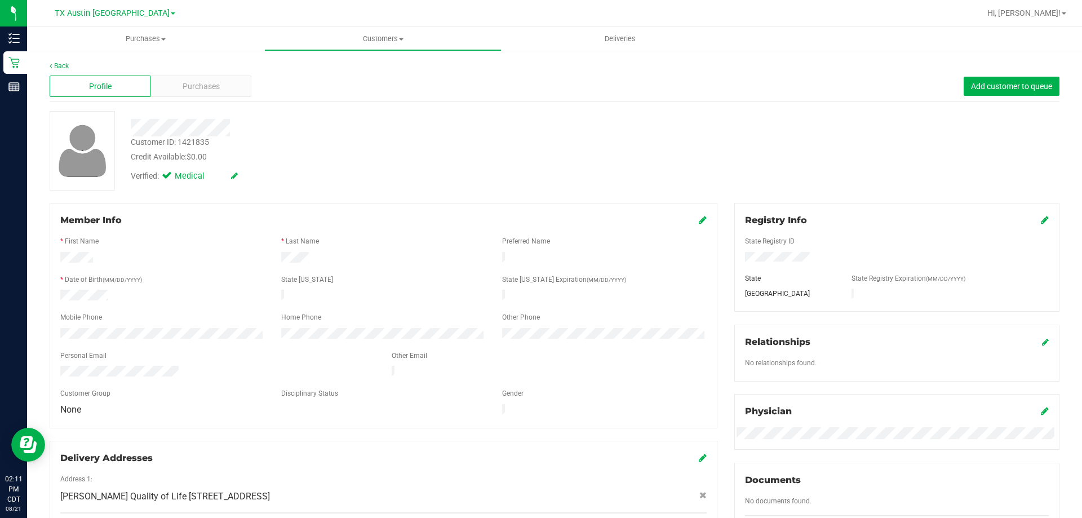
click at [333, 168] on div "Verified: Medical" at bounding box center [378, 175] width 513 height 25
click at [408, 156] on div "Credit Available: $0.00" at bounding box center [379, 157] width 496 height 12
click at [579, 148] on div "Customer ID: 1421835 Credit Available: $0.00" at bounding box center [378, 149] width 513 height 26
click at [414, 309] on form "Member Info * First Name * Last Name Preferred Name * Date of Birth (MM/DD/YYYY…" at bounding box center [383, 316] width 646 height 204
click at [416, 303] on div at bounding box center [383, 307] width 646 height 9
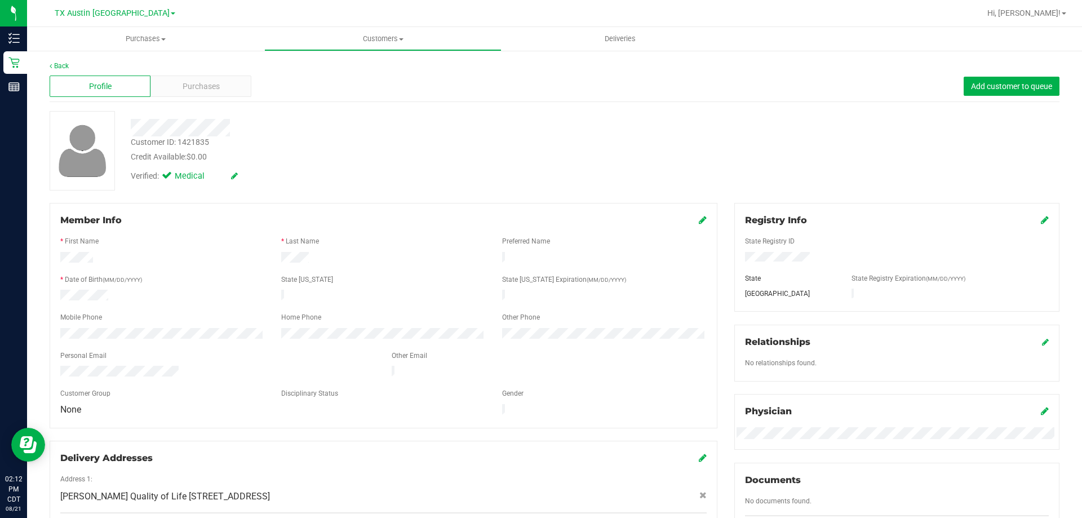
click at [473, 110] on div "Back Profile Purchases Add customer to queue Customer ID: 1421835 Credit Availa…" at bounding box center [555, 429] width 1010 height 737
click at [473, 170] on div "Verified: Medical" at bounding box center [378, 175] width 513 height 25
click at [210, 81] on span "Purchases" at bounding box center [201, 87] width 37 height 12
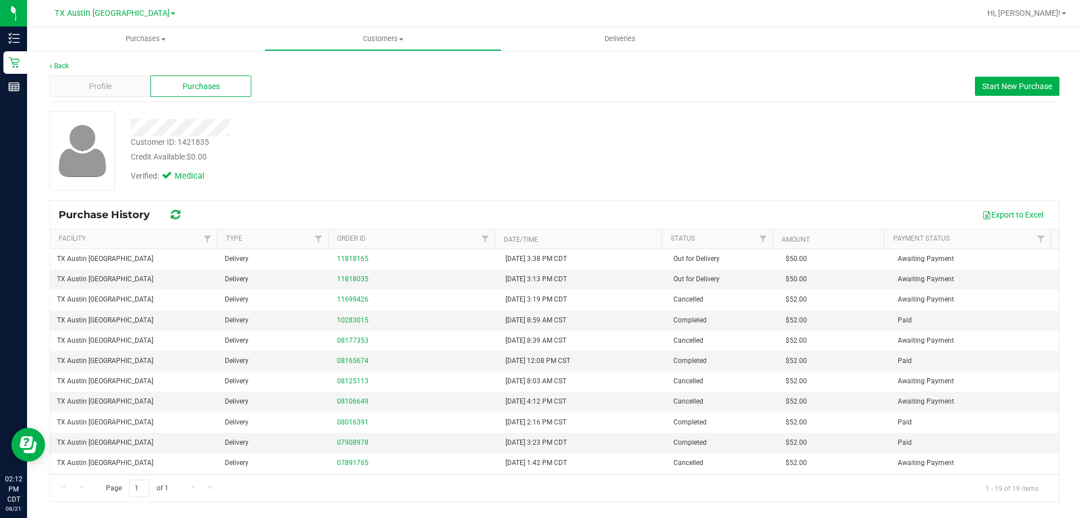
click at [398, 147] on div "Customer ID: 1421835 Credit Available: $0.00" at bounding box center [378, 149] width 513 height 26
click at [334, 163] on div "Verified: Medical" at bounding box center [378, 175] width 513 height 25
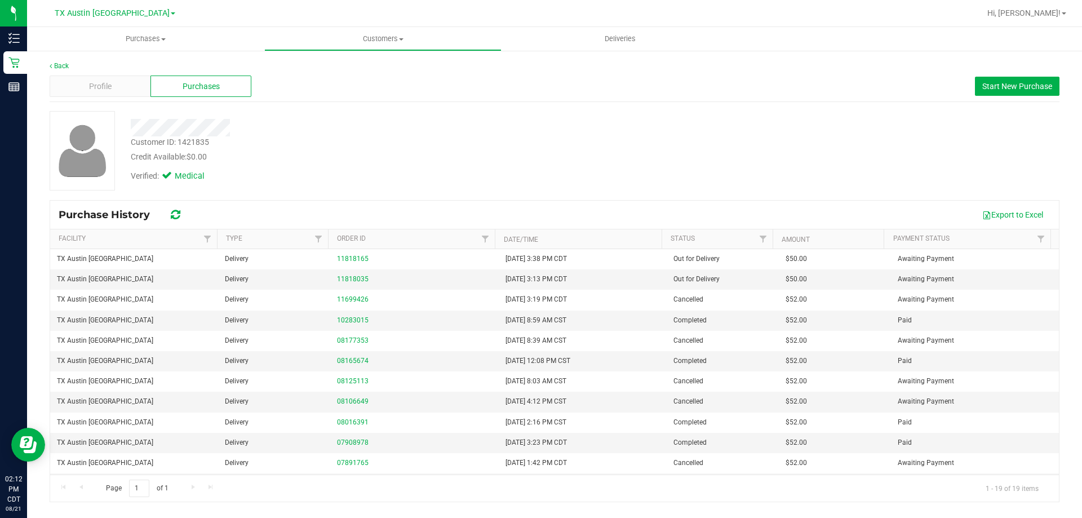
click at [349, 191] on div "Customer ID: 1421835 Credit Available: $0.00 Verified: Medical" at bounding box center [555, 155] width 1010 height 88
click at [443, 144] on div "Customer ID: 1421835 Credit Available: $0.00" at bounding box center [378, 149] width 513 height 26
click at [326, 125] on div at bounding box center [378, 127] width 513 height 17
click at [114, 85] on div "Profile" at bounding box center [100, 86] width 101 height 21
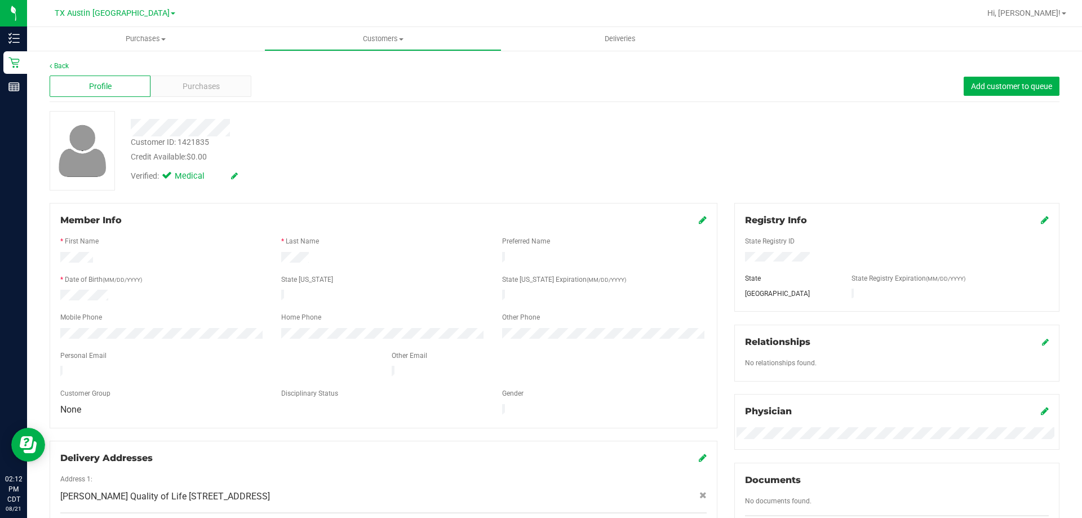
drag, startPoint x: 252, startPoint y: 265, endPoint x: 278, endPoint y: 259, distance: 26.8
click at [252, 265] on div at bounding box center [383, 269] width 646 height 9
click at [421, 256] on div at bounding box center [383, 259] width 221 height 14
click at [215, 295] on div at bounding box center [162, 297] width 221 height 14
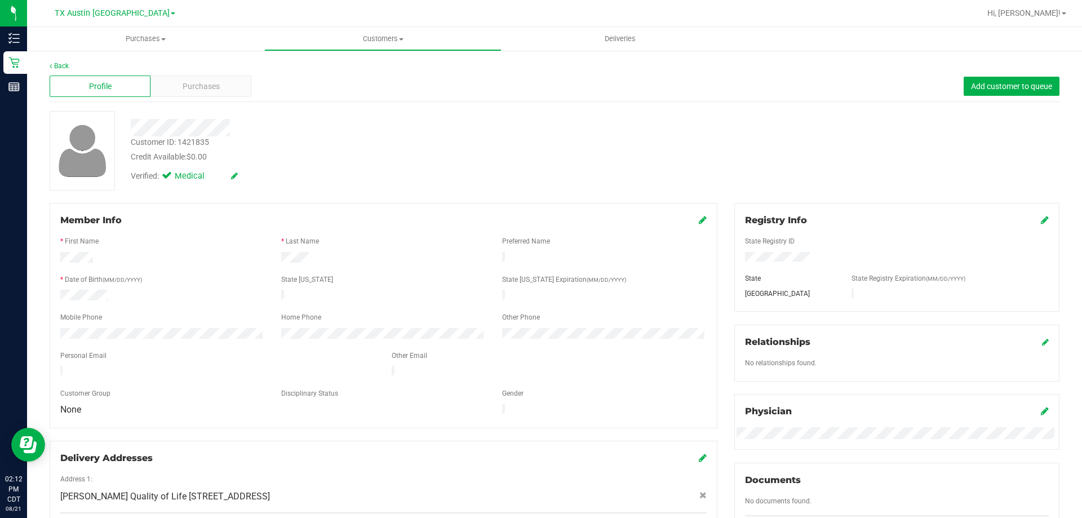
click at [215, 296] on div at bounding box center [162, 297] width 221 height 14
drag, startPoint x: 278, startPoint y: 256, endPoint x: 130, endPoint y: 288, distance: 152.2
click at [130, 288] on form "Member Info * First Name * Last Name Preferred Name * Date of Birth (MM/DD/YYYY…" at bounding box center [383, 316] width 646 height 204
click at [130, 290] on div at bounding box center [162, 297] width 221 height 14
click at [163, 302] on form "Member Info * First Name * Last Name Preferred Name * Date of Birth (MM/DD/YYYY…" at bounding box center [383, 316] width 646 height 204
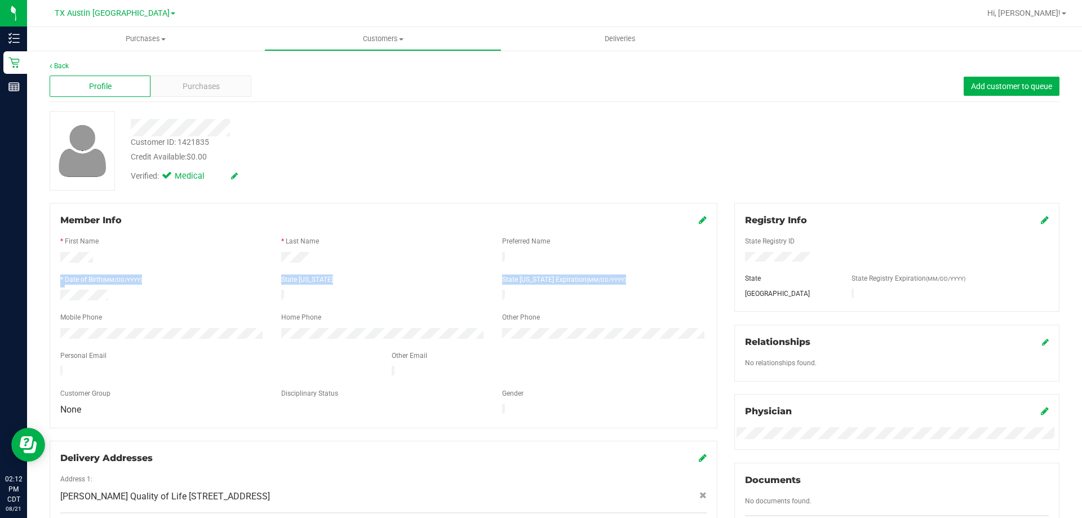
click at [164, 303] on div at bounding box center [383, 307] width 646 height 9
click at [313, 167] on div "Verified: Medical" at bounding box center [378, 175] width 513 height 25
click at [295, 133] on div at bounding box center [378, 127] width 513 height 17
click at [334, 157] on div "Credit Available: $0.00" at bounding box center [379, 157] width 496 height 12
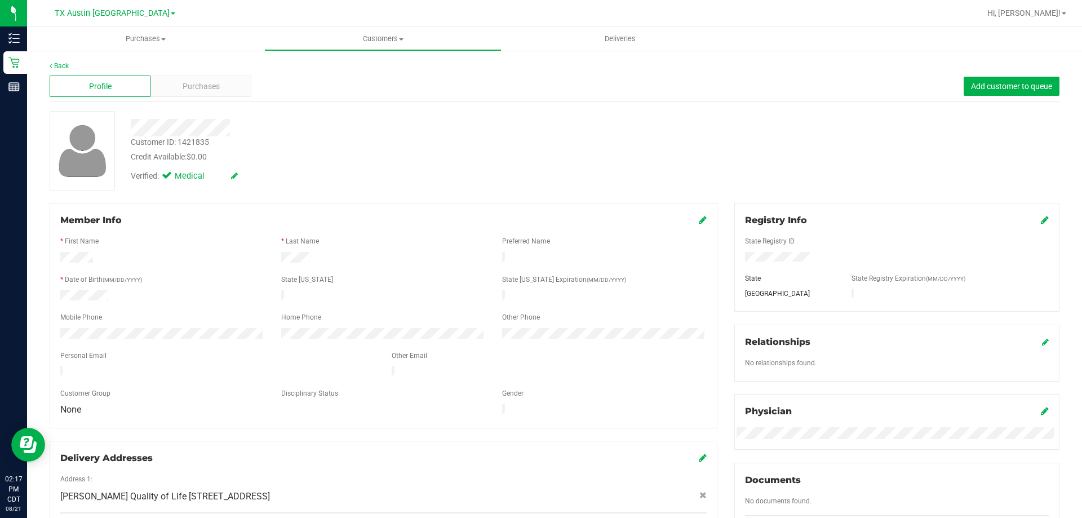
drag, startPoint x: 128, startPoint y: 123, endPoint x: 301, endPoint y: 127, distance: 173.0
click at [301, 127] on div at bounding box center [378, 127] width 513 height 17
click at [152, 295] on div at bounding box center [162, 297] width 221 height 14
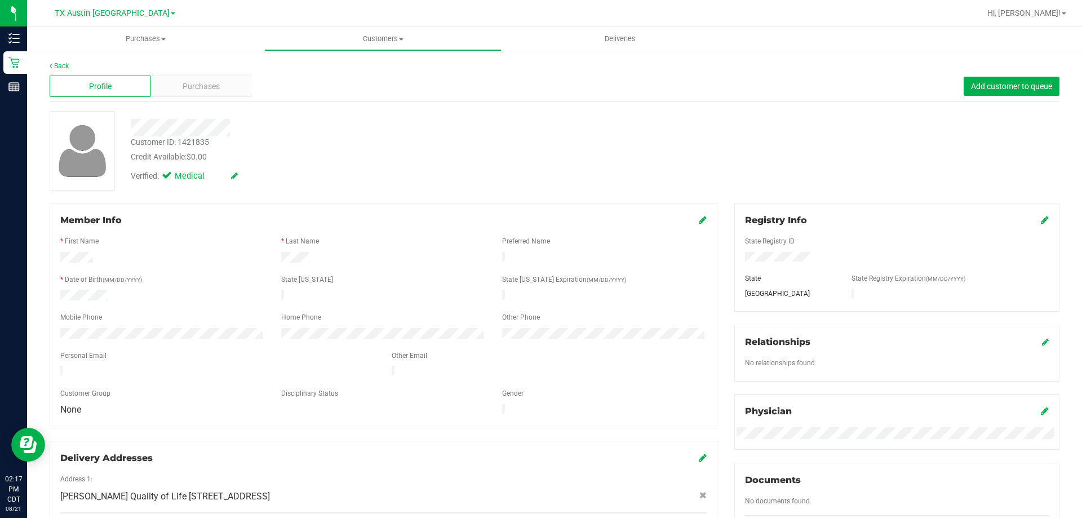
click at [345, 159] on div "Credit Available: $0.00" at bounding box center [379, 157] width 496 height 12
click at [349, 155] on div "Credit Available: $0.00" at bounding box center [379, 157] width 496 height 12
click at [339, 176] on div "Verified: Medical" at bounding box center [378, 175] width 513 height 25
click at [215, 76] on div "Purchases" at bounding box center [200, 86] width 101 height 21
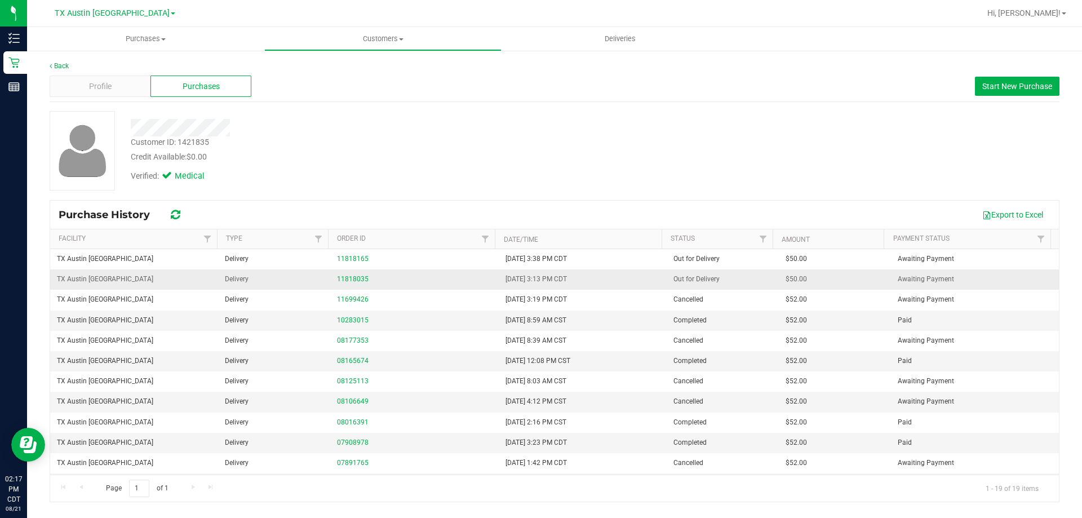
drag, startPoint x: 477, startPoint y: 255, endPoint x: 594, endPoint y: 284, distance: 120.7
click at [594, 284] on tbody "TX Austin DC Delivery 11818165 8/20/2025 3:38 PM CDT Out for Delivery $50.00 Aw…" at bounding box center [554, 442] width 1009 height 387
click at [593, 278] on td "8/20/2025 3:13 PM CDT" at bounding box center [583, 279] width 168 height 20
click at [528, 177] on div "Verified: Medical" at bounding box center [378, 175] width 513 height 25
click at [449, 151] on div "Credit Available: $0.00" at bounding box center [379, 157] width 496 height 12
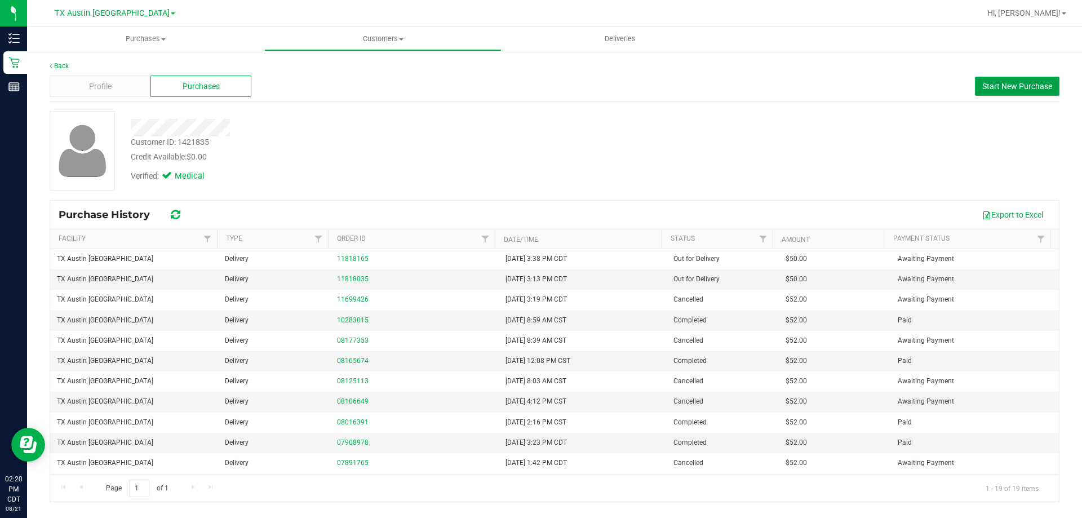
click at [979, 90] on button "Start New Purchase" at bounding box center [1017, 86] width 85 height 19
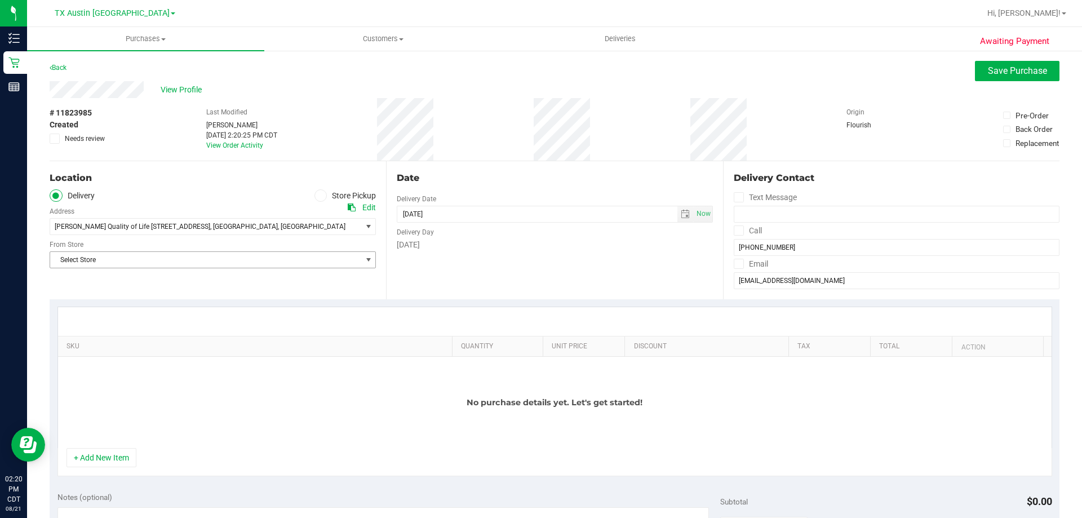
click at [95, 255] on span "Select Store" at bounding box center [205, 260] width 311 height 16
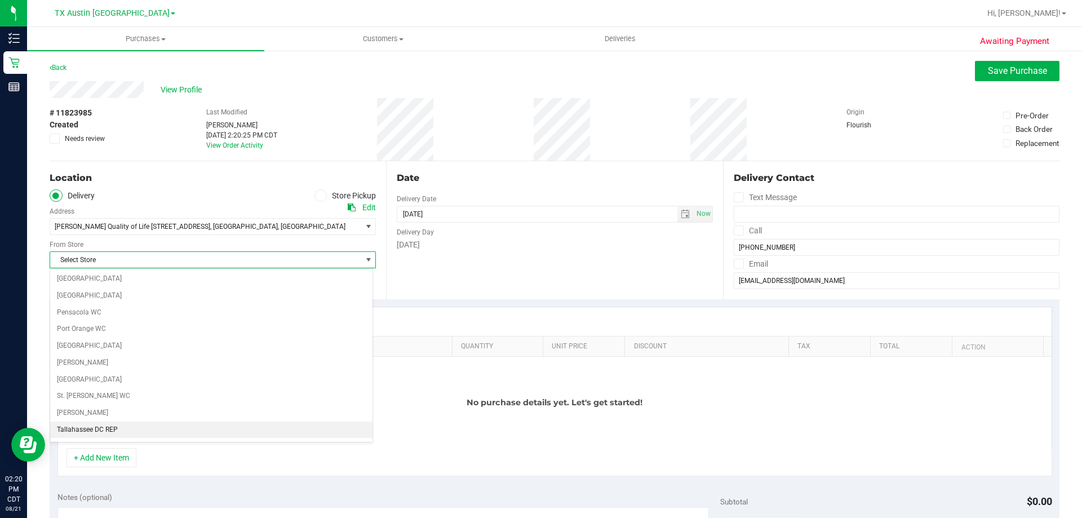
scroll to position [819, 0]
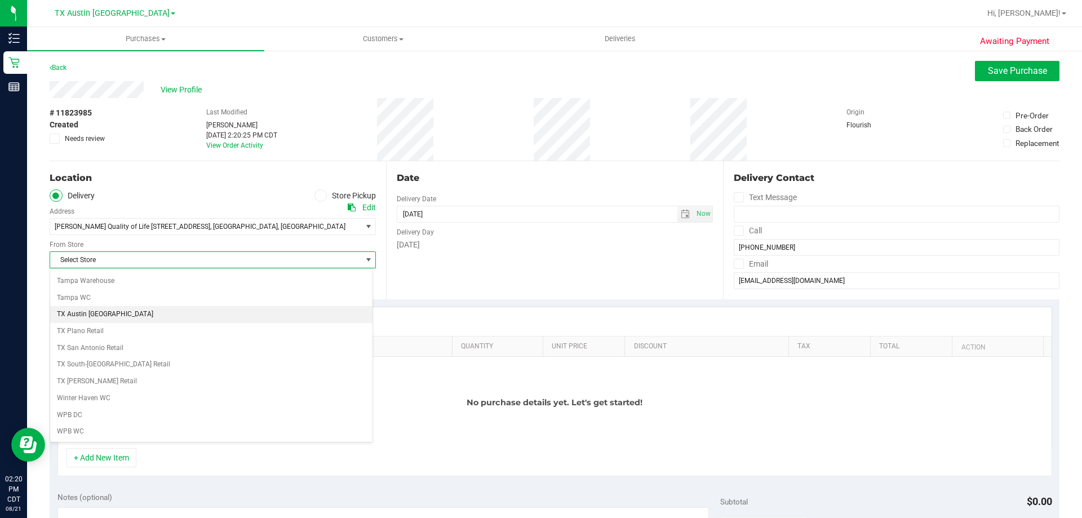
click at [123, 311] on li "TX Austin [GEOGRAPHIC_DATA]" at bounding box center [211, 314] width 322 height 17
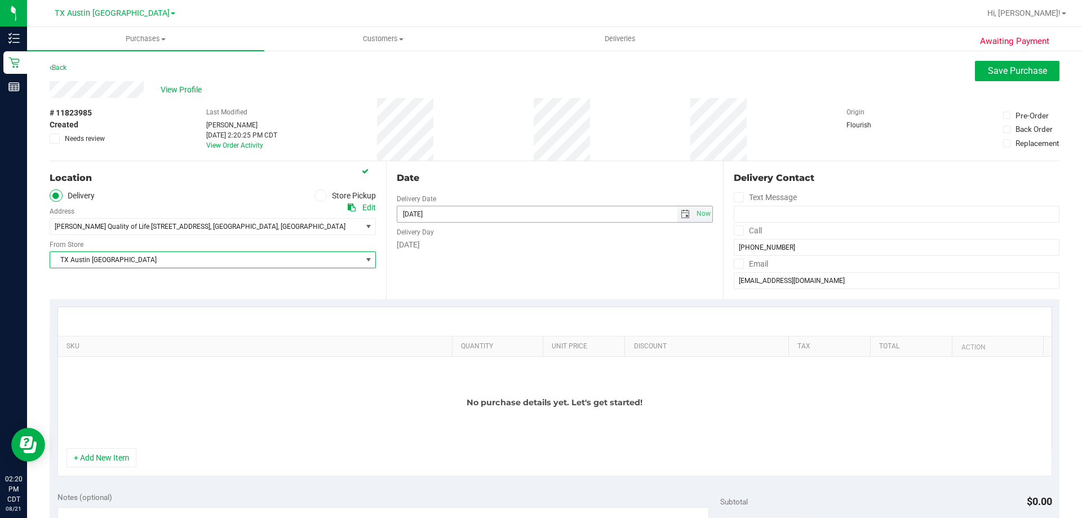
click at [681, 210] on span "select" at bounding box center [685, 214] width 9 height 9
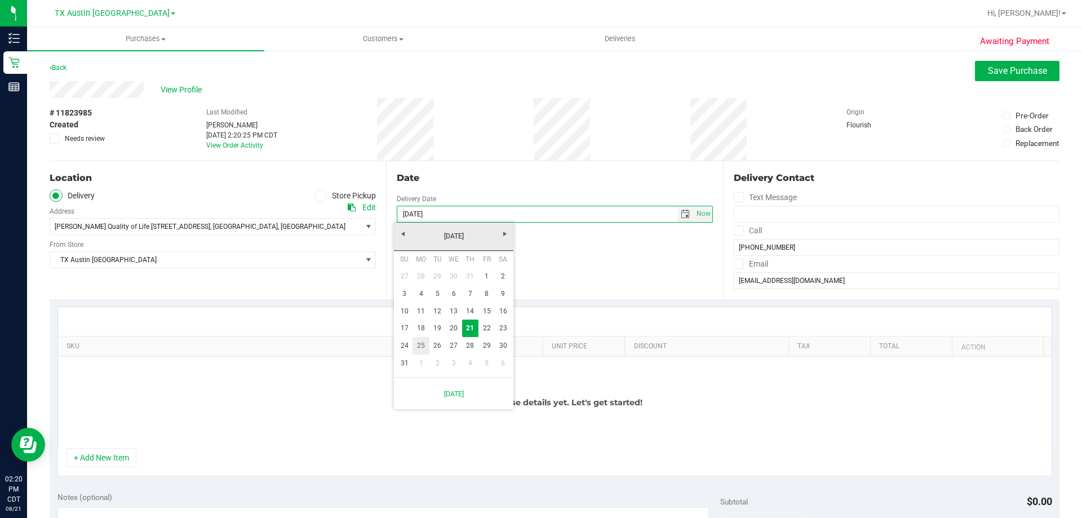
click at [423, 343] on link "25" at bounding box center [420, 345] width 16 height 17
type input "08/25/2025"
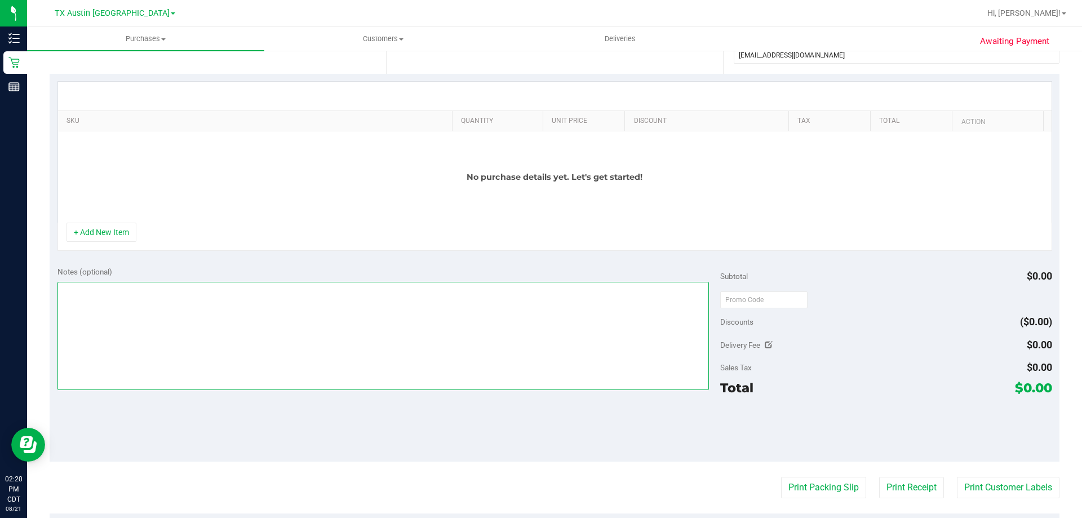
click at [154, 349] on textarea at bounding box center [383, 336] width 652 height 108
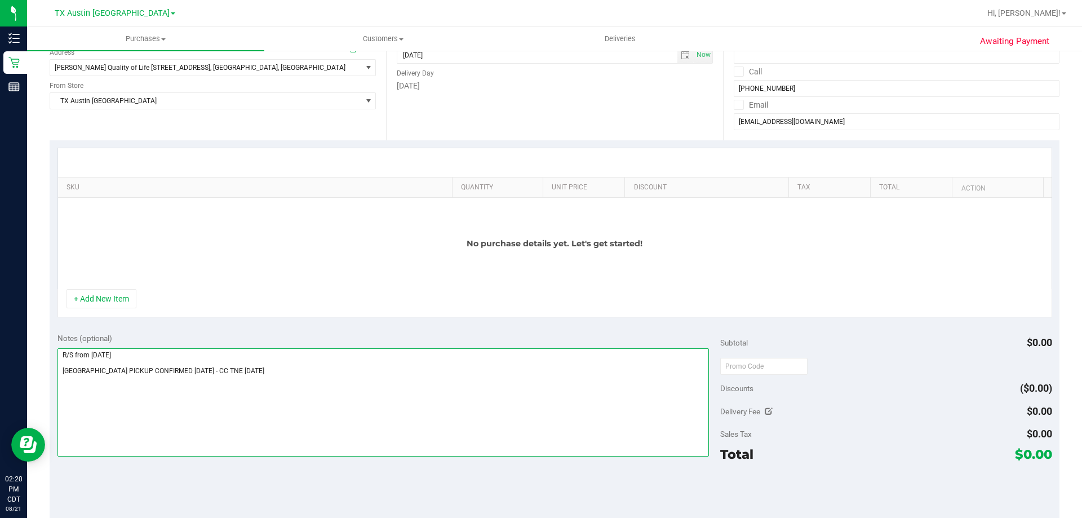
scroll to position [169, 0]
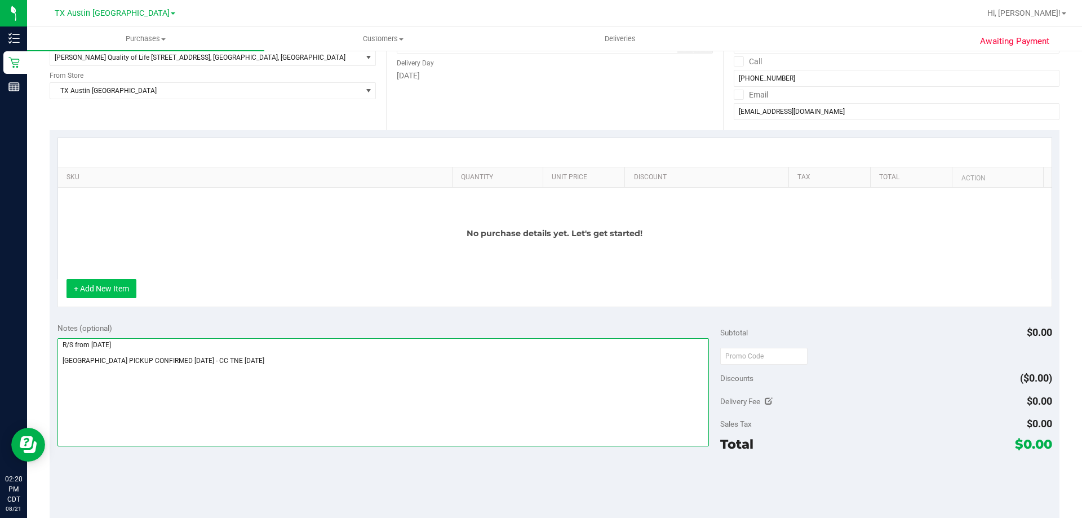
type textarea "R/S from 8/21/25 FORT WORTH PICKUP CONFIRMED 8/25/2025 - CC TNE 08/21/2025"
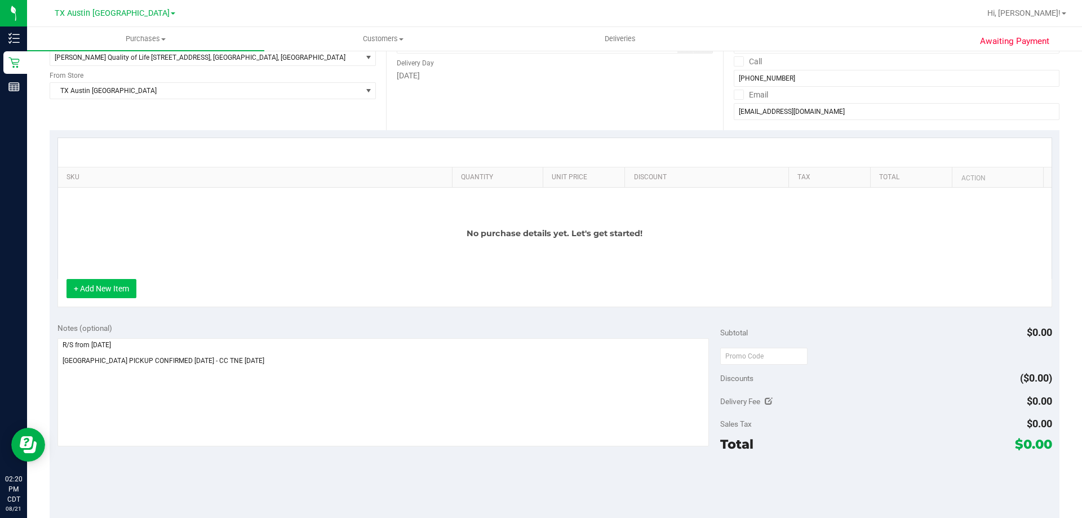
click at [125, 282] on button "+ Add New Item" at bounding box center [101, 288] width 70 height 19
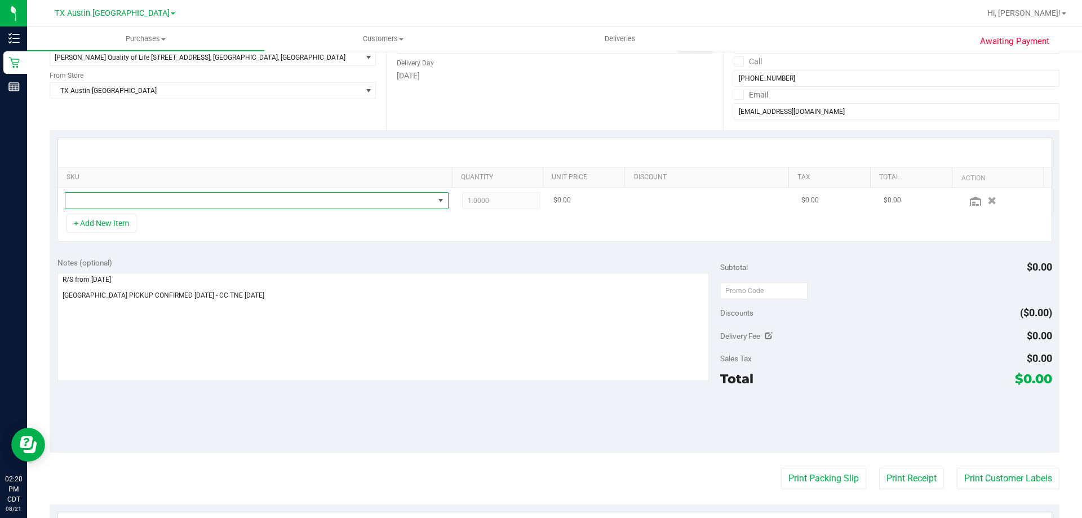
click at [205, 197] on span "NO DATA FOUND" at bounding box center [249, 201] width 369 height 16
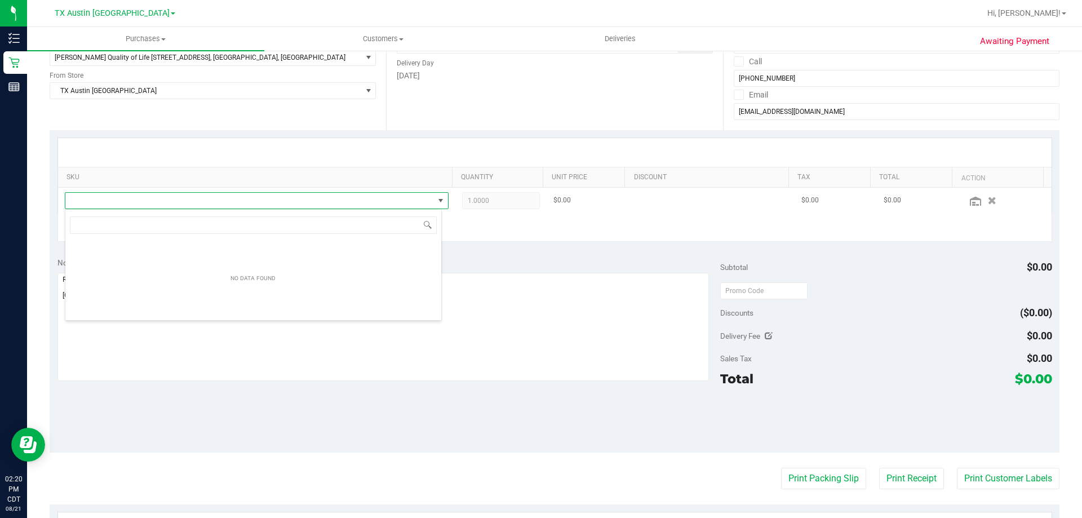
scroll to position [17, 377]
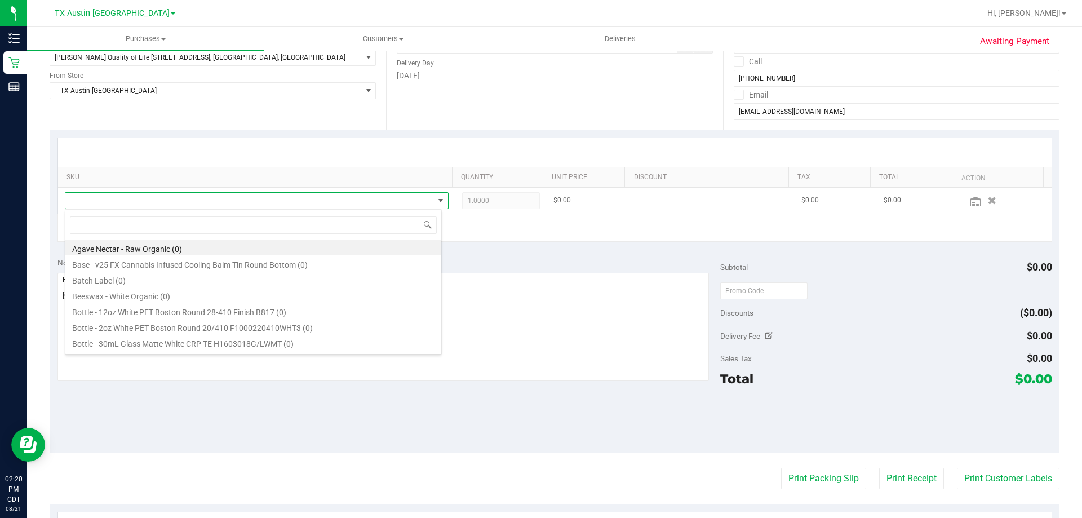
type input "TX HT 10mg Green Dream Gummies (Hybrid) 20ct"
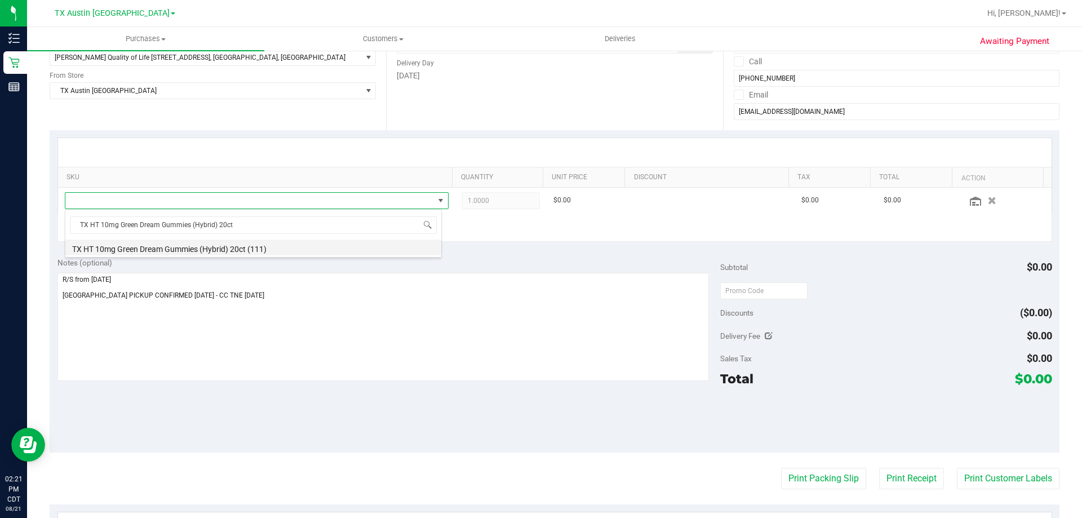
click at [250, 253] on li "TX HT 10mg Green Dream Gummies (Hybrid) 20ct (111)" at bounding box center [253, 247] width 376 height 16
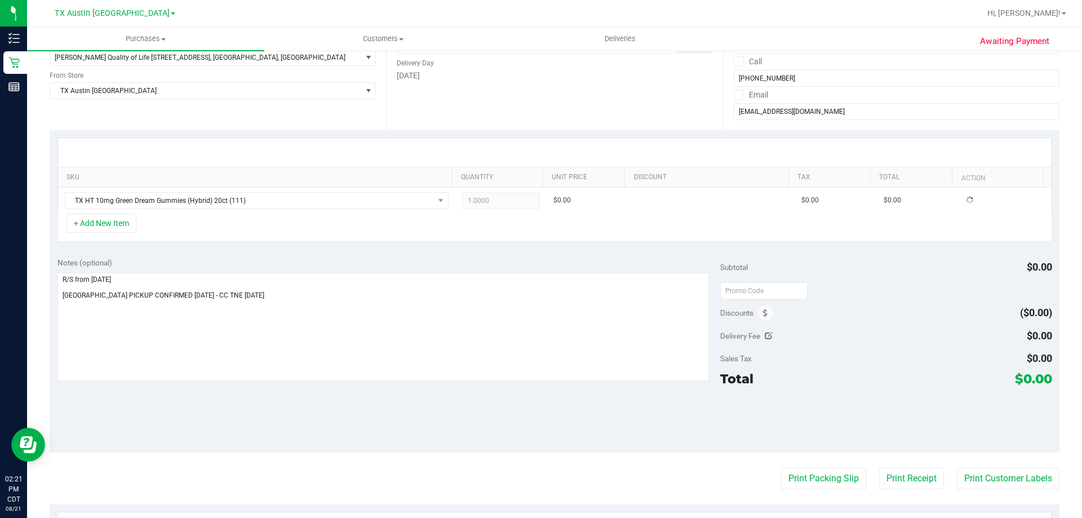
click at [268, 228] on div "+ Add New Item" at bounding box center [554, 228] width 995 height 28
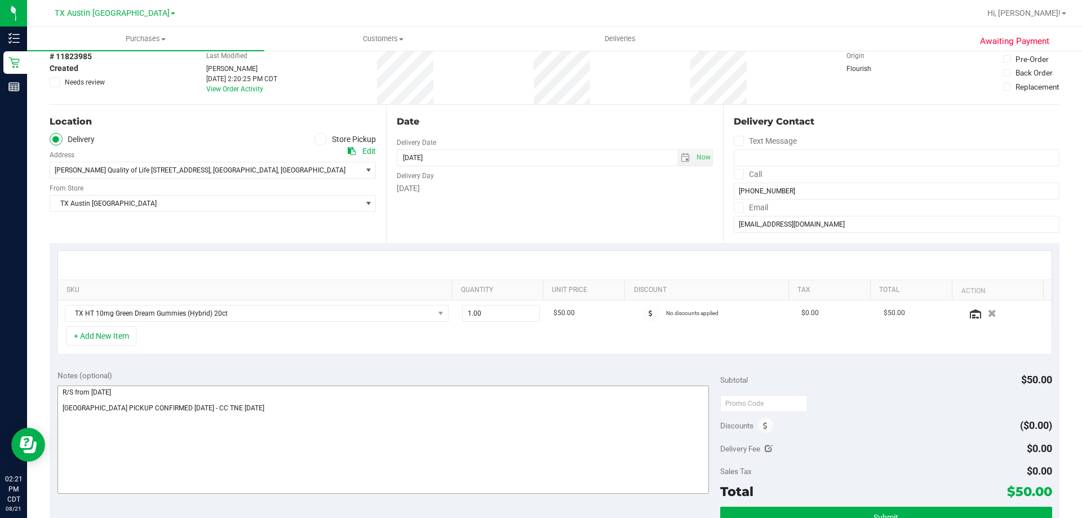
scroll to position [225, 0]
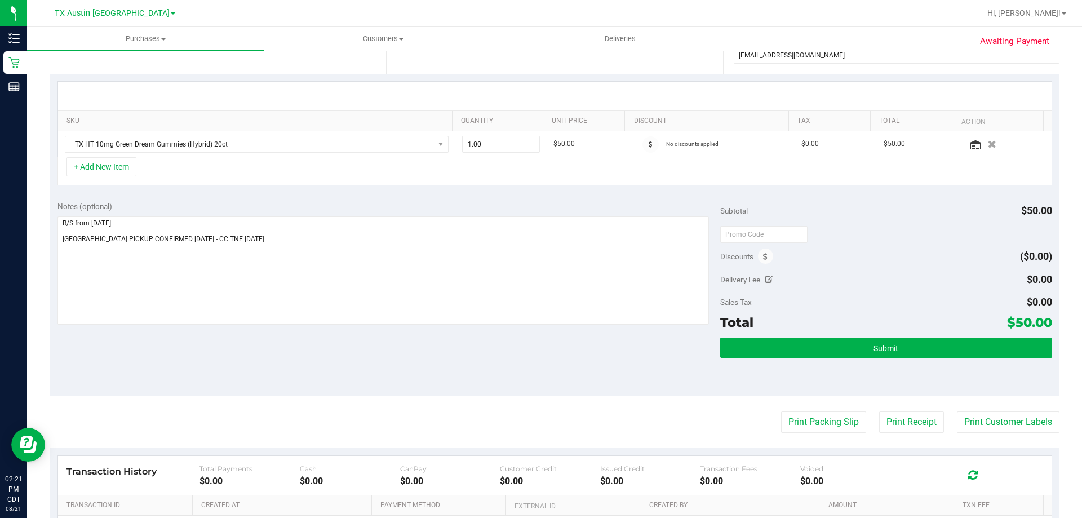
drag, startPoint x: 1009, startPoint y: 322, endPoint x: 1040, endPoint y: 323, distance: 31.0
click at [1040, 323] on span "$50.00" at bounding box center [1029, 322] width 45 height 16
copy span "50.00"
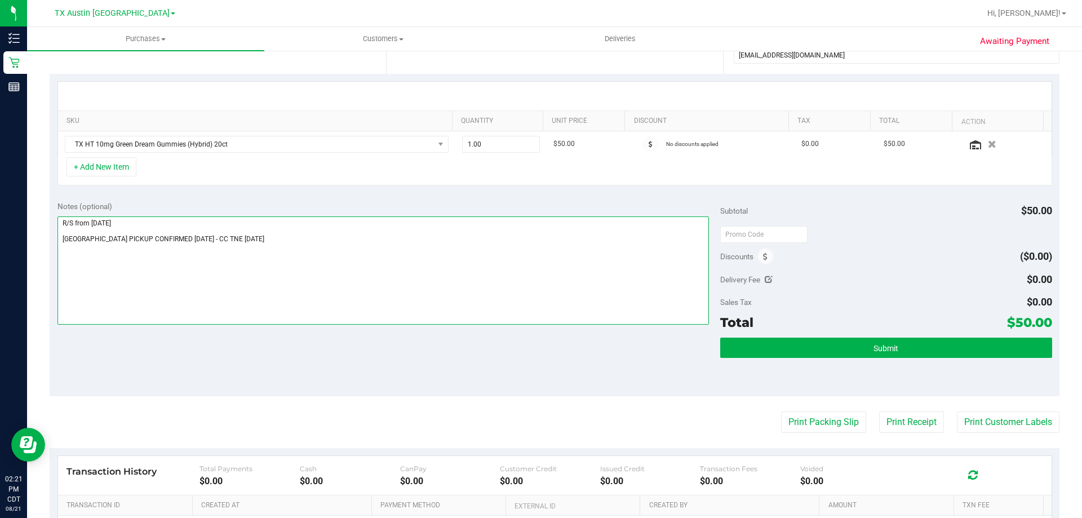
click at [82, 219] on textarea at bounding box center [383, 270] width 652 height 108
type textarea "R/S FROM 8/21/25 FORT WORTH PICKUP CONFIRMED 8/25/2025 - CC TNE 08/21/2025"
click at [393, 251] on textarea at bounding box center [383, 270] width 652 height 108
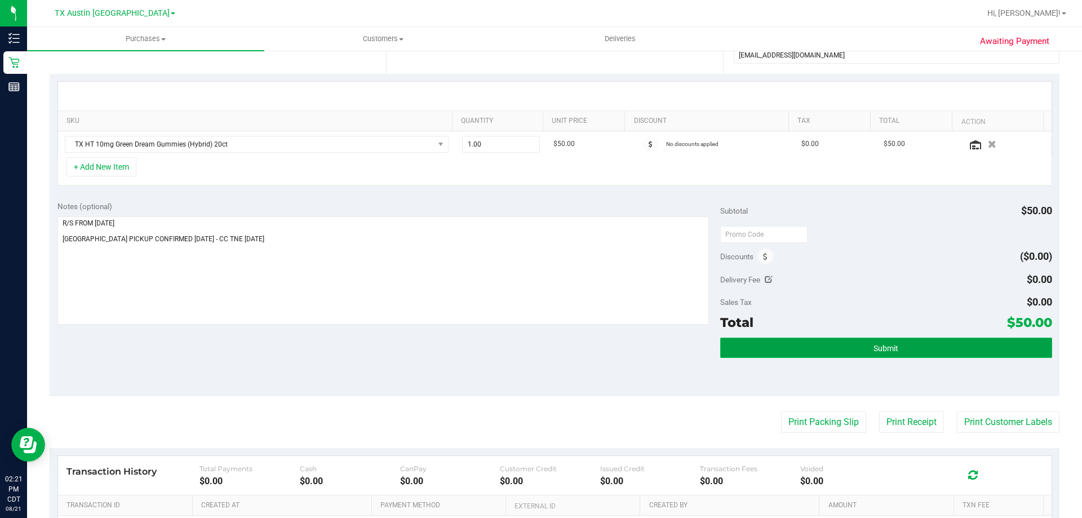
click at [878, 352] on span "Submit" at bounding box center [885, 348] width 25 height 9
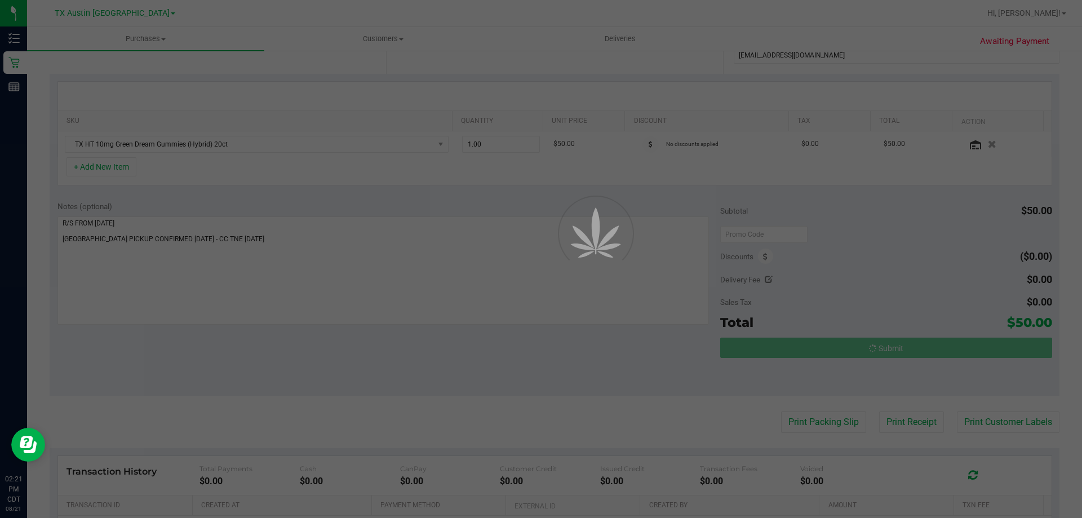
drag, startPoint x: 1008, startPoint y: 319, endPoint x: 1042, endPoint y: 321, distance: 34.4
click at [1042, 321] on div "Purchases Summary of purchases Fulfillment All purchases Customers All customer…" at bounding box center [554, 272] width 1055 height 491
click at [1031, 325] on div at bounding box center [541, 259] width 1082 height 518
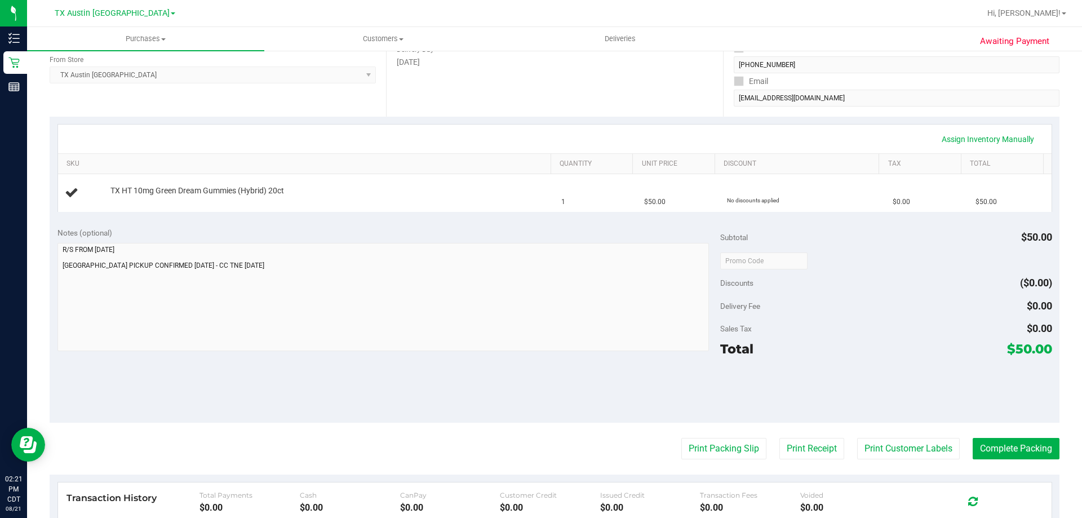
scroll to position [338, 0]
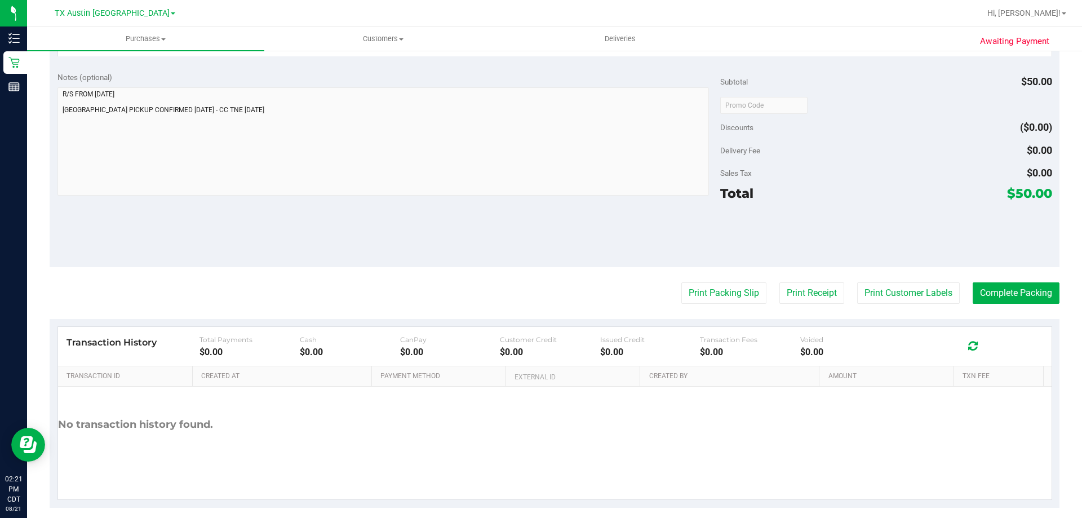
drag, startPoint x: 1007, startPoint y: 197, endPoint x: 1041, endPoint y: 193, distance: 33.5
click at [1041, 193] on span "$50.00" at bounding box center [1029, 193] width 45 height 16
copy span "50.00"
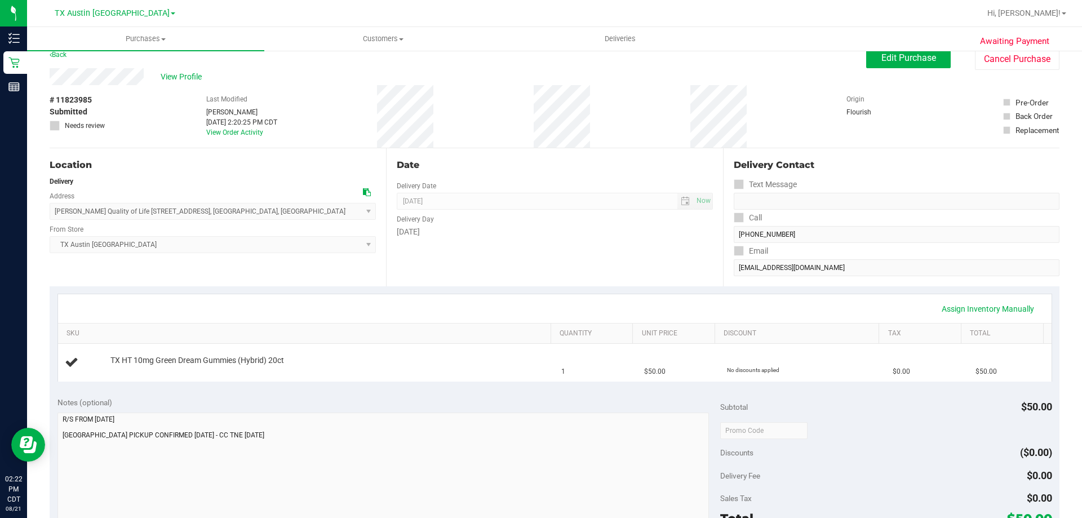
scroll to position [0, 0]
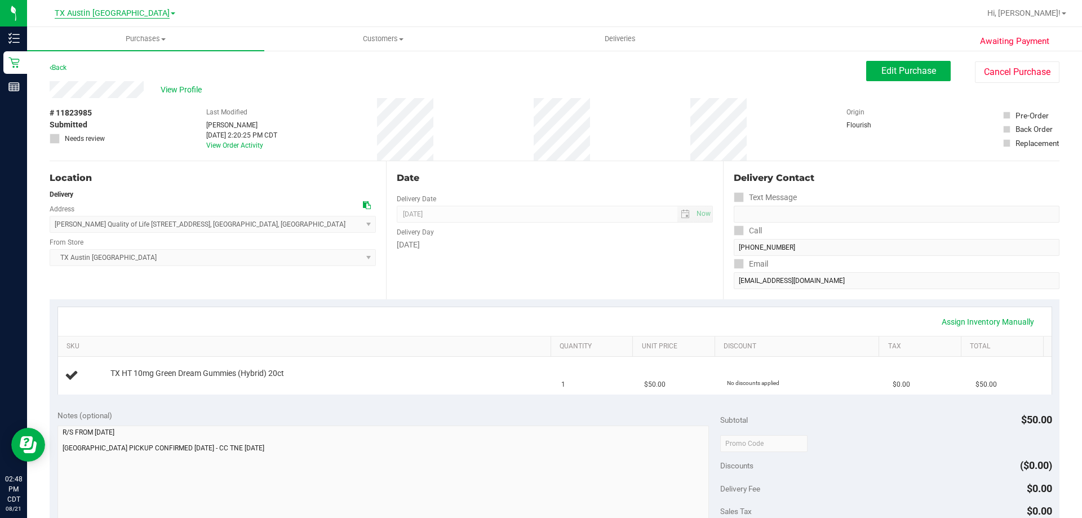
click at [106, 15] on span "TX Austin [GEOGRAPHIC_DATA]" at bounding box center [112, 13] width 115 height 10
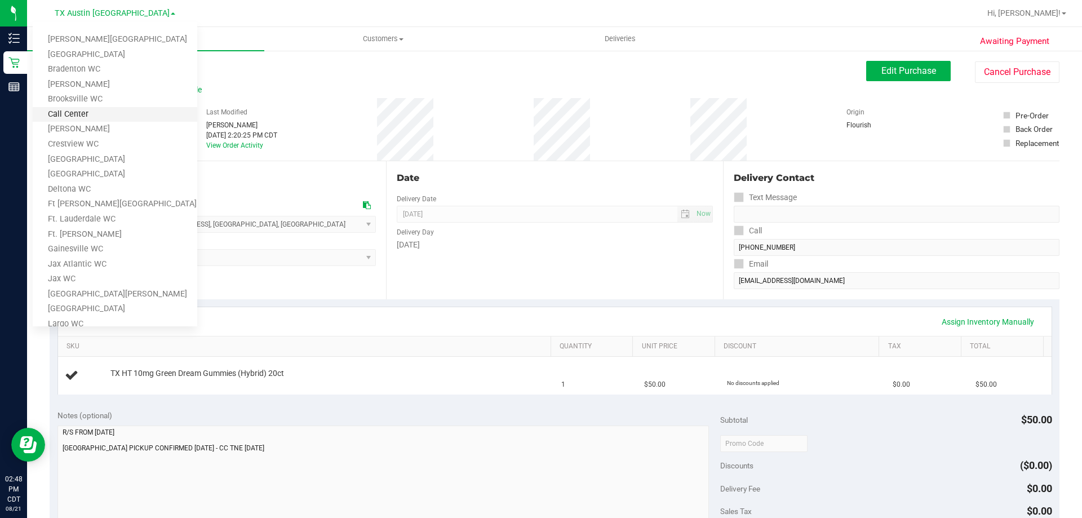
click at [51, 116] on link "Call Center" at bounding box center [115, 114] width 165 height 15
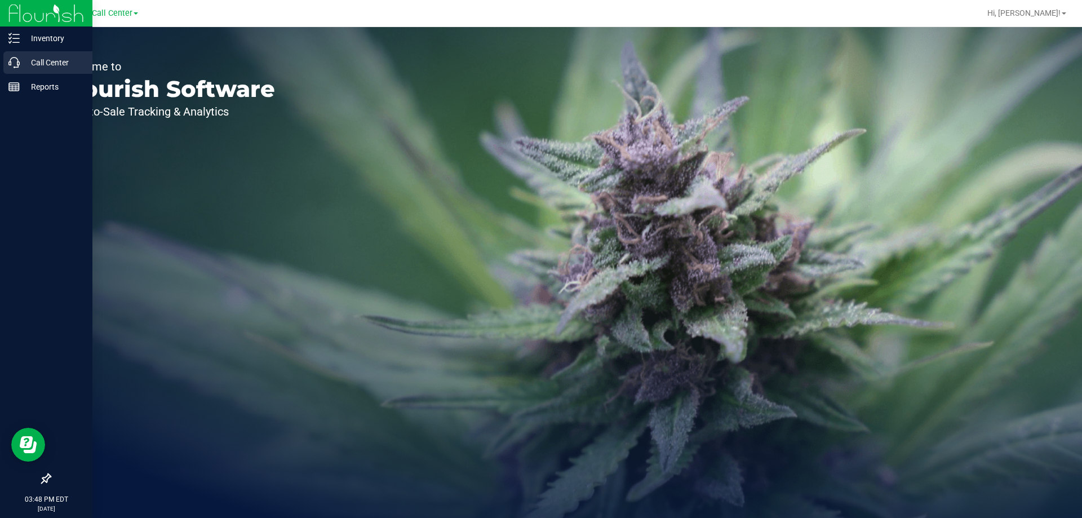
click at [42, 63] on p "Call Center" at bounding box center [54, 63] width 68 height 14
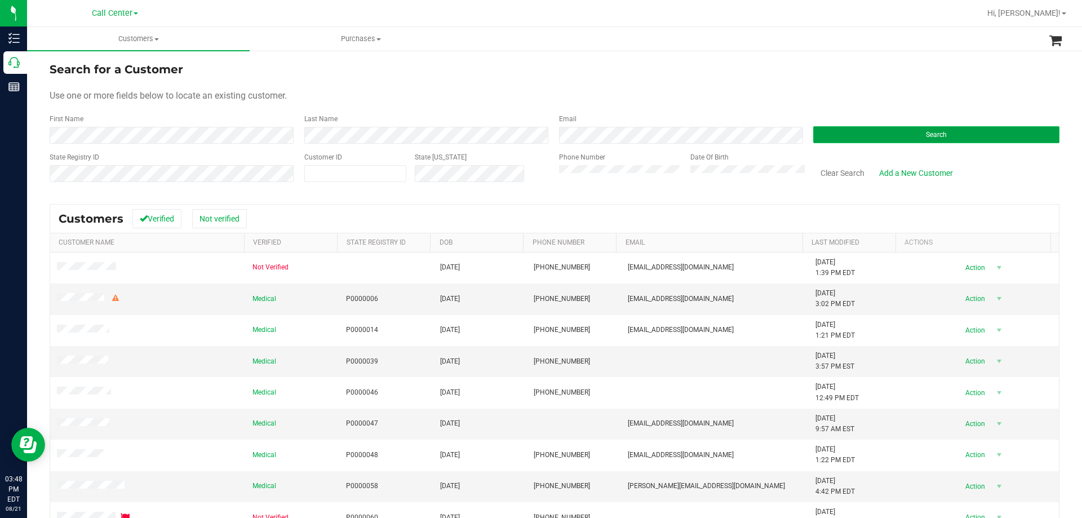
click at [926, 132] on span "Search" at bounding box center [936, 135] width 21 height 8
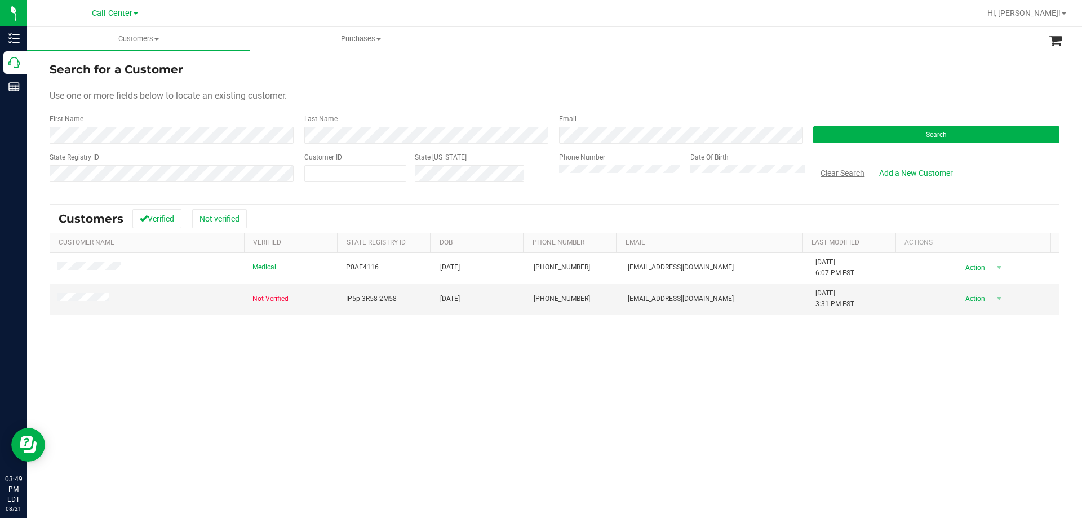
click at [840, 170] on button "Clear Search" at bounding box center [842, 172] width 59 height 19
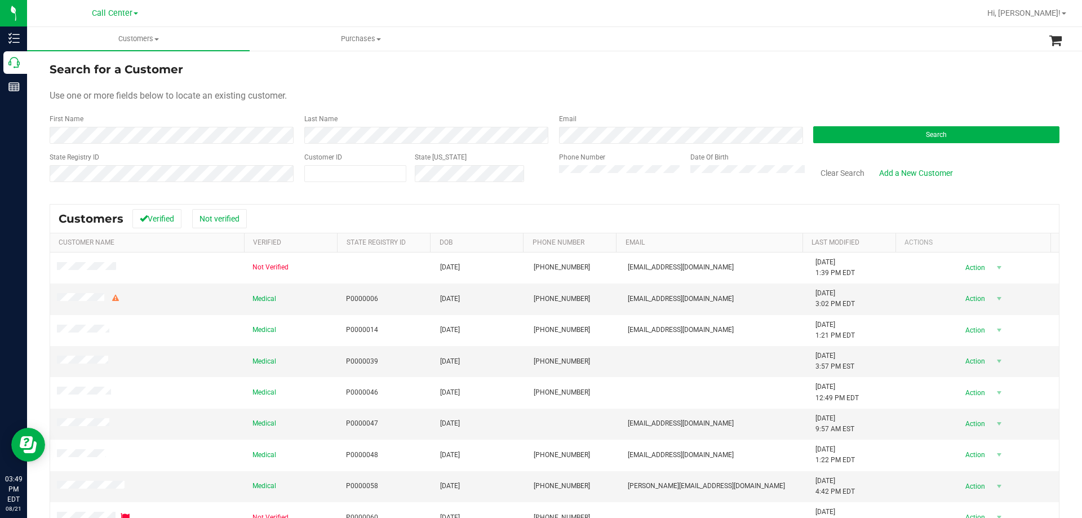
click at [648, 82] on form "Search for a Customer Use one or more fields below to locate an existing custom…" at bounding box center [555, 126] width 1010 height 131
click at [407, 76] on div "Search for a Customer" at bounding box center [555, 69] width 1010 height 17
click at [360, 87] on form "Search for a Customer Use one or more fields below to locate an existing custom…" at bounding box center [555, 126] width 1010 height 131
click at [115, 15] on span "Call Center" at bounding box center [112, 13] width 41 height 10
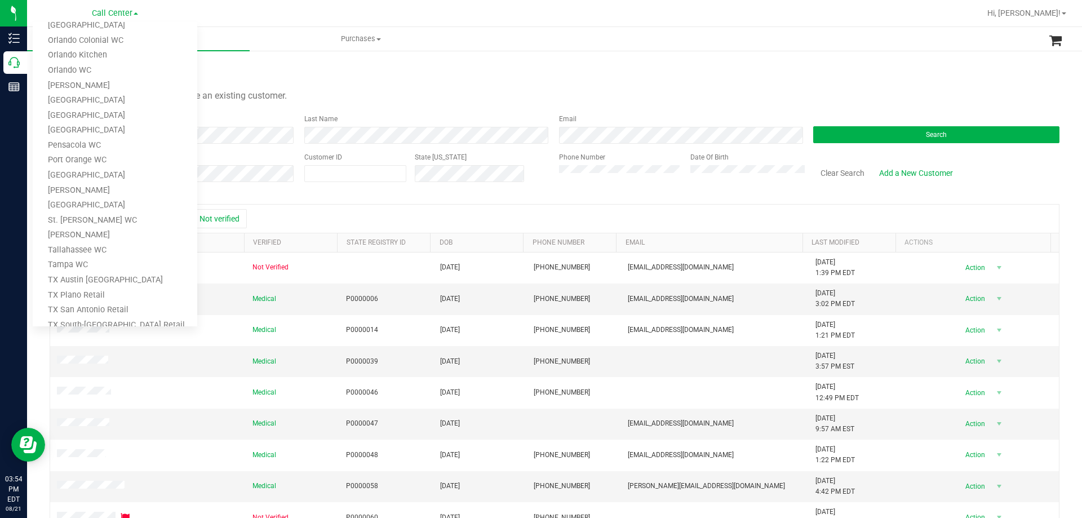
scroll to position [495, 0]
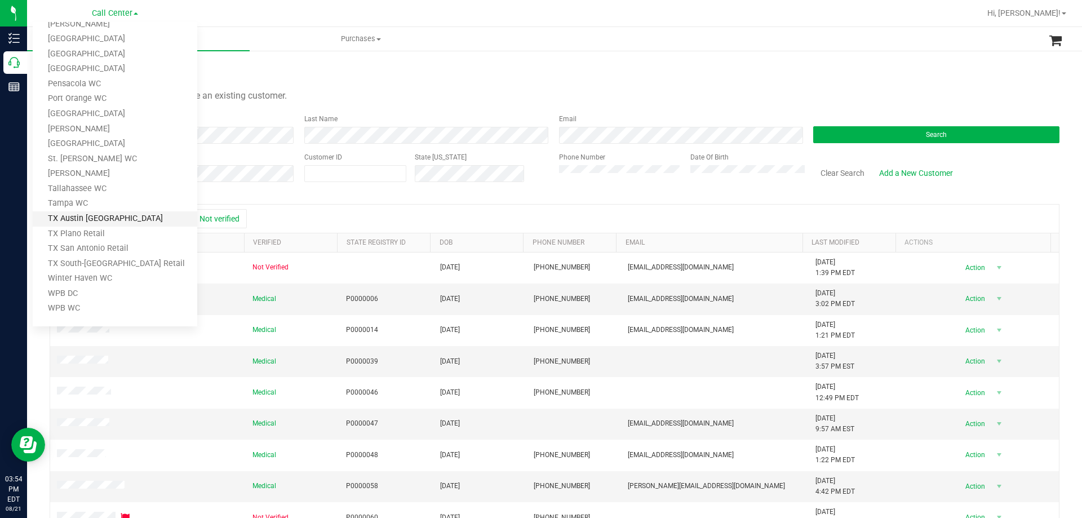
click at [95, 217] on link "TX Austin [GEOGRAPHIC_DATA]" at bounding box center [115, 218] width 165 height 15
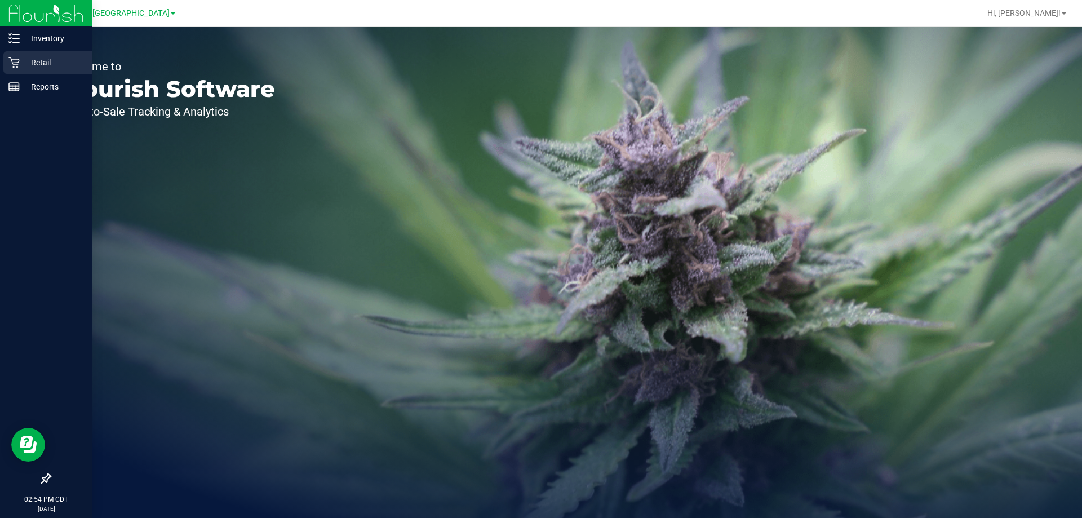
click at [34, 57] on p "Retail" at bounding box center [54, 63] width 68 height 14
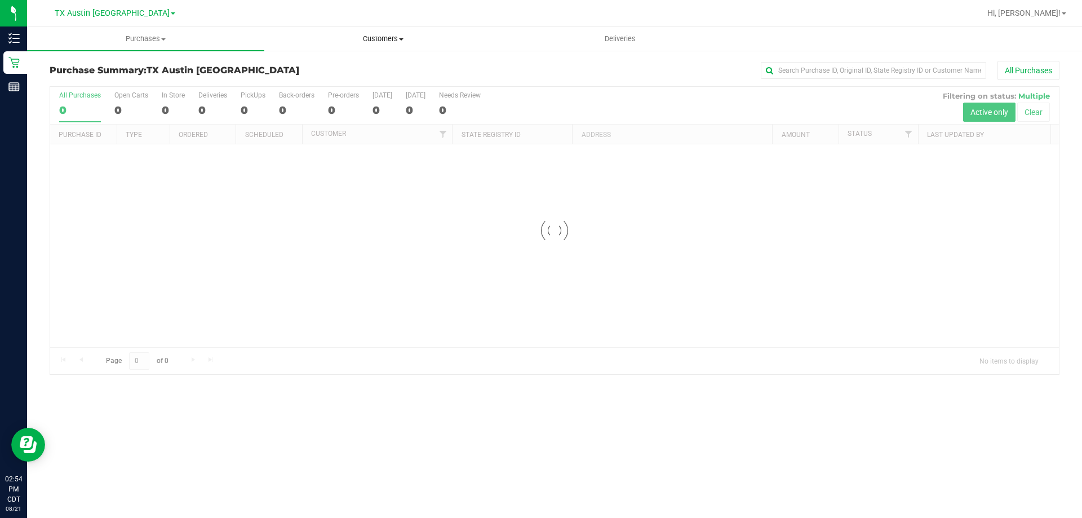
click at [389, 38] on span "Customers" at bounding box center [383, 39] width 236 height 10
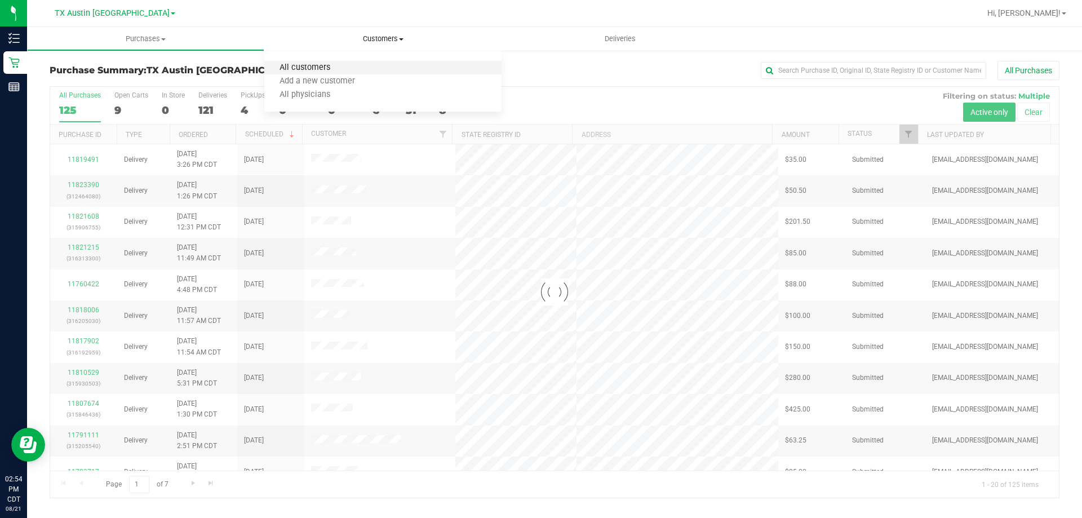
click at [330, 65] on span "All customers" at bounding box center [304, 68] width 81 height 10
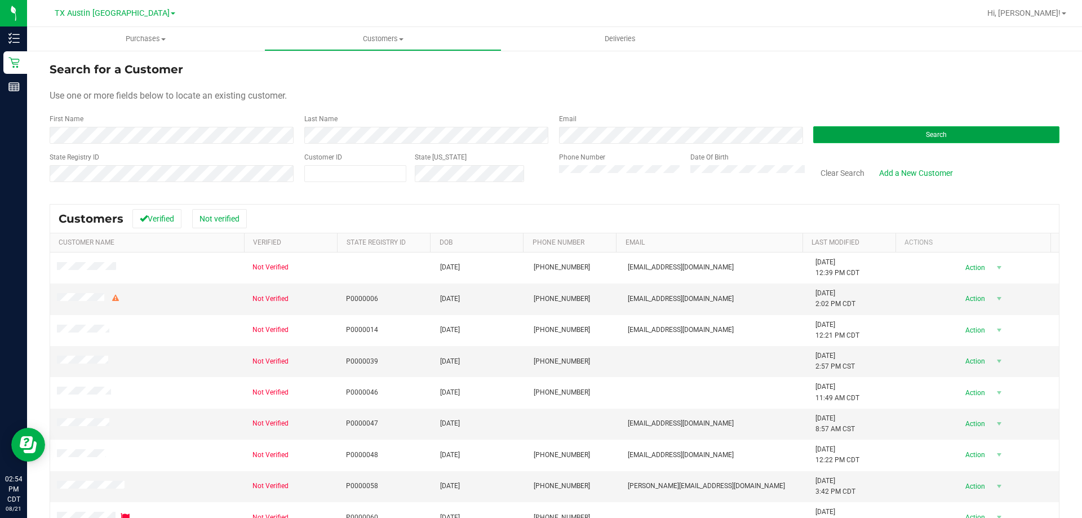
click at [916, 134] on button "Search" at bounding box center [936, 134] width 246 height 17
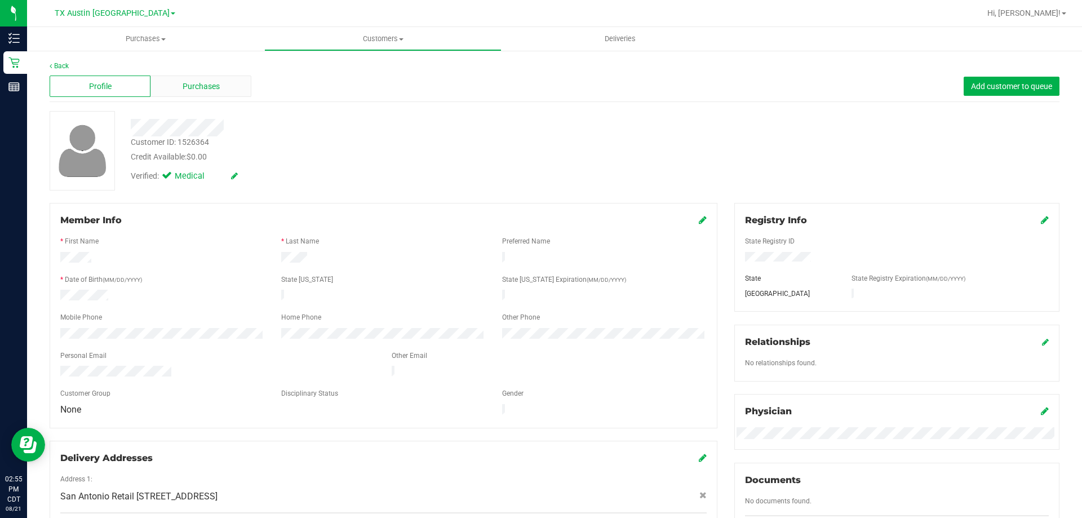
click at [207, 83] on span "Purchases" at bounding box center [201, 87] width 37 height 12
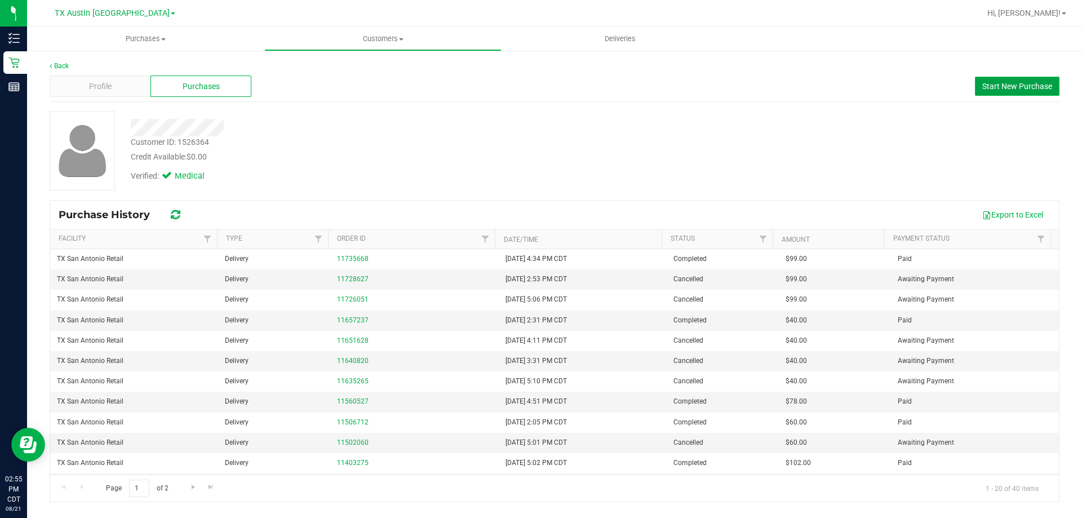
click at [993, 84] on span "Start New Purchase" at bounding box center [1017, 86] width 70 height 9
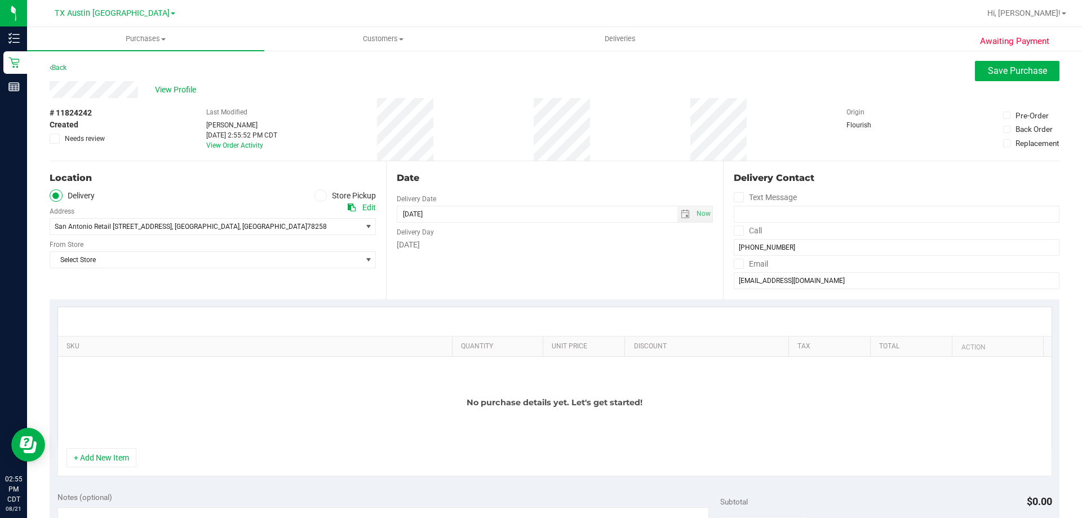
click at [365, 209] on div "Edit" at bounding box center [369, 208] width 14 height 12
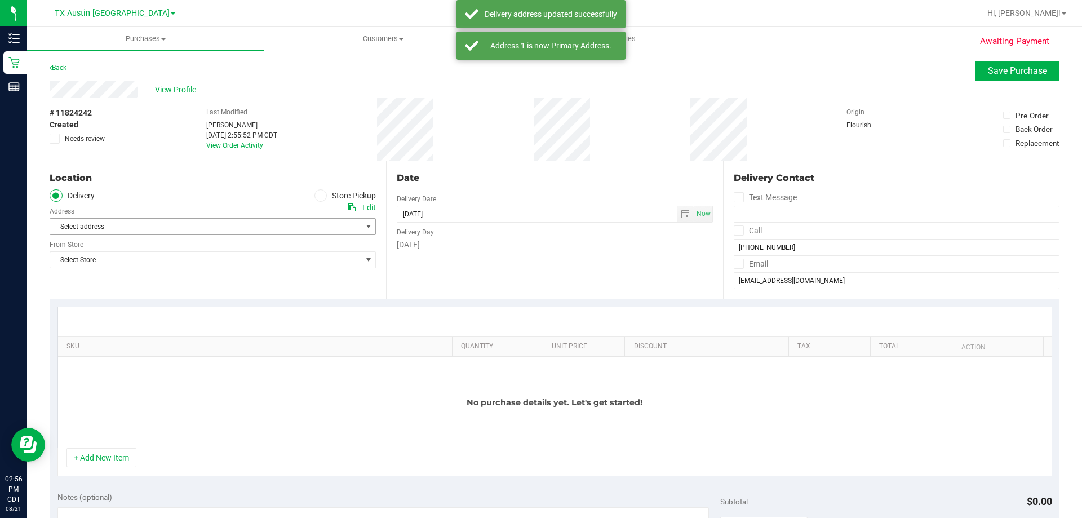
click at [233, 227] on span "Select address" at bounding box center [198, 227] width 296 height 16
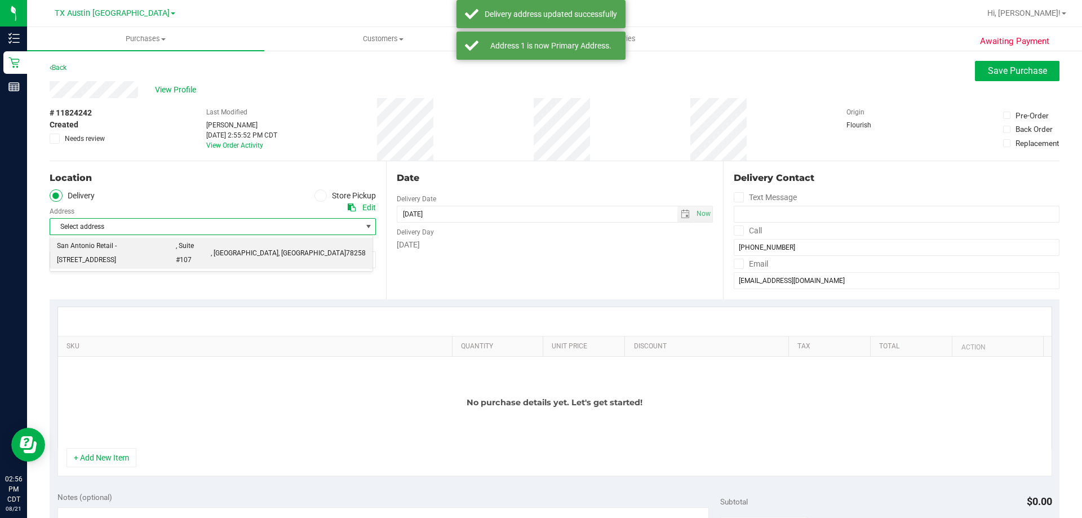
click at [211, 247] on span ", Suite #107" at bounding box center [193, 253] width 35 height 29
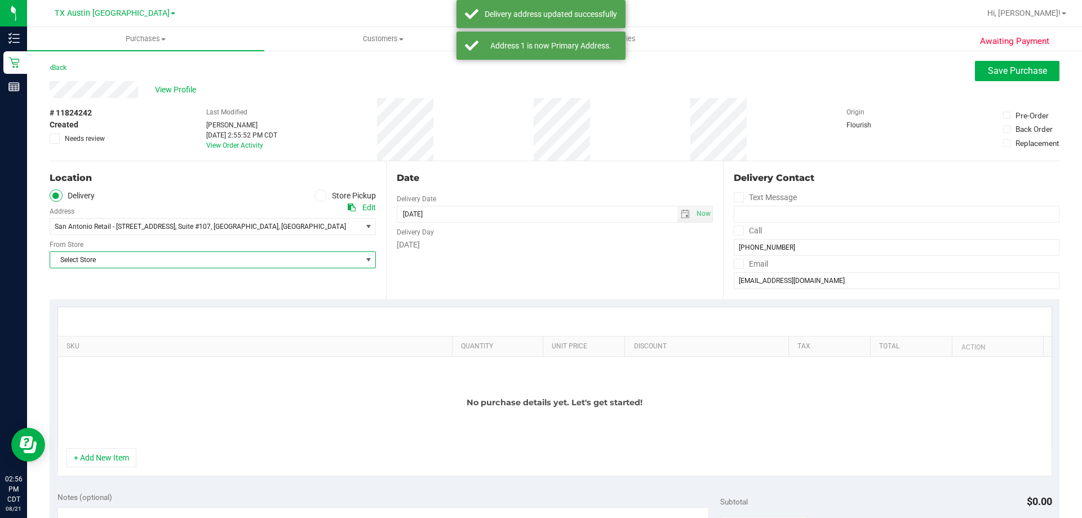
click at [214, 257] on span "Select Store" at bounding box center [205, 260] width 311 height 16
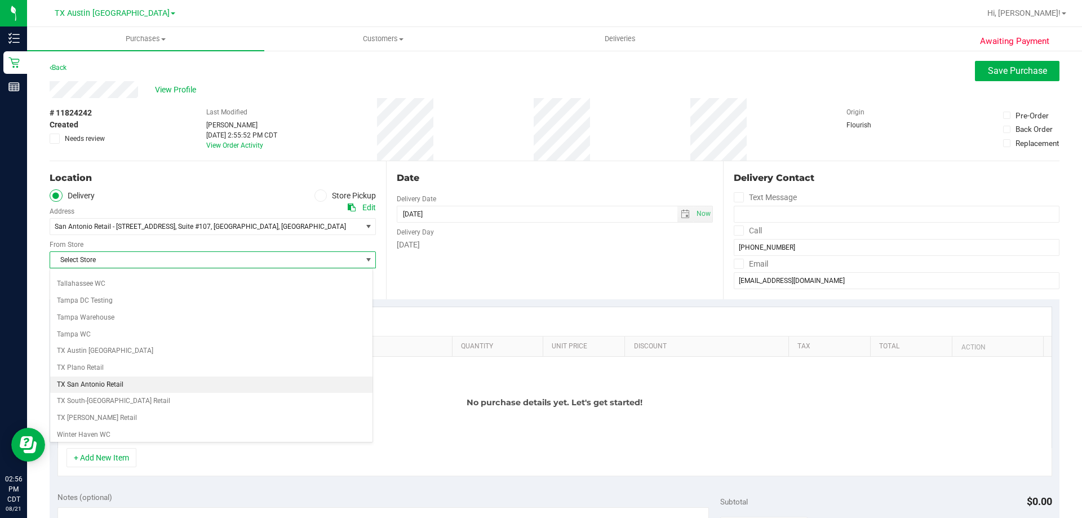
scroll to position [819, 0]
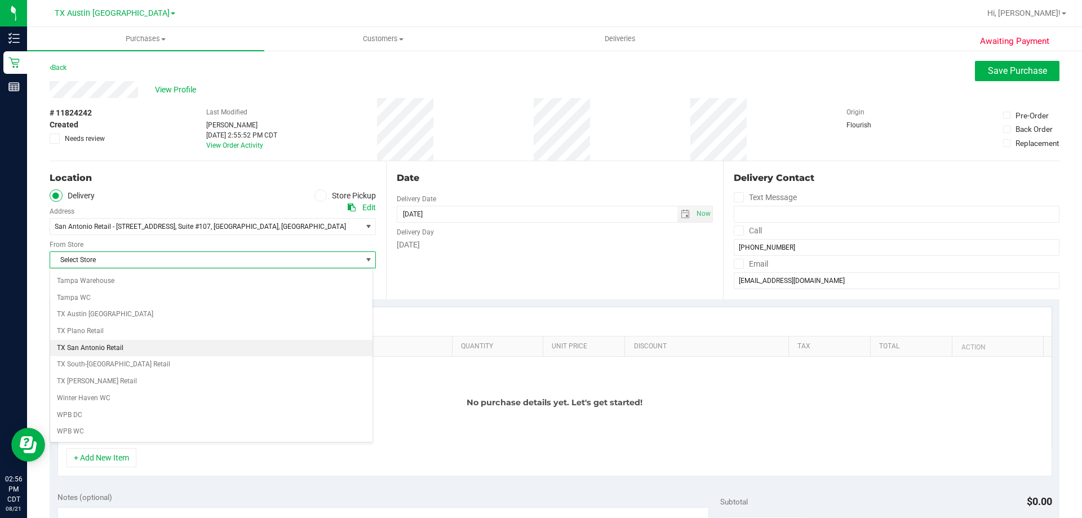
click at [101, 350] on li "TX San Antonio Retail" at bounding box center [211, 348] width 322 height 17
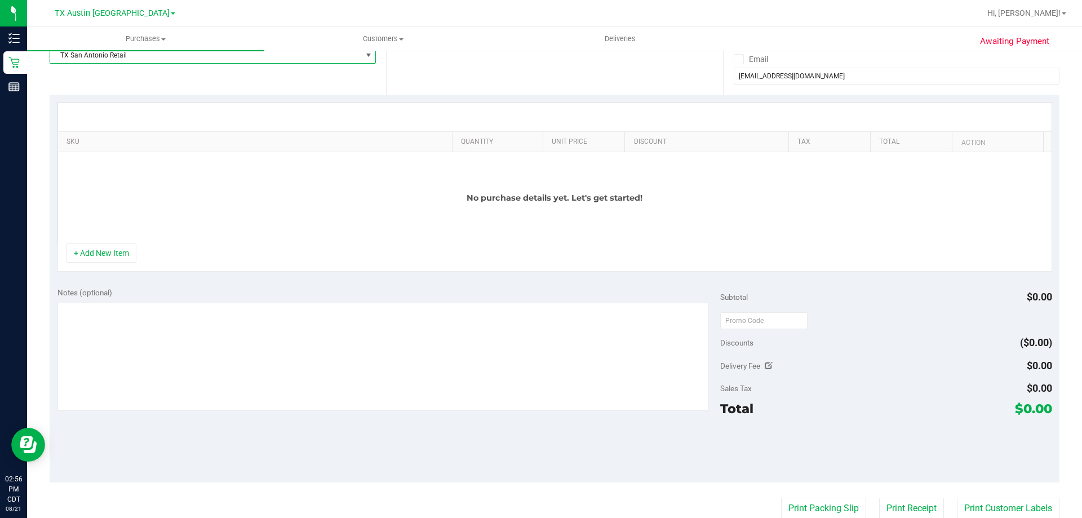
scroll to position [282, 0]
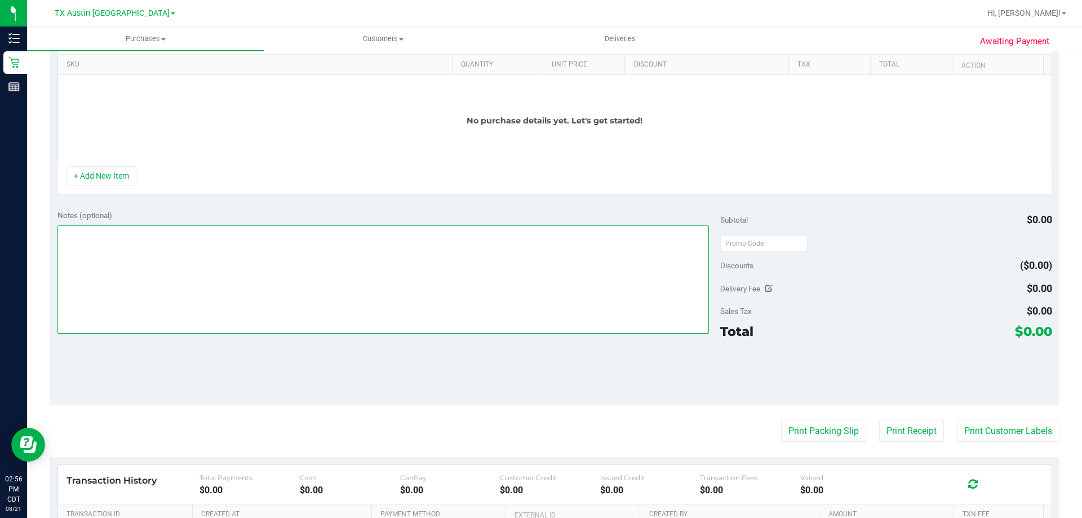
click at [171, 285] on textarea at bounding box center [383, 279] width 652 height 108
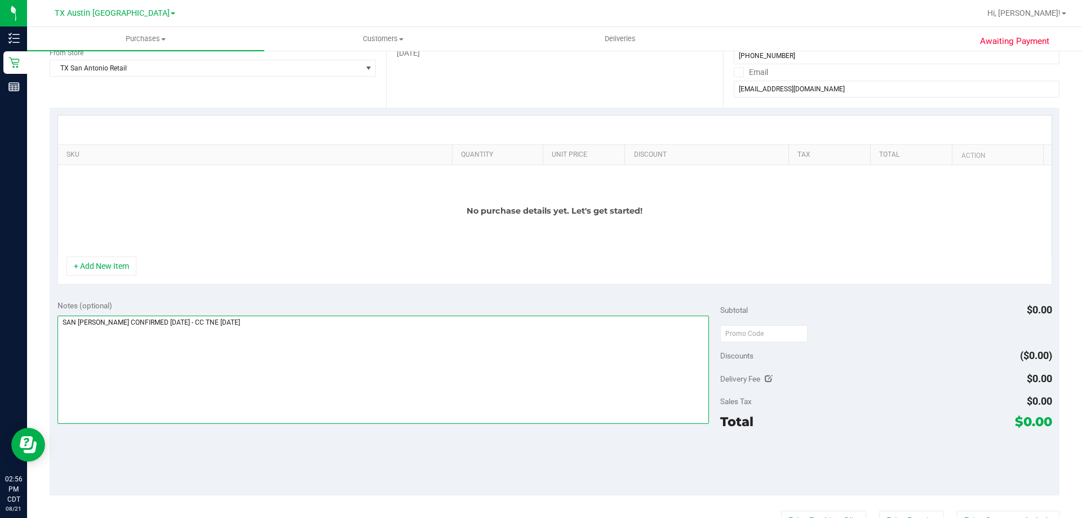
scroll to position [113, 0]
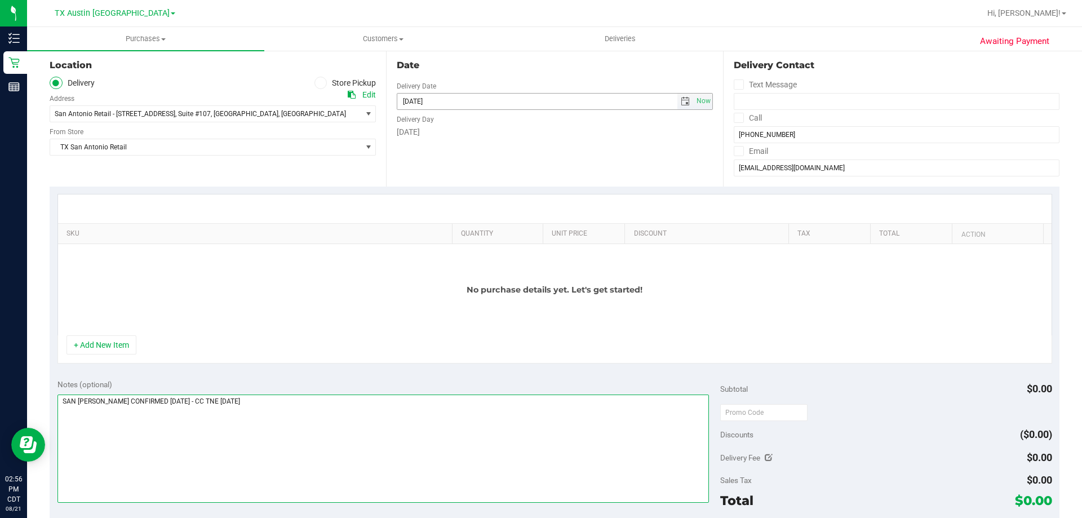
click at [681, 101] on span "select" at bounding box center [685, 101] width 9 height 9
type textarea "SAN ANTONIO PICKUP CONFIRMED 8/22/25 - CC TNE 08/21/2025"
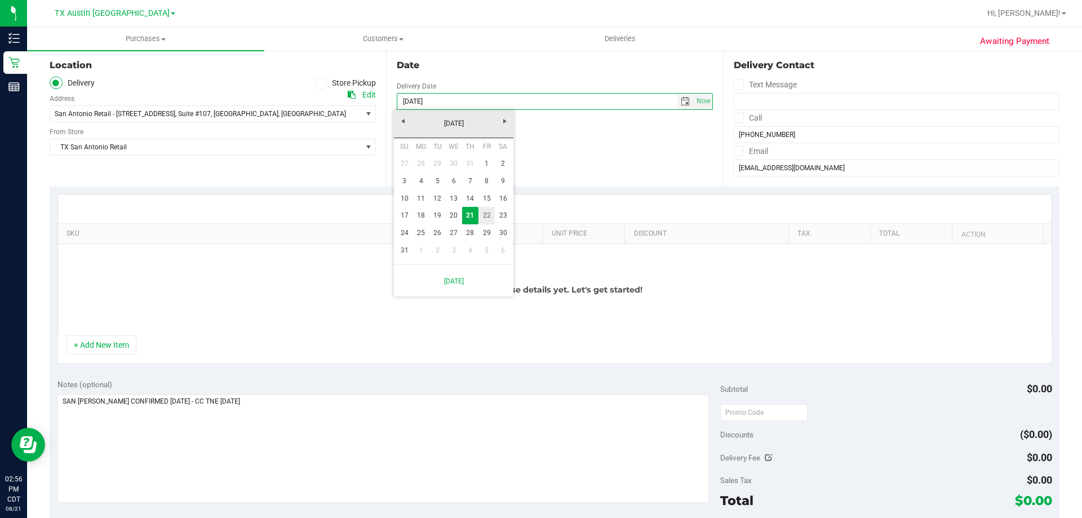
click at [487, 215] on link "22" at bounding box center [486, 215] width 16 height 17
type input "08/22/2025"
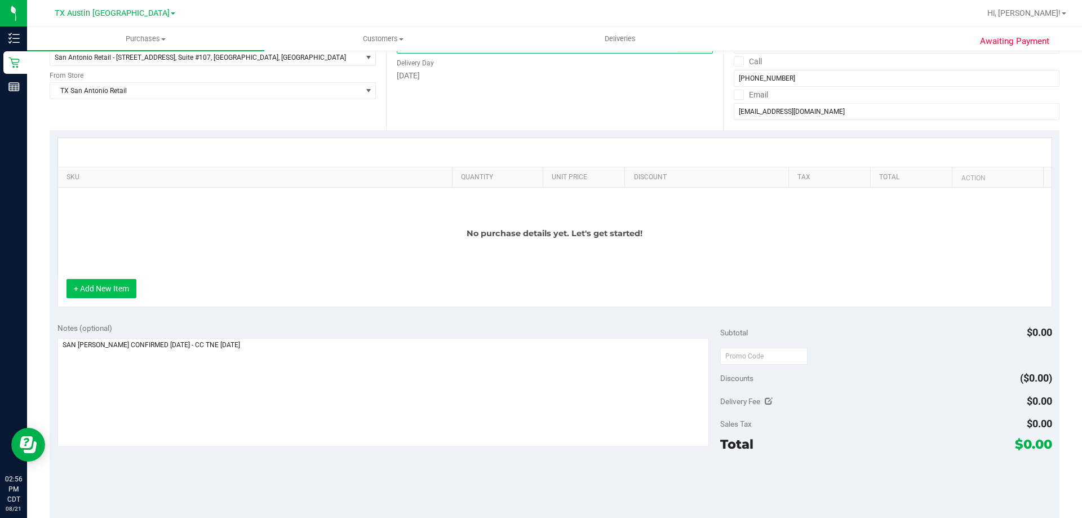
click at [113, 283] on button "+ Add New Item" at bounding box center [101, 288] width 70 height 19
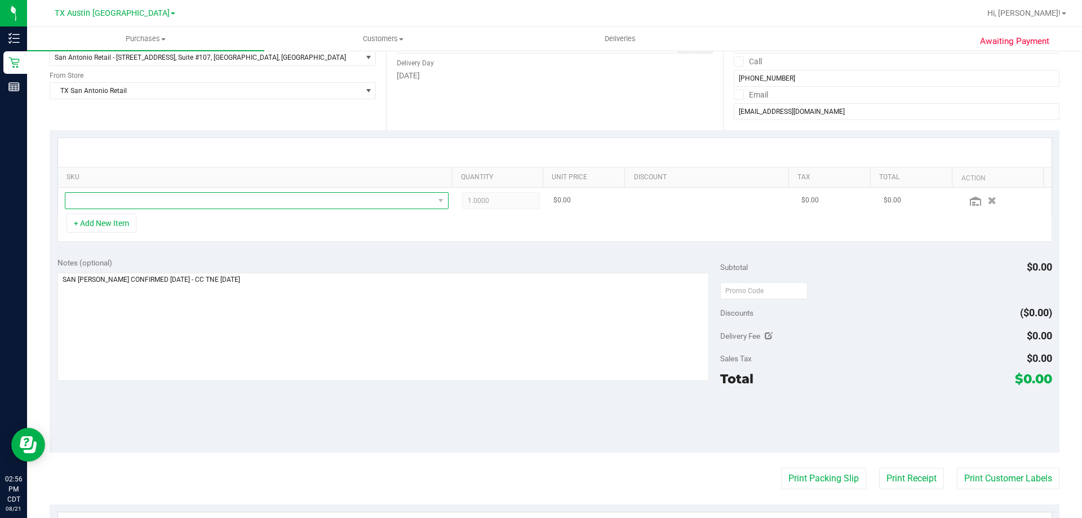
click at [201, 198] on span "NO DATA FOUND" at bounding box center [249, 201] width 369 height 16
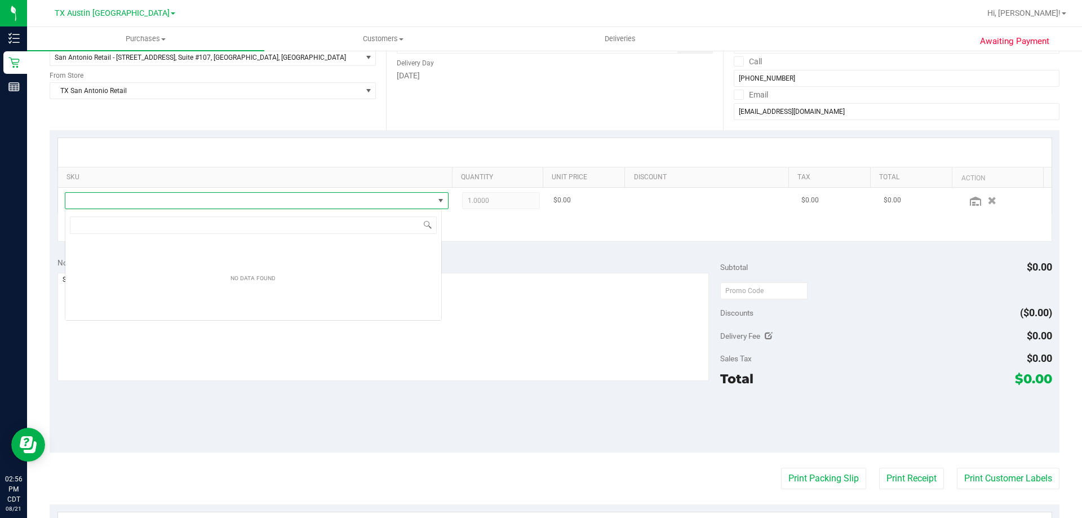
scroll to position [17, 377]
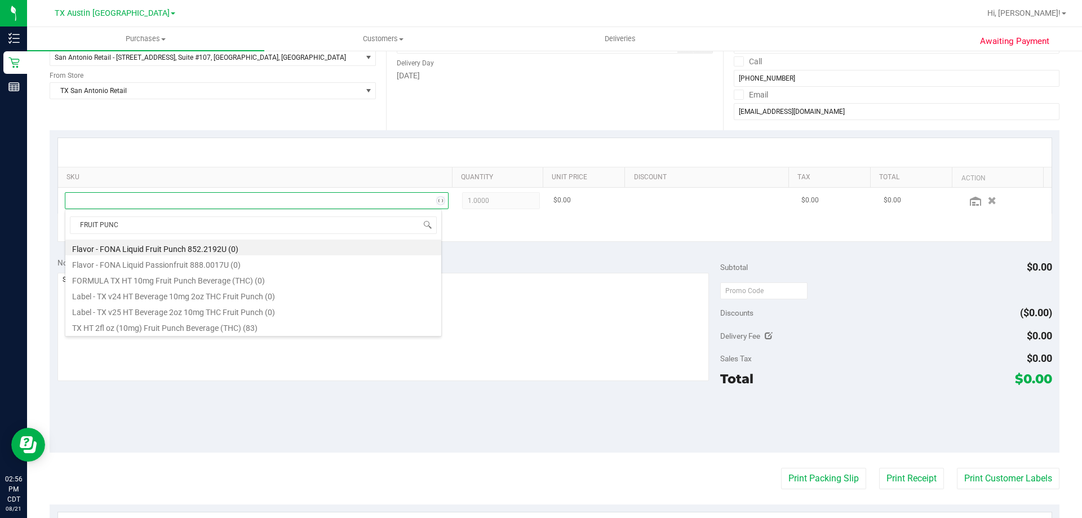
type input "FRUIT PUNCH"
click at [186, 315] on li "TX HT 2fl oz (10mg) Fruit Punch Beverage (THC) (83)" at bounding box center [253, 311] width 376 height 16
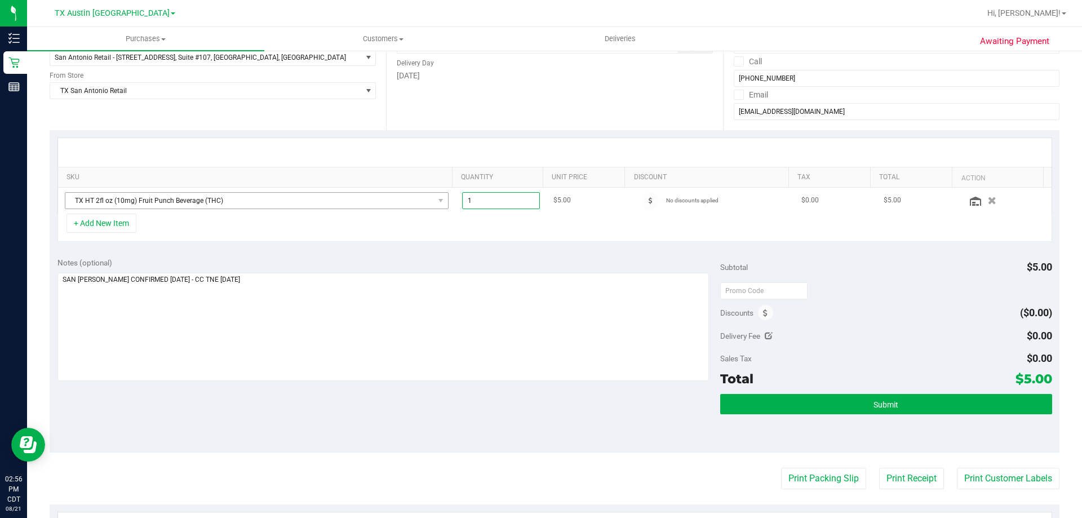
drag, startPoint x: 510, startPoint y: 198, endPoint x: 439, endPoint y: 202, distance: 71.1
click at [439, 201] on tr "TX HT 2fl oz (10mg) Fruit Punch Beverage (THC) 1.00 1 $5.00 No discounts applie…" at bounding box center [554, 201] width 993 height 26
type input "10"
type input "10.00"
click at [318, 238] on div "+ Add New Item" at bounding box center [554, 228] width 995 height 28
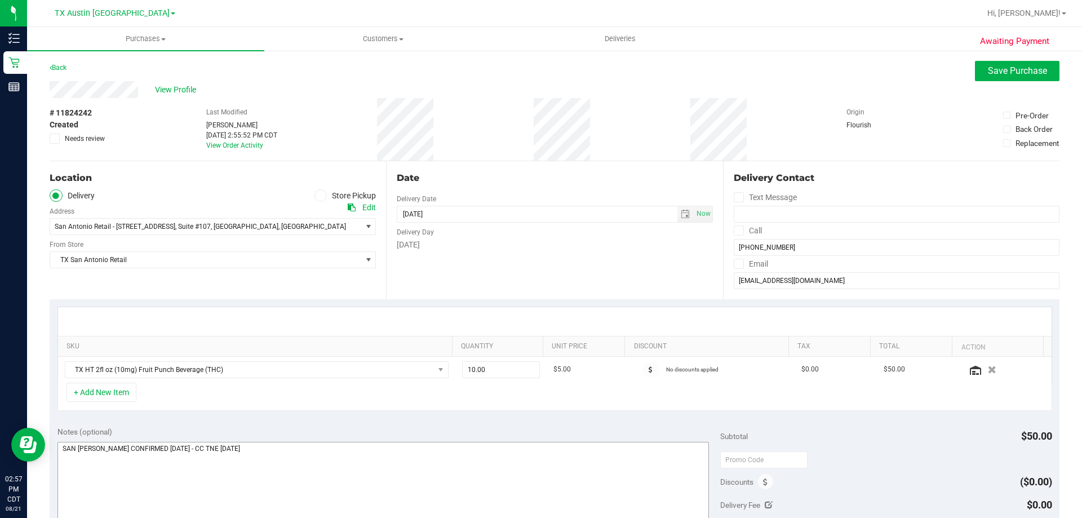
scroll to position [169, 0]
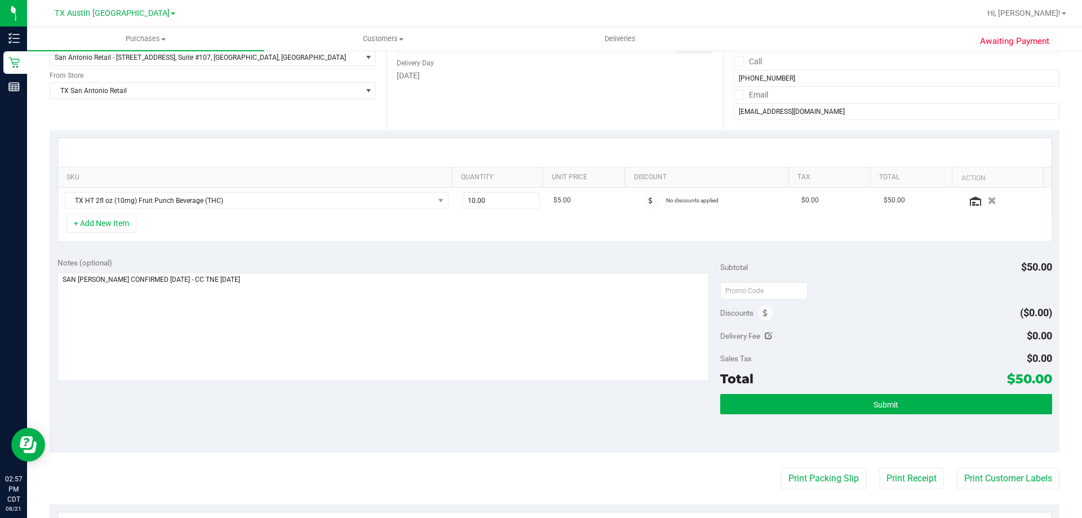
drag, startPoint x: 1009, startPoint y: 379, endPoint x: 1042, endPoint y: 379, distance: 32.7
click at [1042, 379] on span "$50.00" at bounding box center [1029, 379] width 45 height 16
copy span "50.00"
click at [366, 341] on textarea at bounding box center [383, 327] width 652 height 108
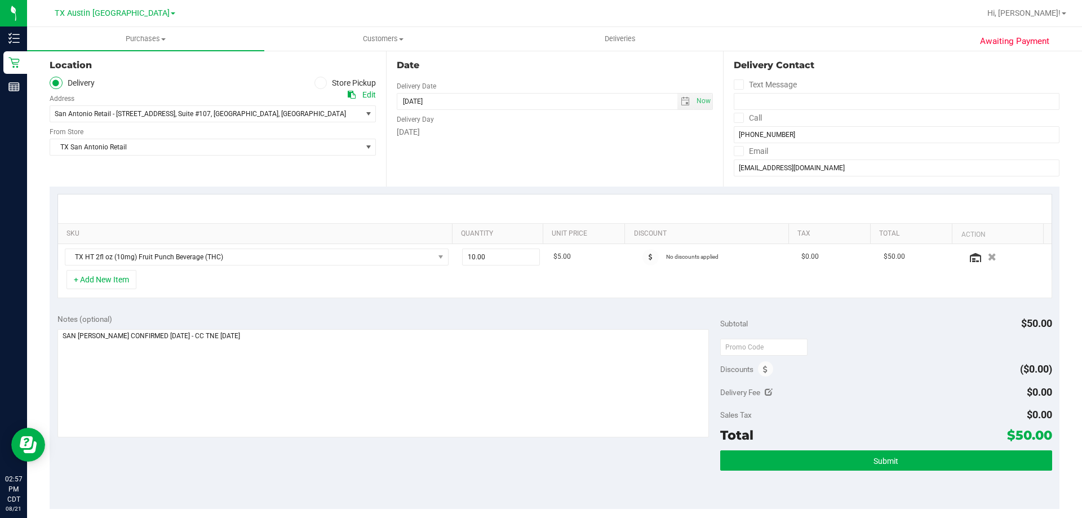
click at [129, 171] on div "Location Delivery Store Pickup Address Edit San Antonio Retail - 18720 Stone Oa…" at bounding box center [218, 117] width 336 height 138
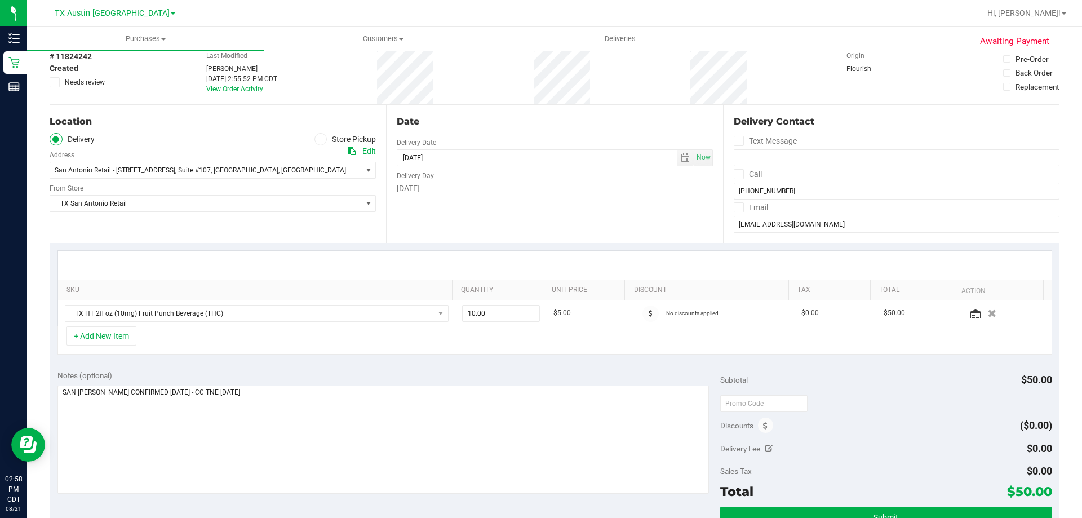
scroll to position [169, 0]
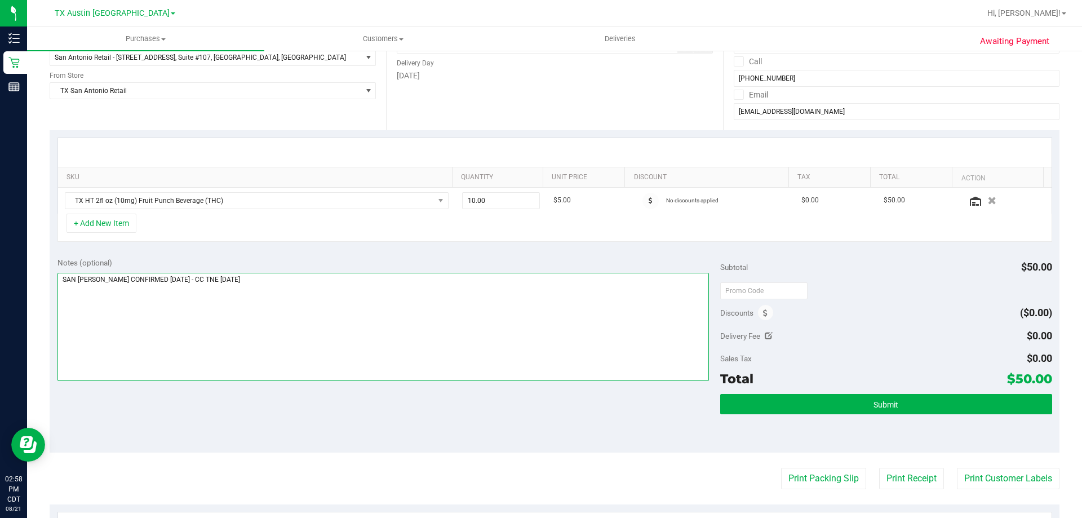
click at [413, 299] on textarea at bounding box center [383, 327] width 652 height 108
click at [418, 399] on div "Notes (optional) Subtotal $50.00 Discounts ($0.00) Delivery Fee $0.00 Sales Tax…" at bounding box center [555, 351] width 1010 height 203
drag, startPoint x: 1005, startPoint y: 376, endPoint x: 1041, endPoint y: 380, distance: 36.3
click at [1041, 380] on span "$50.00" at bounding box center [1029, 379] width 45 height 16
copy span "50.00"
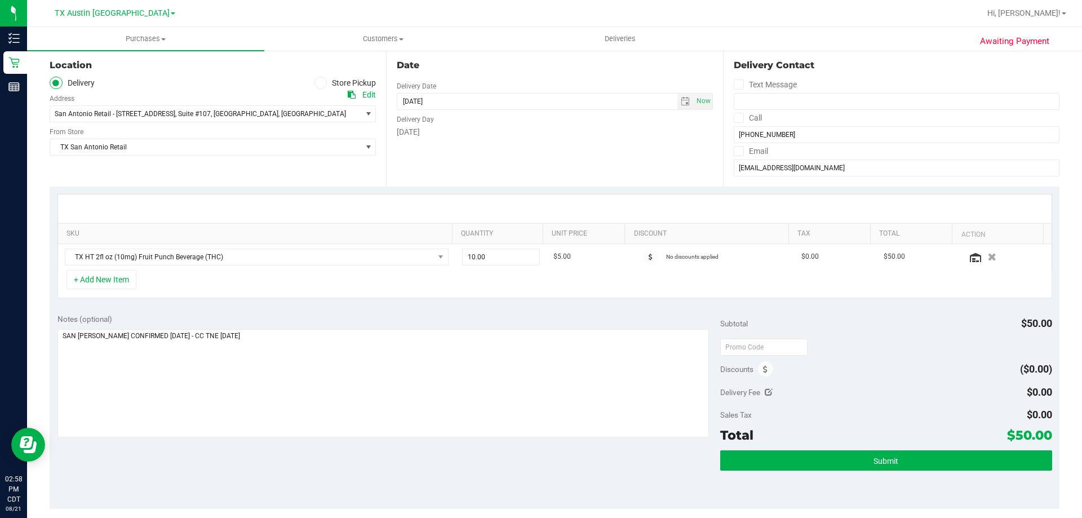
scroll to position [0, 0]
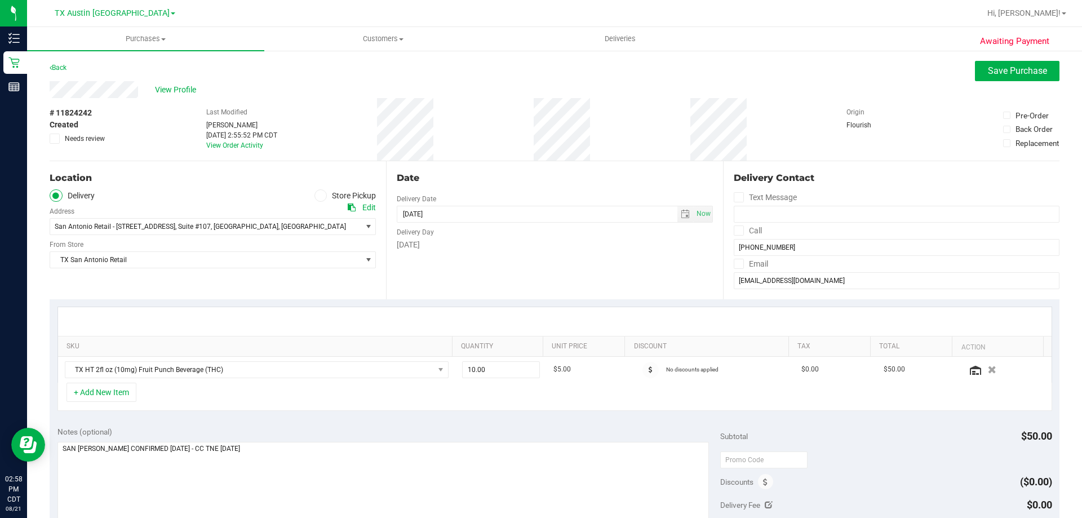
click at [659, 288] on div "Date Delivery Date 08/22/2025 Now 08/22/2025 08:00 AM Now Delivery Day Friday" at bounding box center [554, 230] width 336 height 138
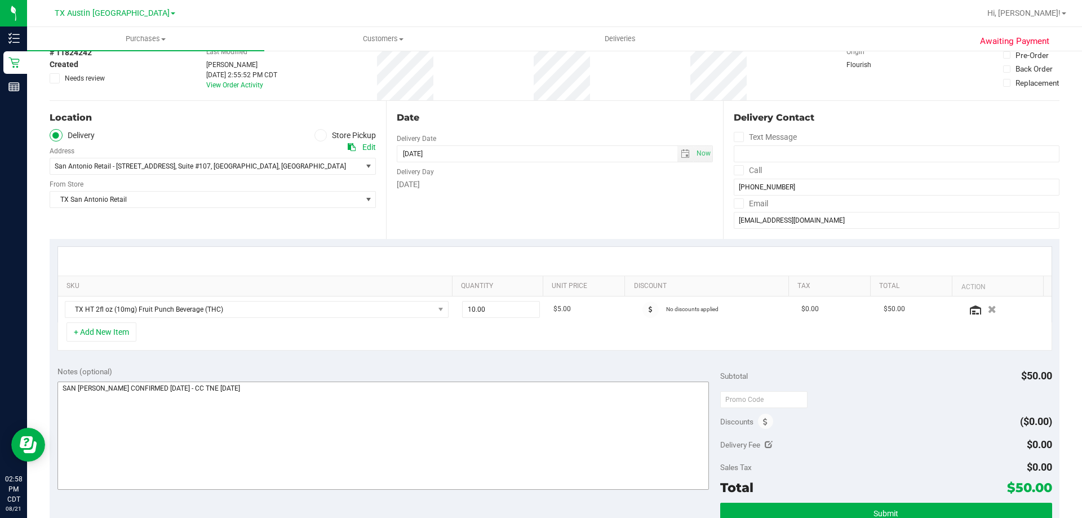
scroll to position [113, 0]
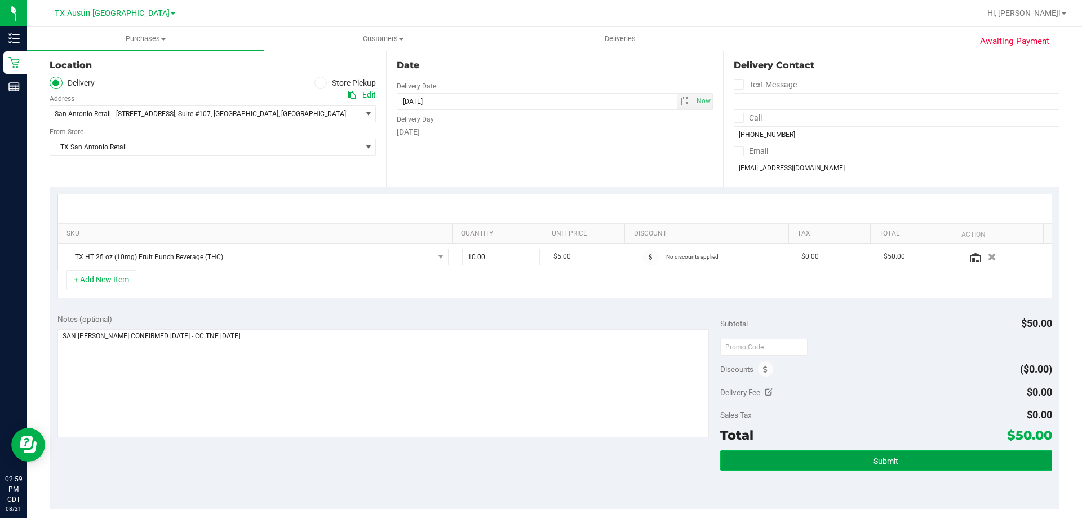
click at [882, 458] on span "Submit" at bounding box center [885, 460] width 25 height 9
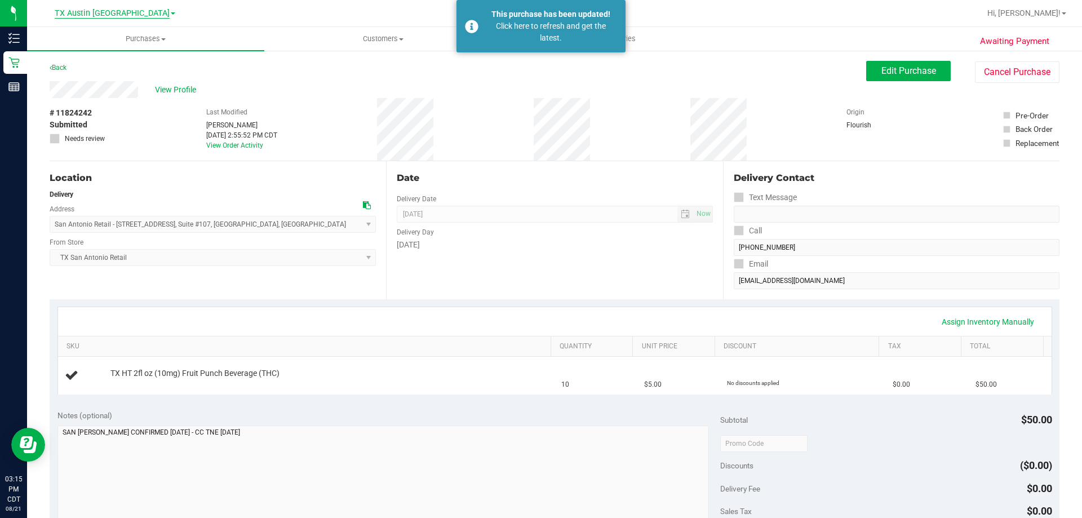
click at [111, 9] on span "TX Austin [GEOGRAPHIC_DATA]" at bounding box center [112, 13] width 115 height 10
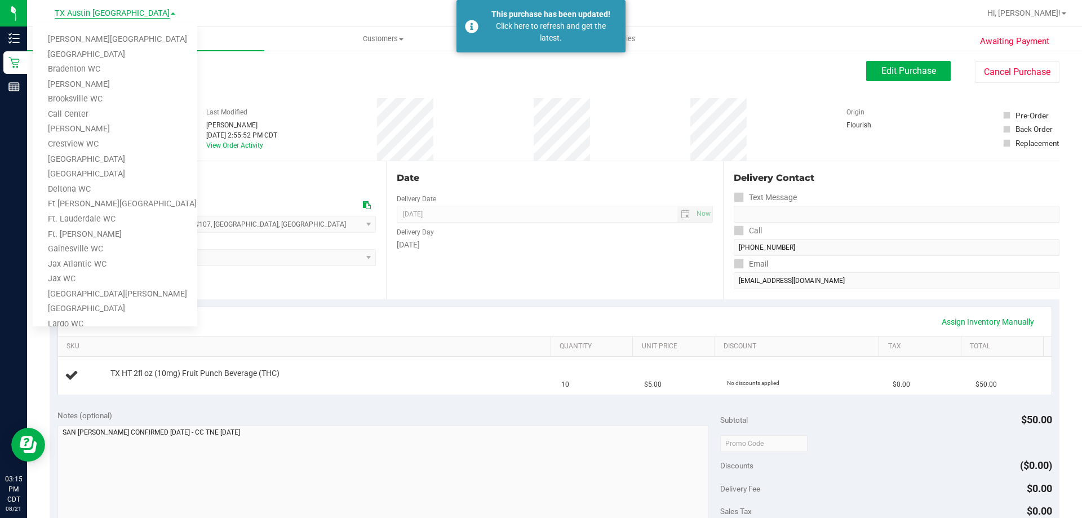
click at [114, 14] on span "TX Austin [GEOGRAPHIC_DATA]" at bounding box center [112, 13] width 115 height 10
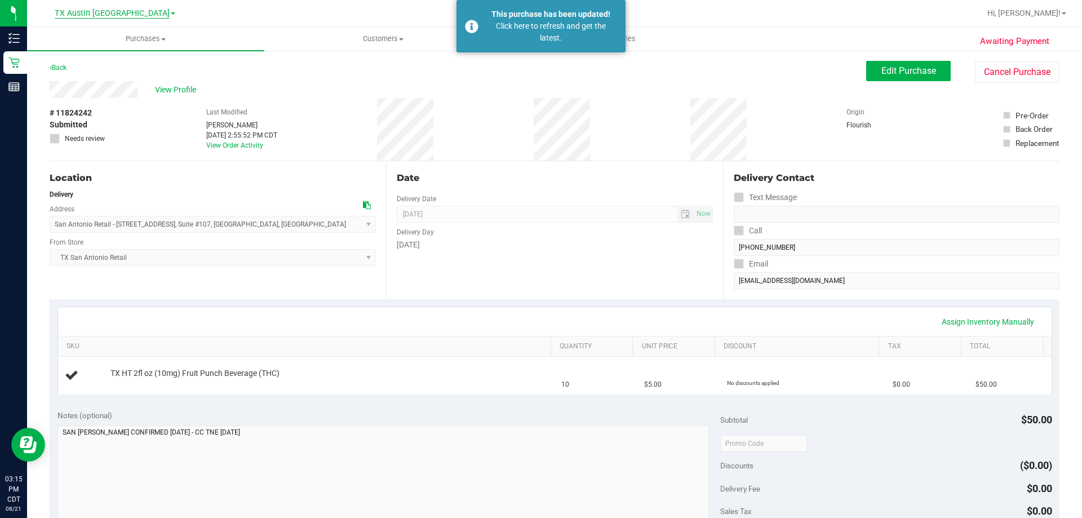
click at [116, 11] on span "TX Austin [GEOGRAPHIC_DATA]" at bounding box center [112, 13] width 115 height 10
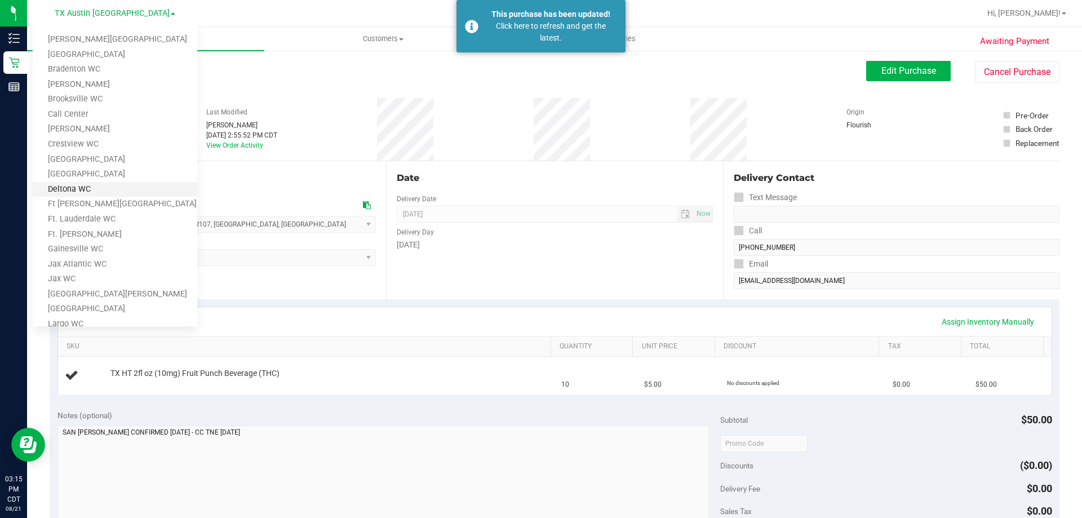
click at [101, 191] on link "Deltona WC" at bounding box center [115, 189] width 165 height 15
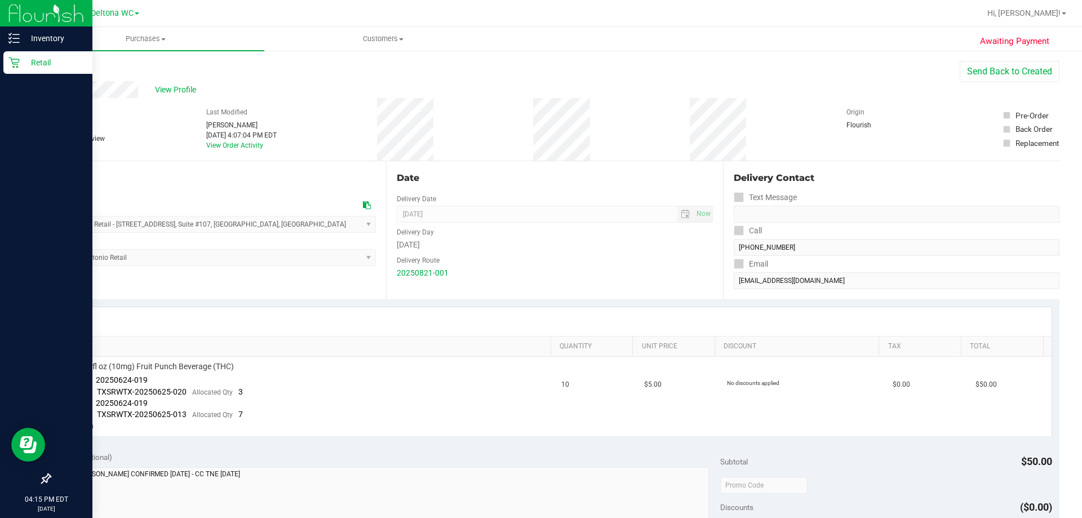
click at [35, 58] on p "Retail" at bounding box center [54, 63] width 68 height 14
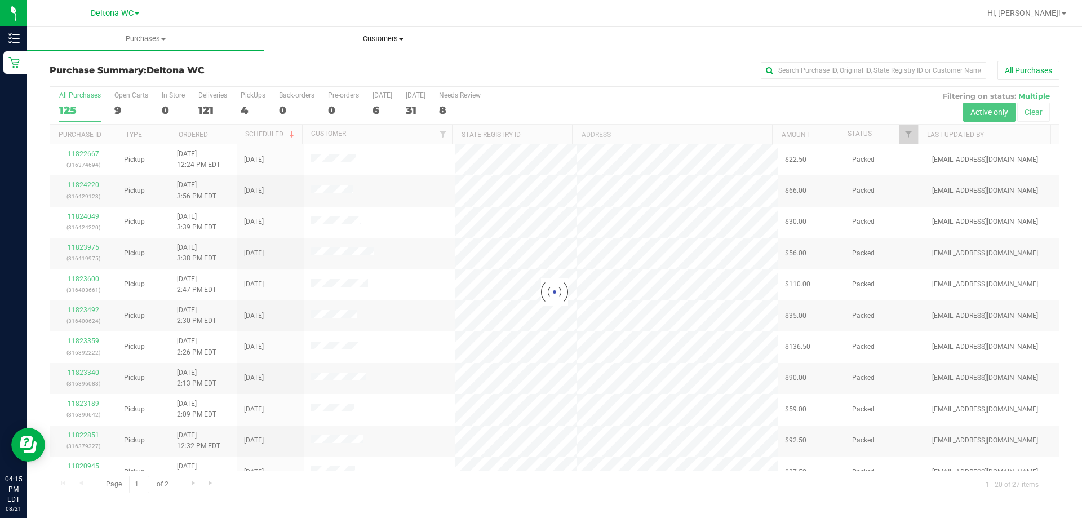
click at [390, 39] on span "Customers" at bounding box center [383, 39] width 236 height 10
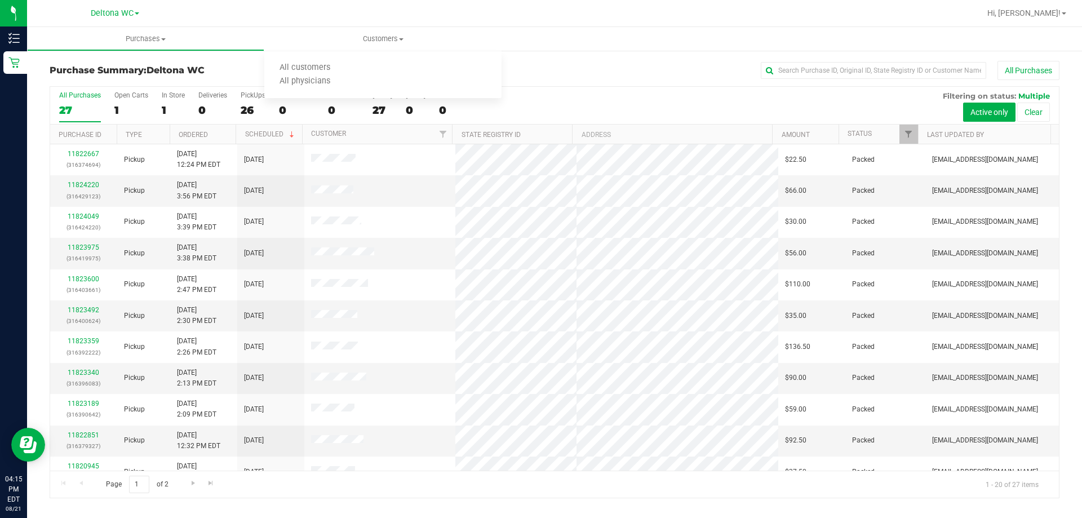
click at [180, 70] on span "Deltona WC" at bounding box center [176, 70] width 58 height 11
click at [153, 36] on span "Purchases" at bounding box center [146, 39] width 236 height 10
click at [332, 69] on h3 "Purchase Summary: Deltona WC" at bounding box center [218, 70] width 336 height 10
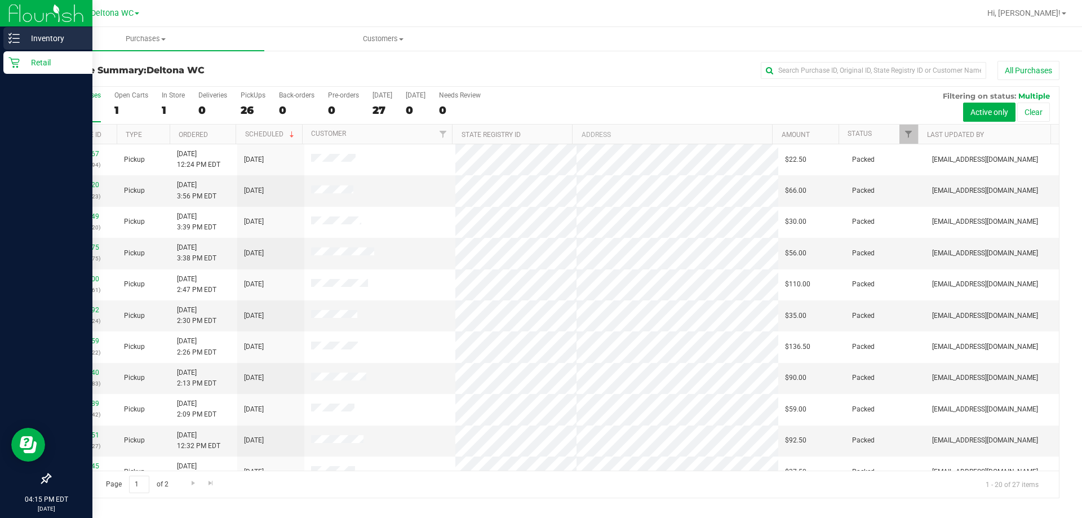
click at [17, 39] on icon at bounding box center [13, 38] width 11 height 11
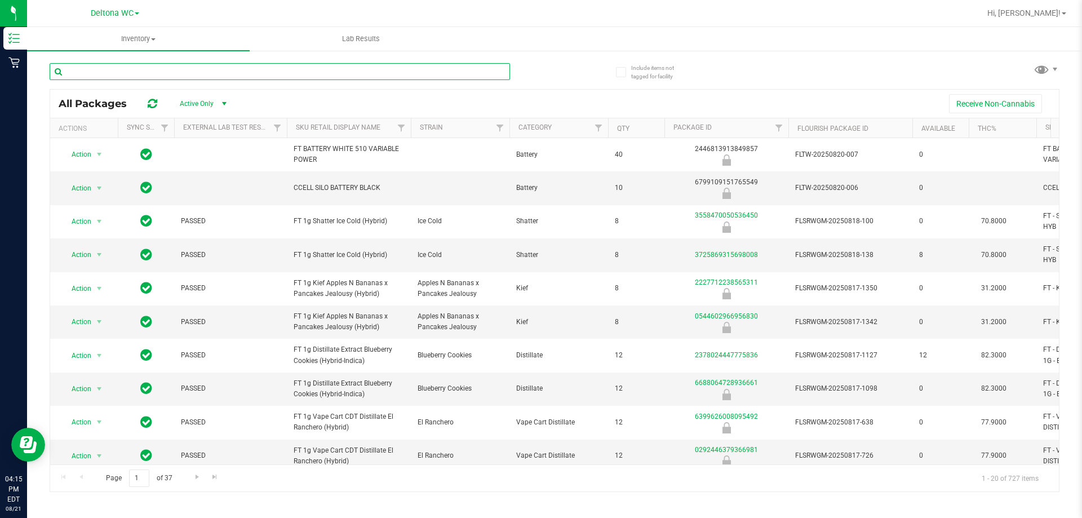
click at [238, 73] on input "text" at bounding box center [280, 71] width 460 height 17
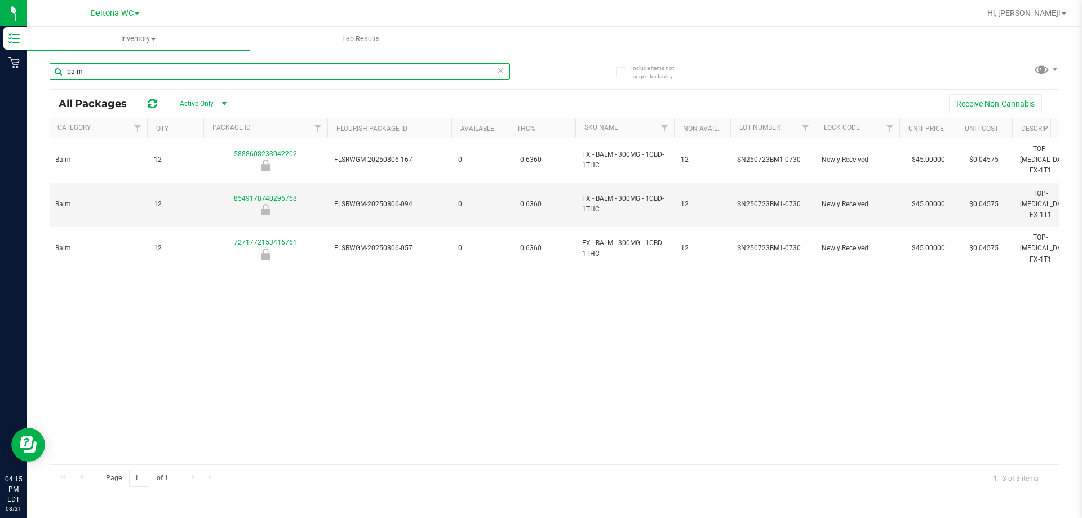
scroll to position [0, 587]
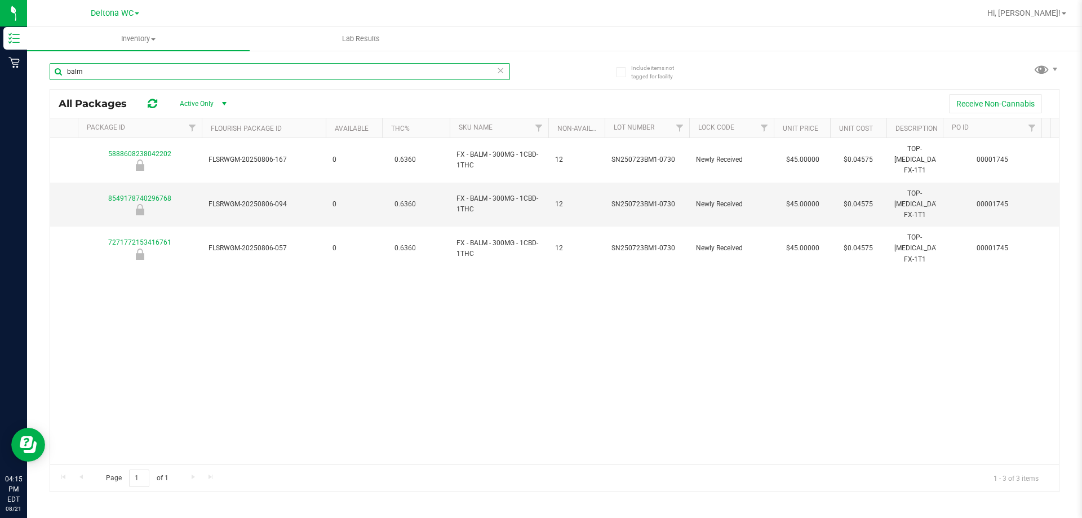
type input "balm"
click at [268, 263] on div "Action Action Global inventory Package audit log Print package label Print prod…" at bounding box center [554, 301] width 1009 height 326
click at [106, 13] on span "Deltona WC" at bounding box center [112, 13] width 43 height 10
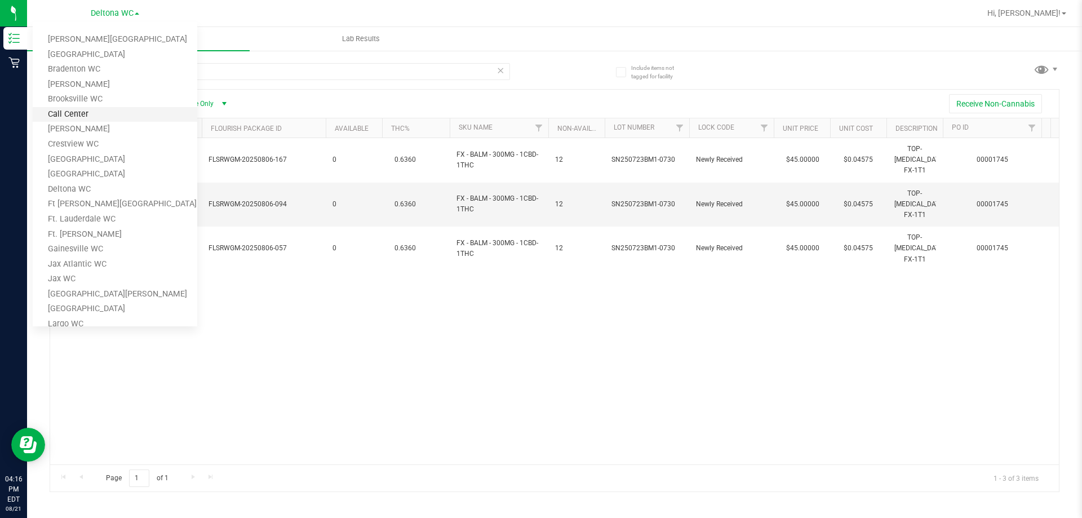
click at [99, 112] on link "Call Center" at bounding box center [115, 114] width 165 height 15
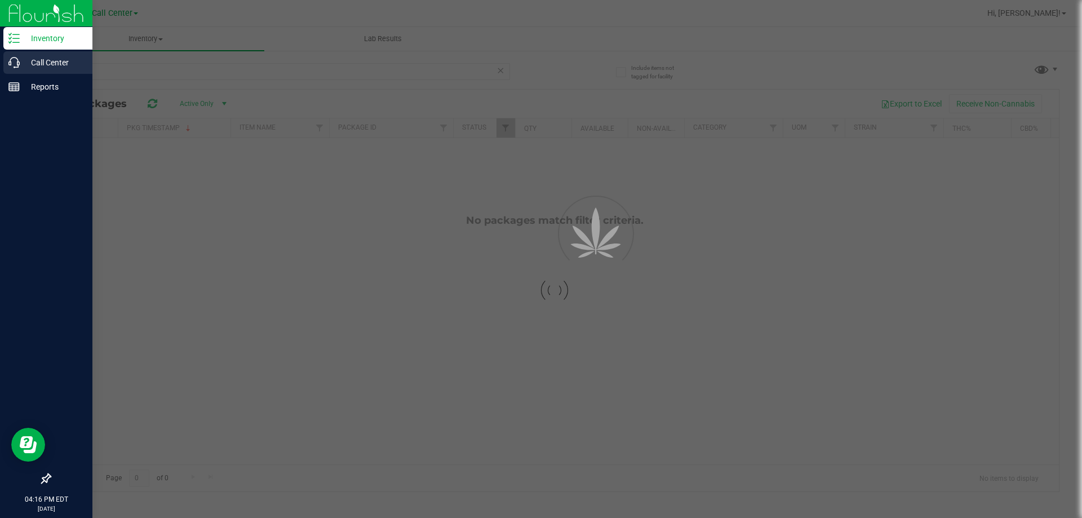
click at [51, 65] on p "Call Center" at bounding box center [54, 63] width 68 height 14
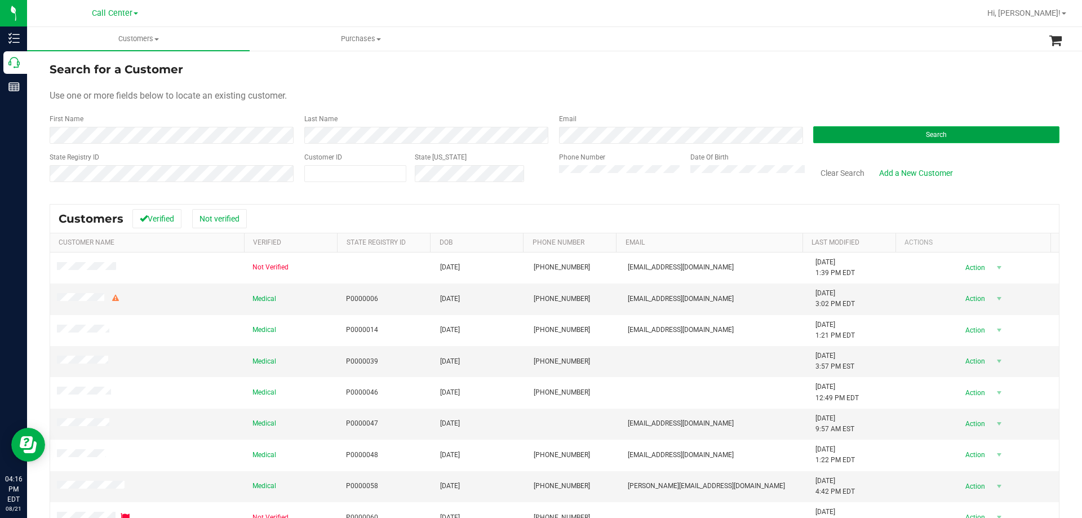
click at [852, 134] on button "Search" at bounding box center [936, 134] width 246 height 17
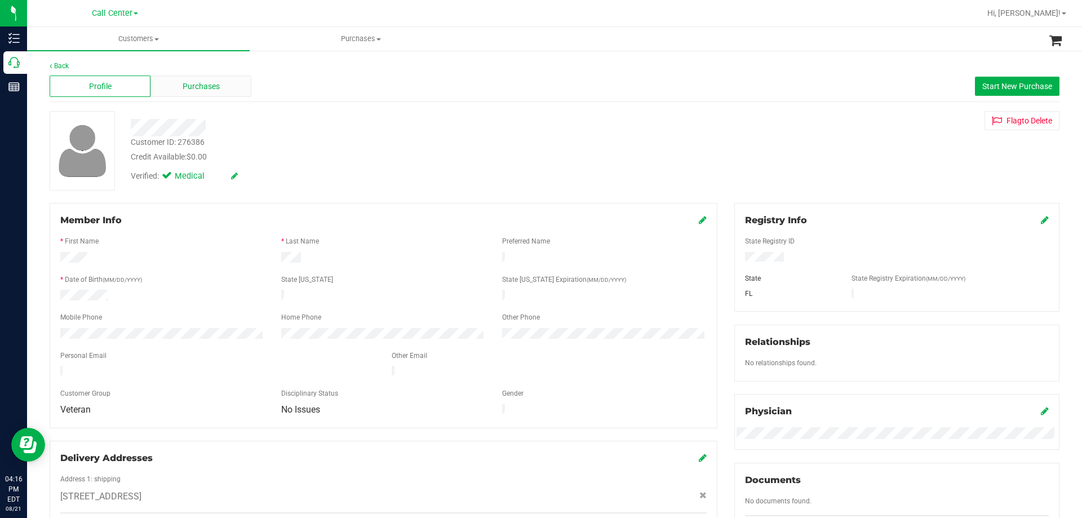
click at [237, 90] on div "Purchases" at bounding box center [200, 86] width 101 height 21
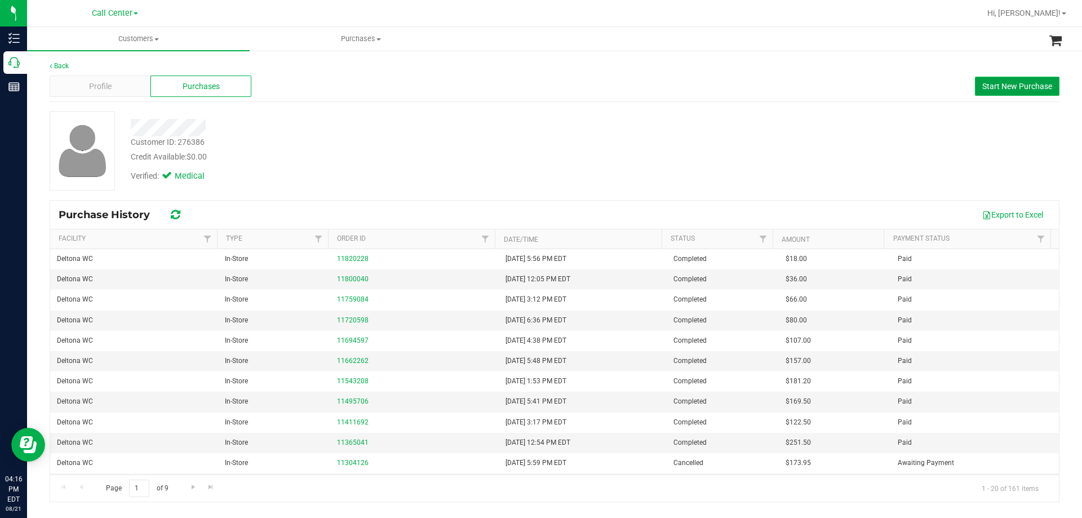
click at [999, 82] on span "Start New Purchase" at bounding box center [1017, 86] width 70 height 9
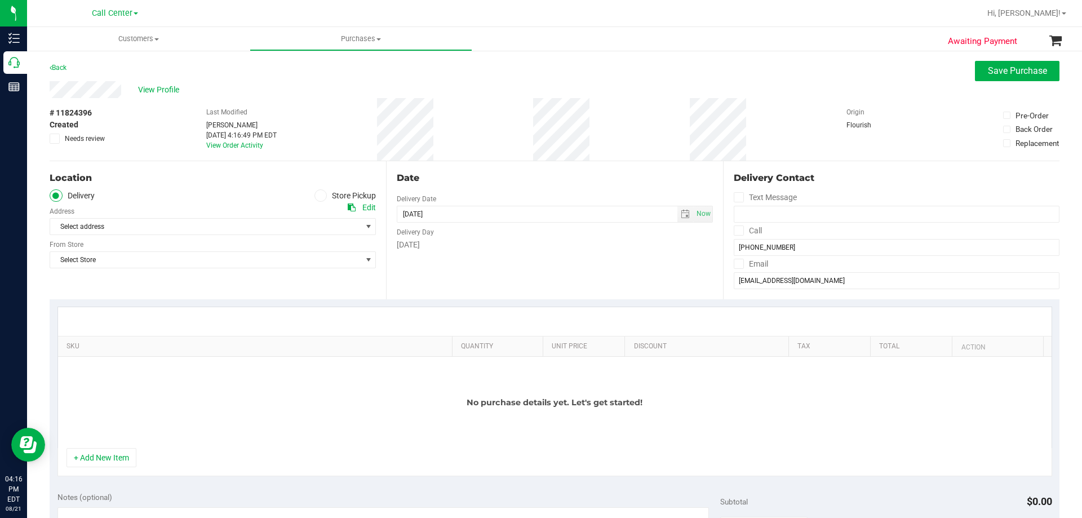
click at [317, 190] on span at bounding box center [320, 195] width 13 height 13
click at [0, 0] on input "Store Pickup" at bounding box center [0, 0] width 0 height 0
click at [255, 225] on span "Select Store" at bounding box center [205, 227] width 311 height 16
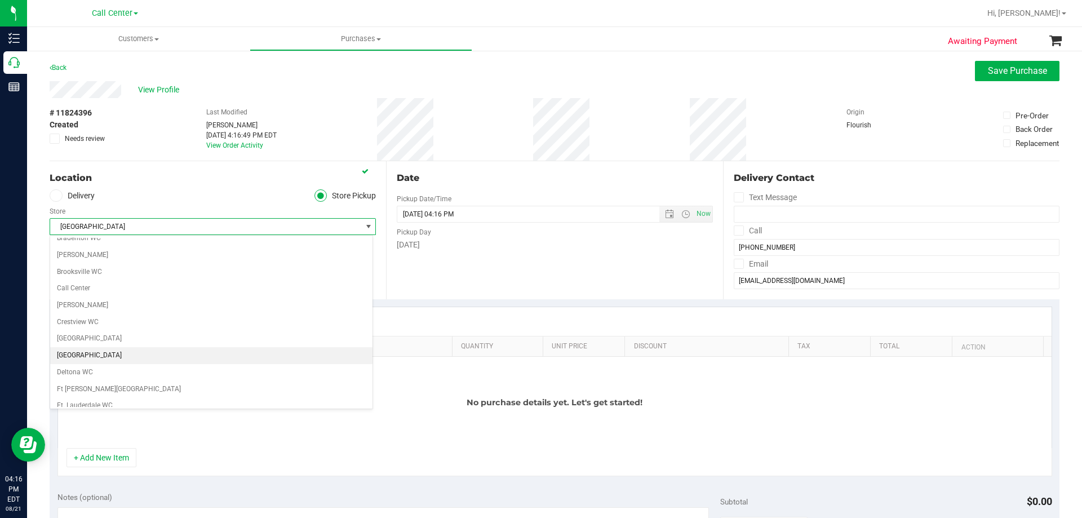
scroll to position [56, 0]
click at [103, 350] on li "Deltona WC" at bounding box center [211, 357] width 322 height 17
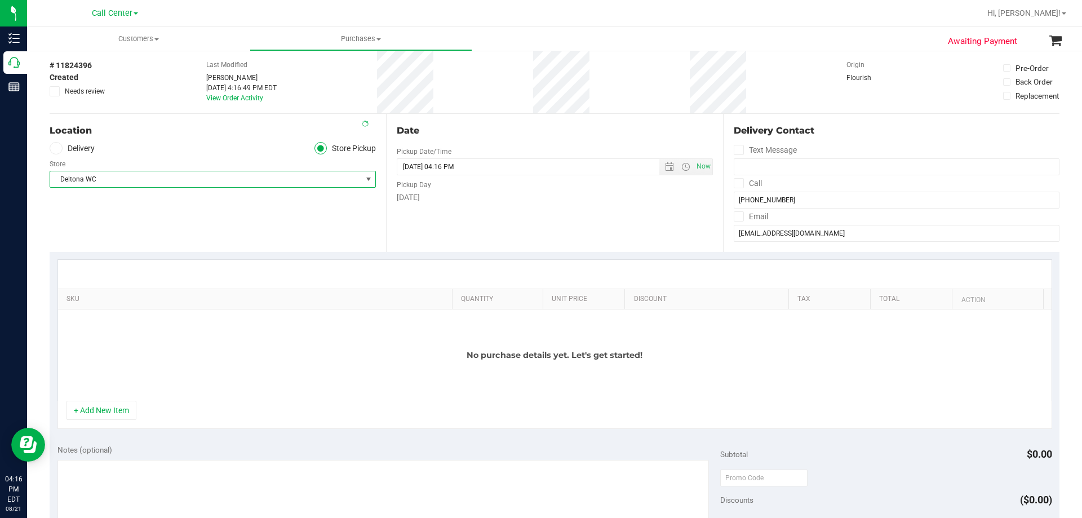
scroll to position [113, 0]
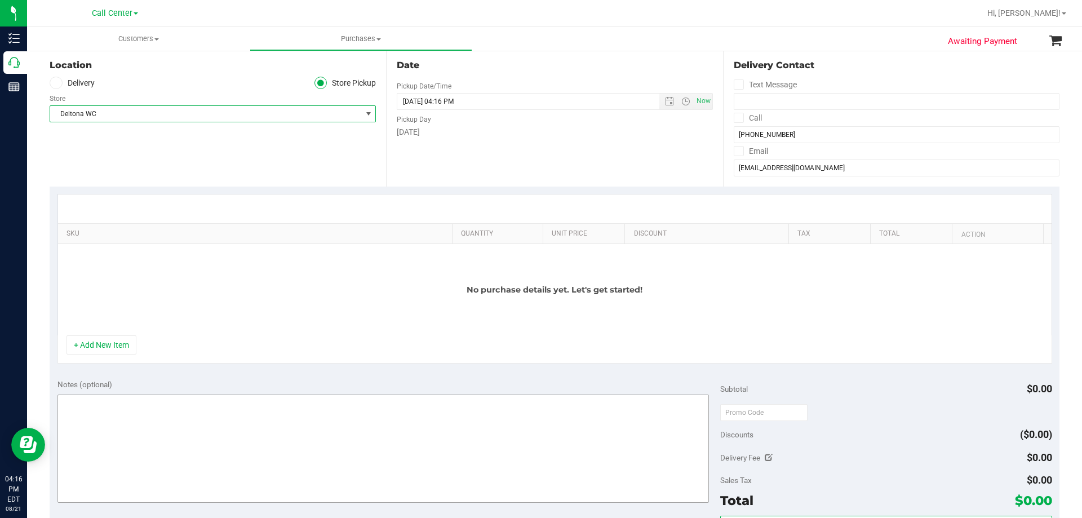
click at [122, 340] on button "+ Add New Item" at bounding box center [101, 344] width 70 height 19
drag, startPoint x: 104, startPoint y: 343, endPoint x: 228, endPoint y: 288, distance: 135.5
click at [104, 343] on button "+ Add New Item" at bounding box center [101, 344] width 70 height 19
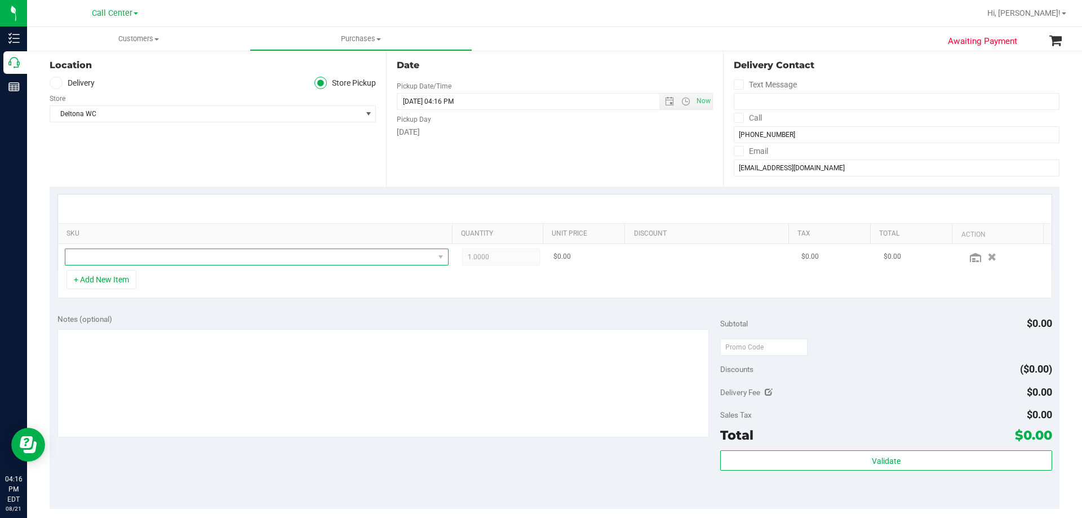
click at [252, 253] on span "NO DATA FOUND" at bounding box center [249, 257] width 369 height 16
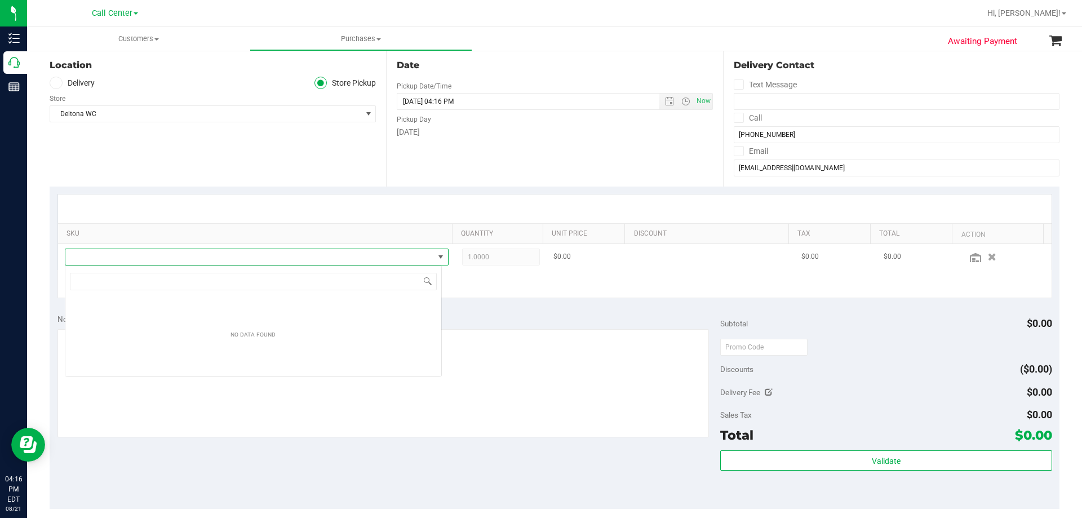
scroll to position [17, 377]
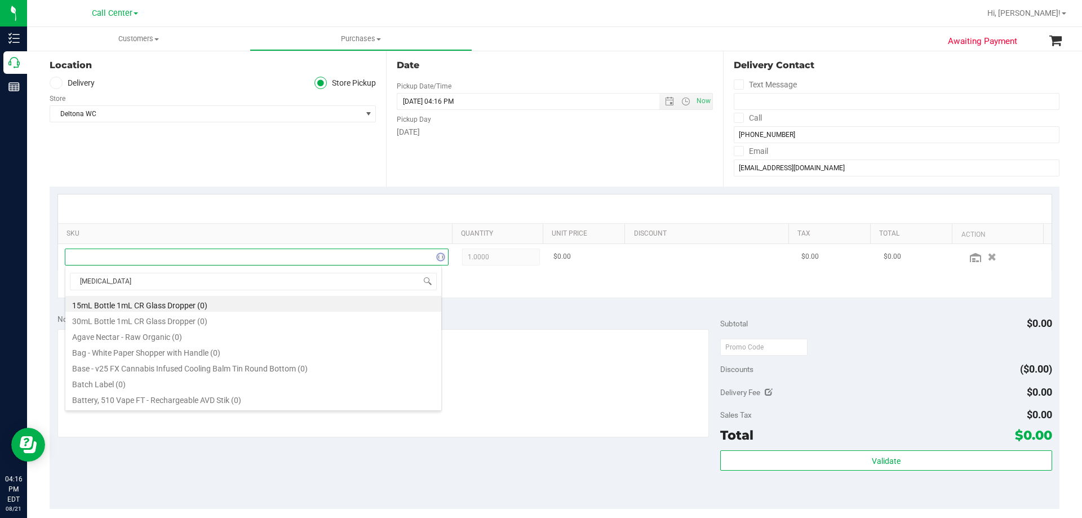
type input "balm"
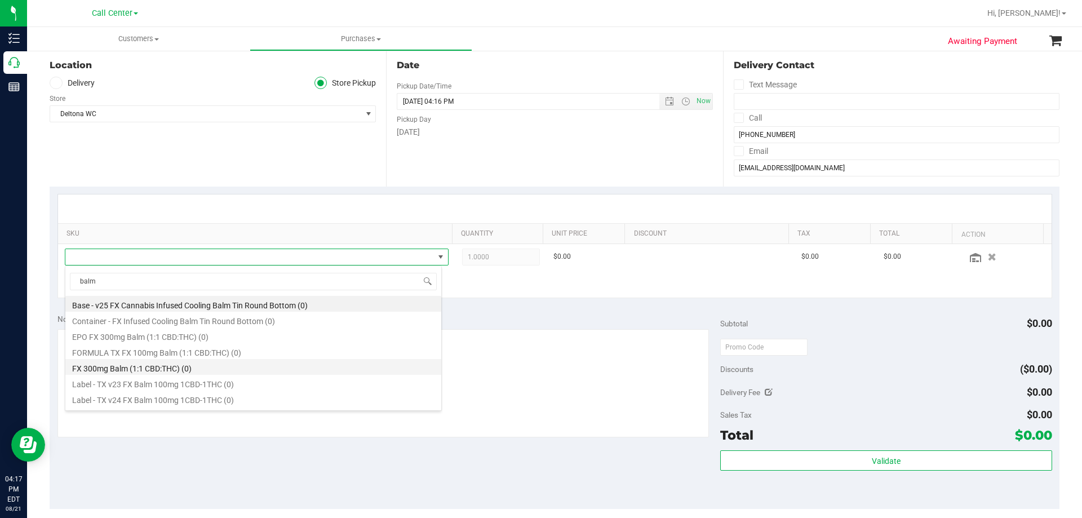
click at [219, 367] on li "FX 300mg Balm (1:1 CBD:THC) (0)" at bounding box center [253, 367] width 376 height 16
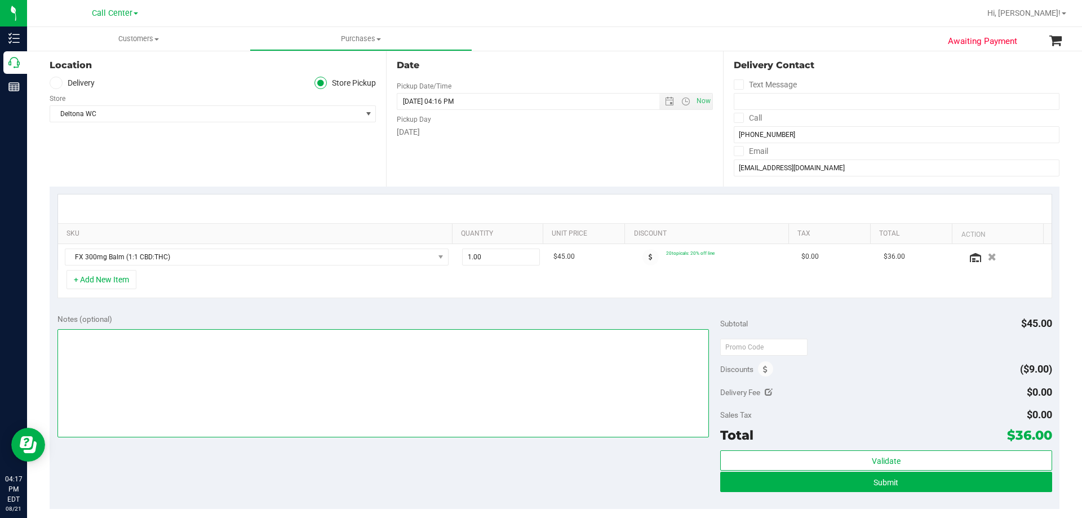
click at [206, 365] on textarea at bounding box center [383, 383] width 652 height 108
paste textarea "Order Submitted by Customer Care - CC TNE 08/21/2025"
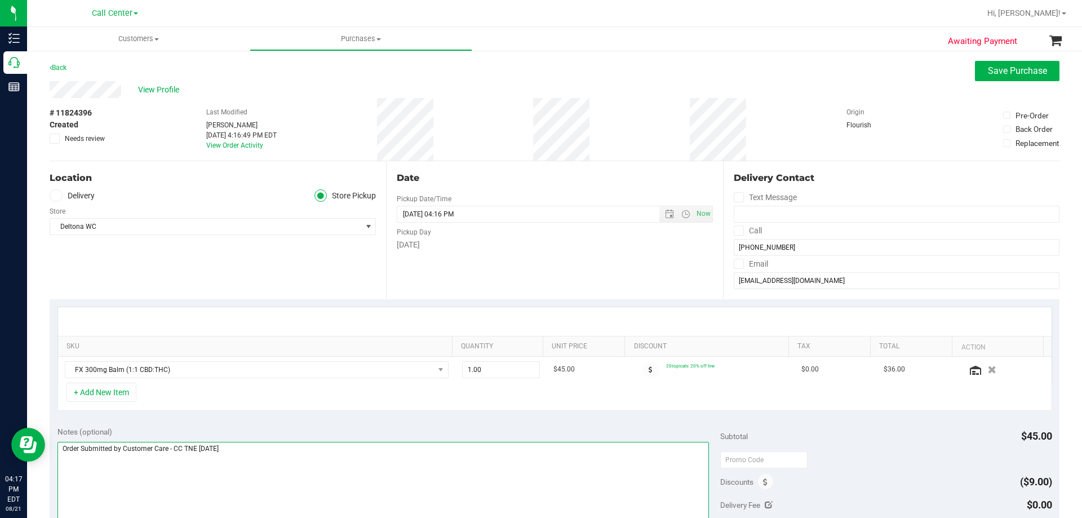
type textarea "Order Submitted by Customer Care - CC TNE 08/21/2025"
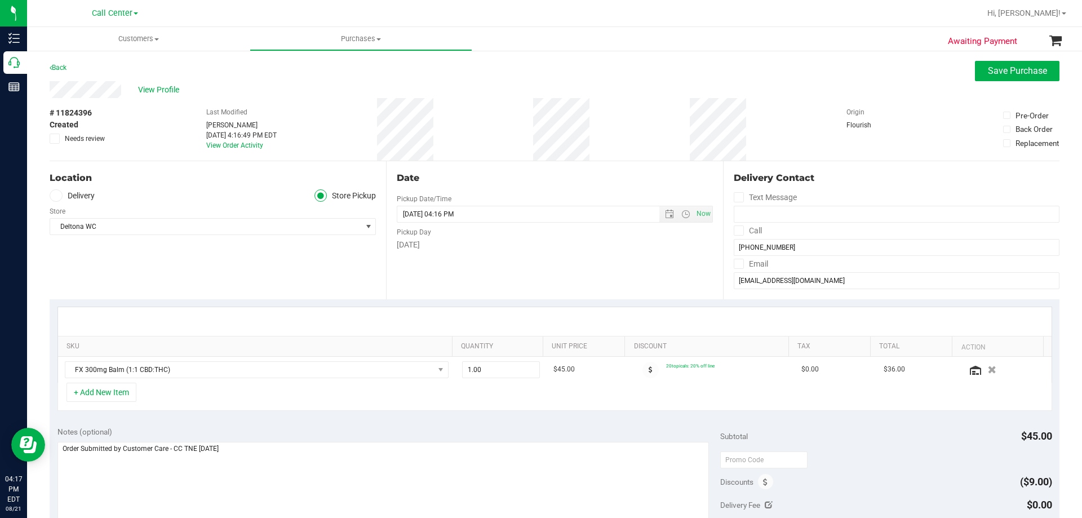
click at [235, 277] on div "Location Delivery Store Pickup Store Deltona WC Select Store Bonita Springs WC …" at bounding box center [218, 230] width 336 height 138
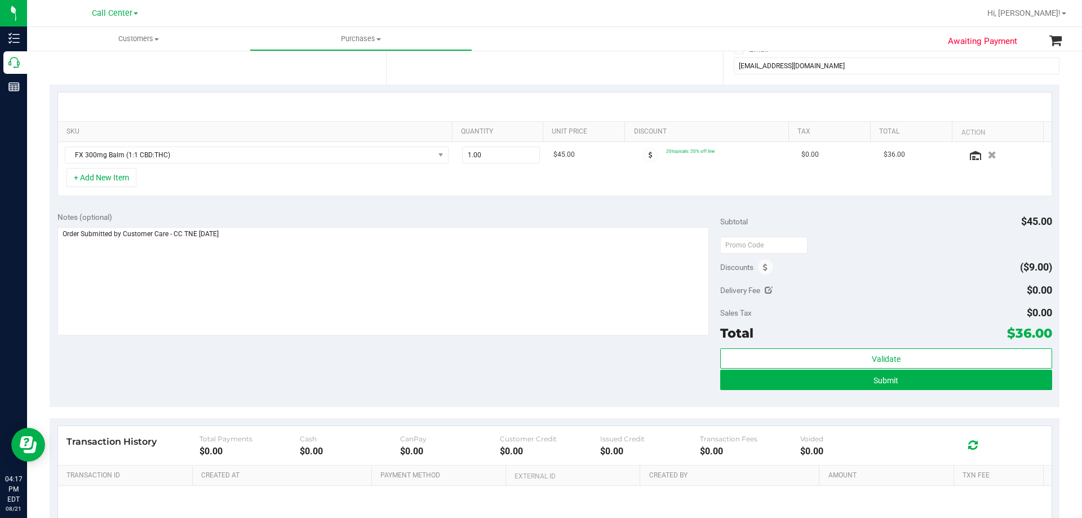
scroll to position [113, 0]
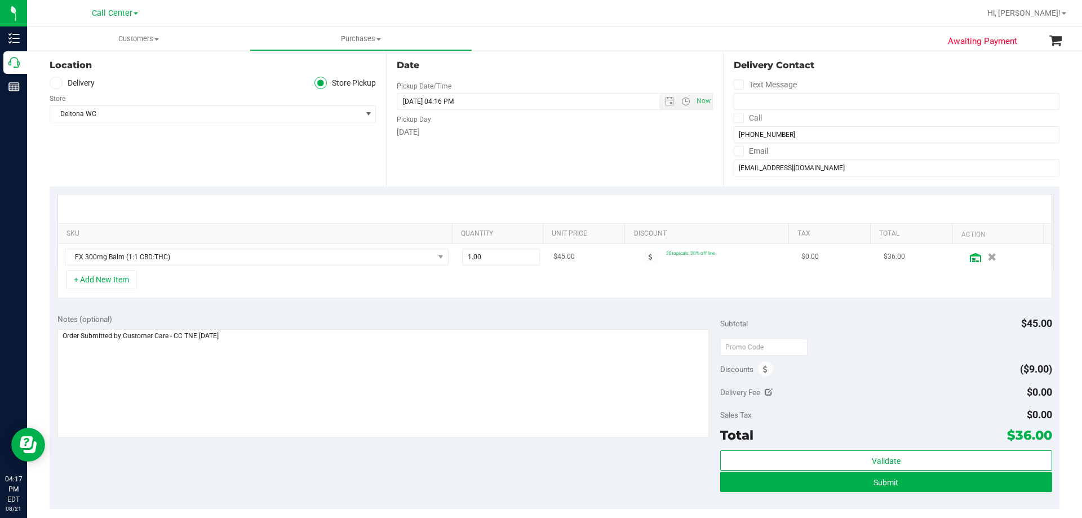
click at [970, 255] on icon at bounding box center [975, 257] width 11 height 9
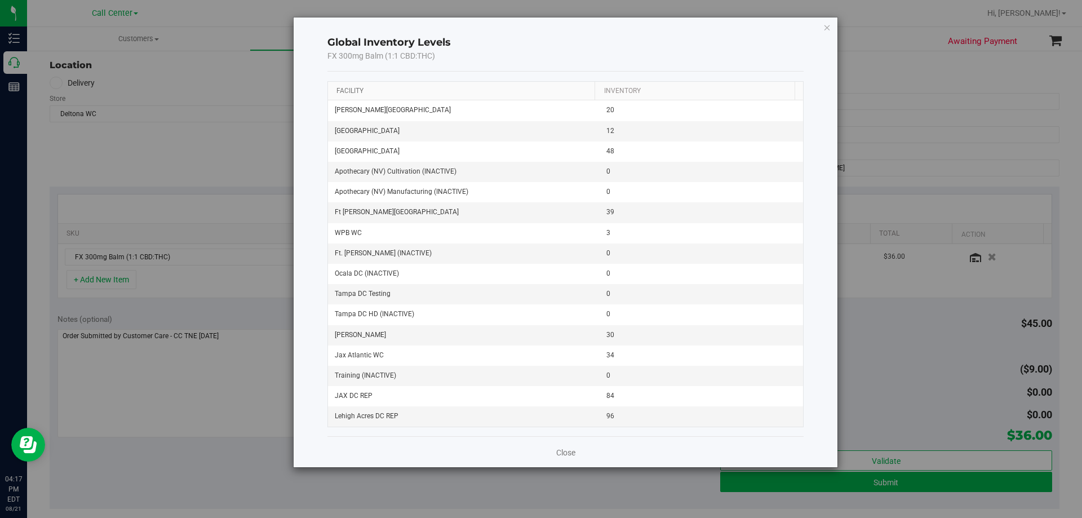
click at [352, 89] on link "Facility" at bounding box center [349, 91] width 27 height 8
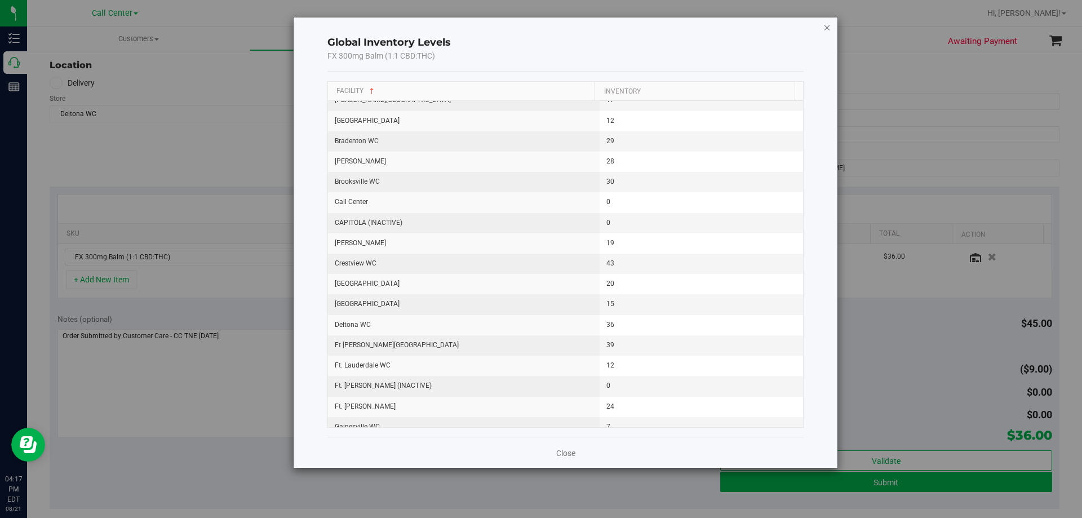
click at [829, 30] on icon "button" at bounding box center [827, 27] width 8 height 14
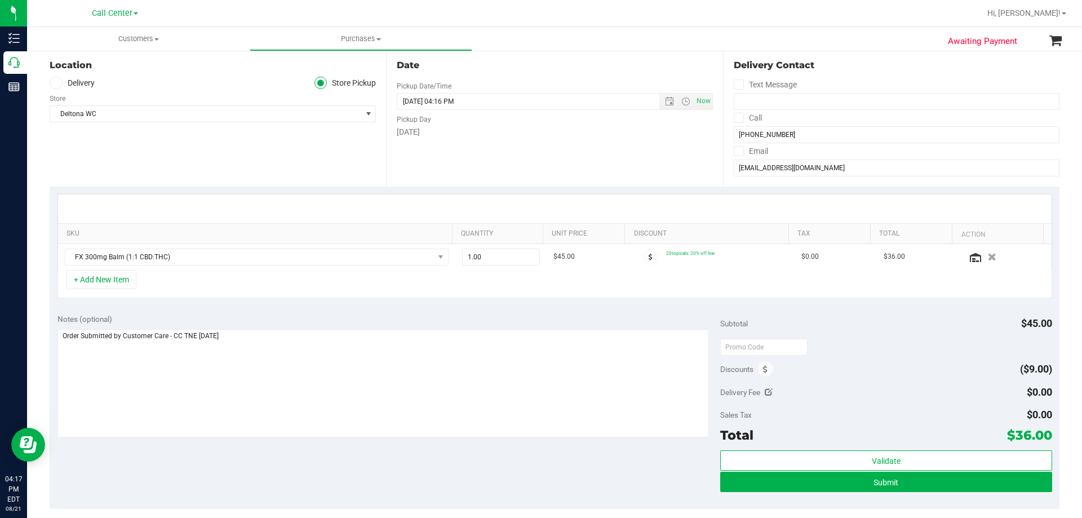
click at [477, 295] on div "+ Add New Item" at bounding box center [554, 284] width 995 height 28
click at [875, 483] on span "Submit" at bounding box center [885, 482] width 25 height 9
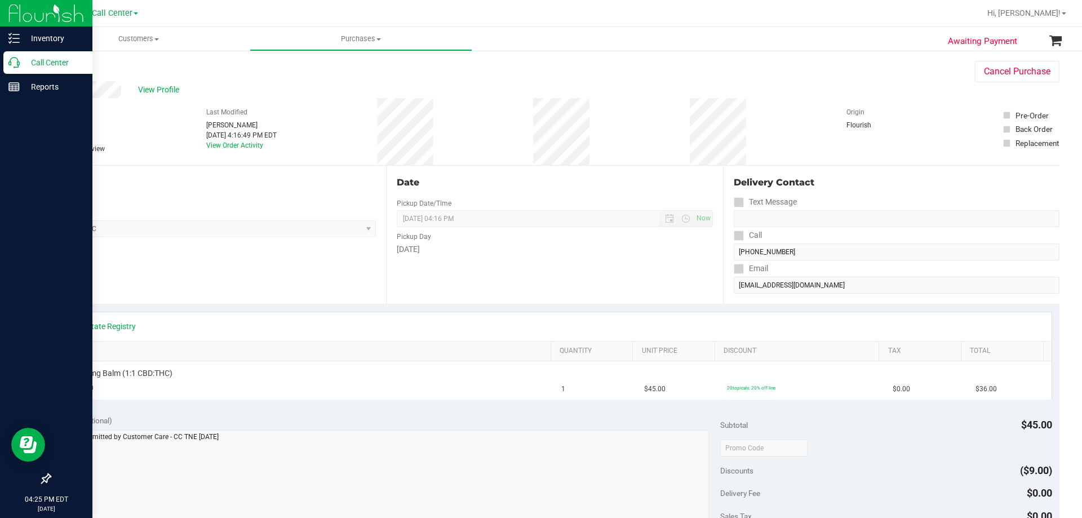
click at [45, 66] on p "Call Center" at bounding box center [54, 63] width 68 height 14
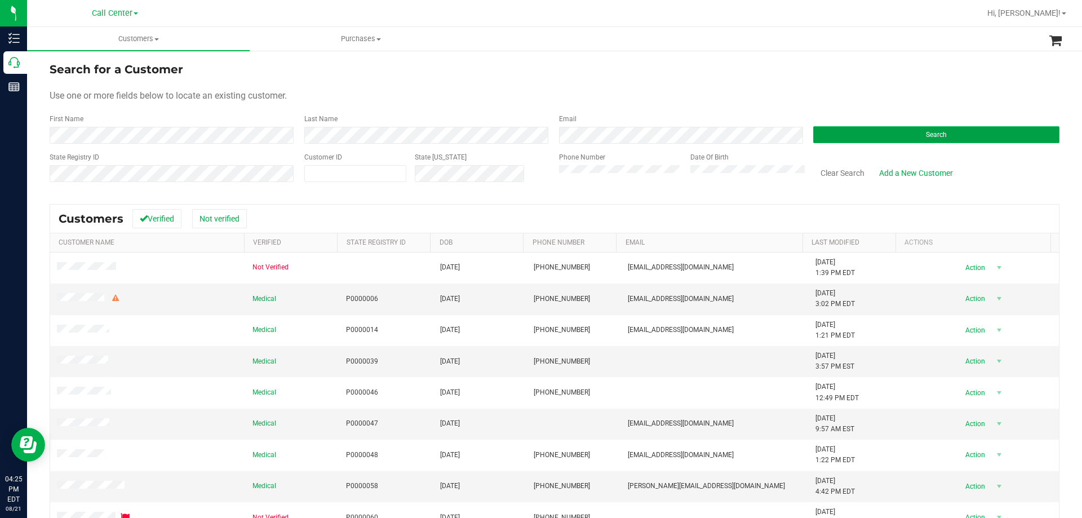
click at [844, 128] on button "Search" at bounding box center [936, 134] width 246 height 17
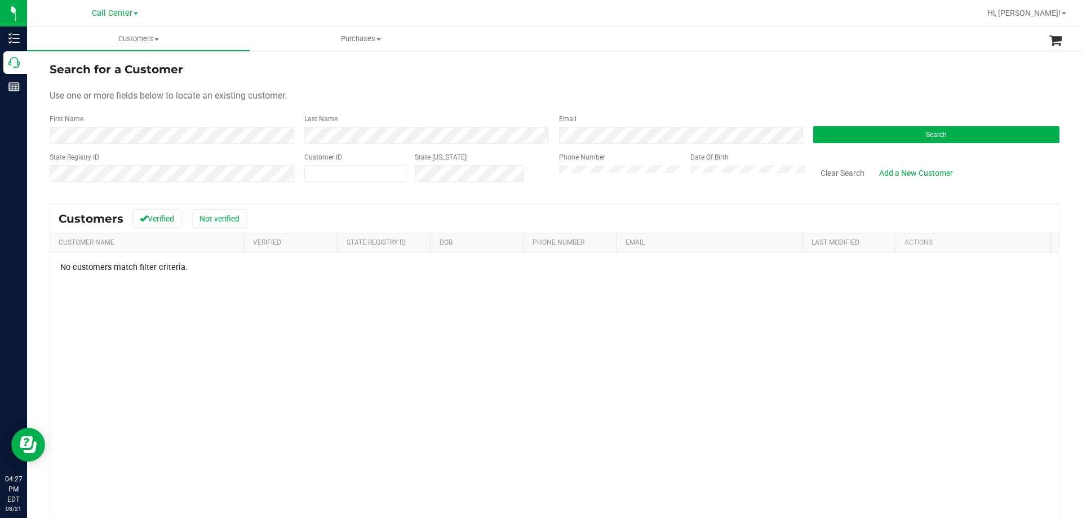
click at [277, 322] on div "No customers match filter criteria." at bounding box center [554, 420] width 1009 height 336
click at [845, 171] on button "Clear Search" at bounding box center [842, 172] width 59 height 19
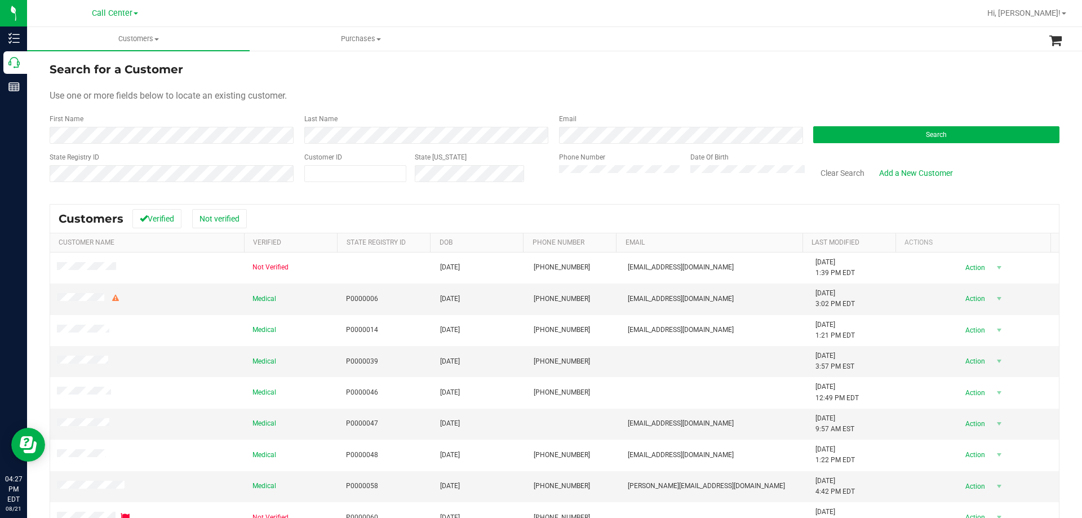
click at [492, 80] on form "Search for a Customer Use one or more fields below to locate an existing custom…" at bounding box center [555, 126] width 1010 height 131
click at [1032, 12] on span "Hi, [PERSON_NAME]!" at bounding box center [1023, 12] width 73 height 9
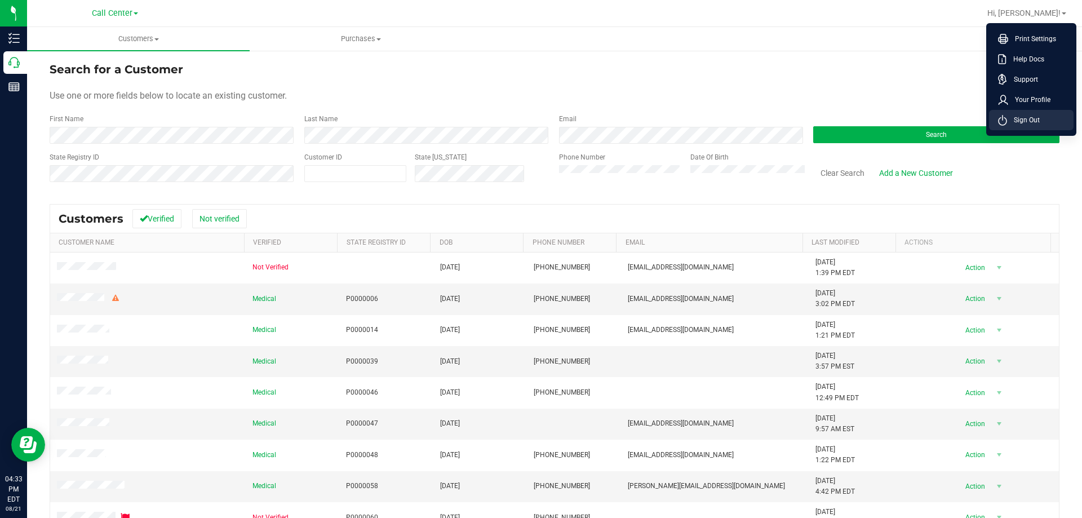
click at [1032, 117] on span "Sign Out" at bounding box center [1023, 119] width 33 height 11
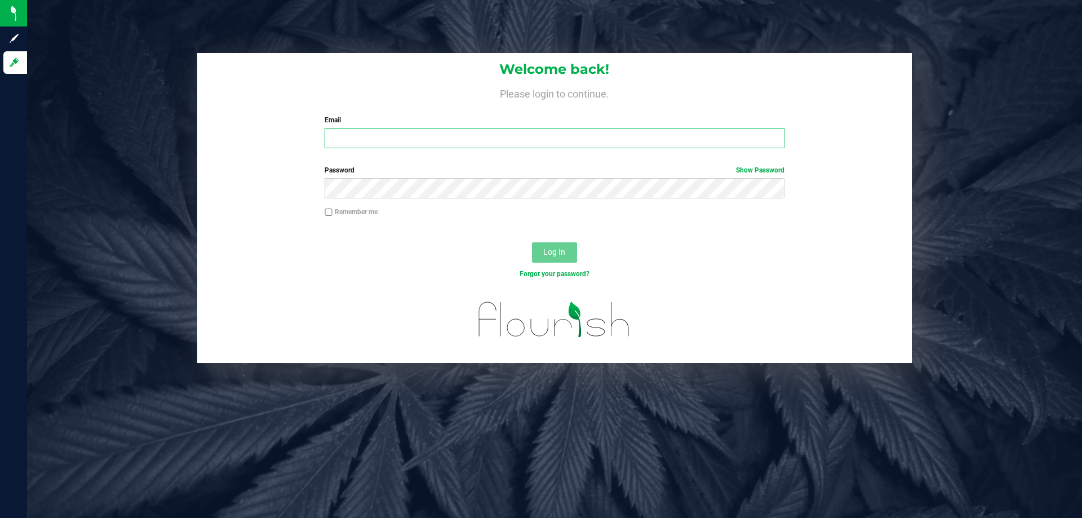
type input "testes@netacare.org"
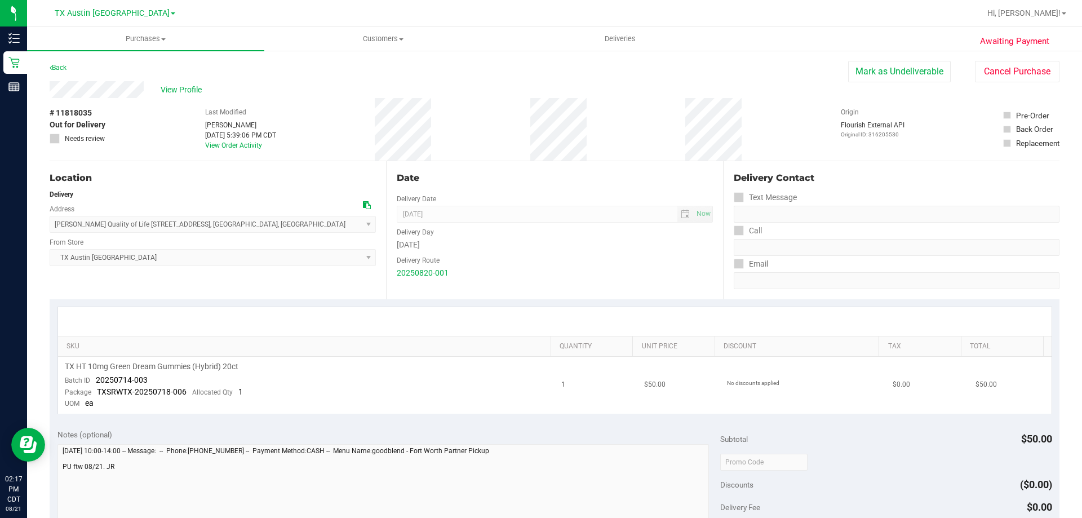
click at [113, 366] on span "TX HT 10mg Green Dream Gummies (Hybrid) 20ct" at bounding box center [152, 366] width 174 height 11
copy div "TX HT 10mg Green Dream Gummies (Hybrid) 20ct"
click at [314, 368] on div "TX HT 10mg Green Dream Gummies (Hybrid) 20ct" at bounding box center [306, 366] width 483 height 11
